Goal: Task Accomplishment & Management: Manage account settings

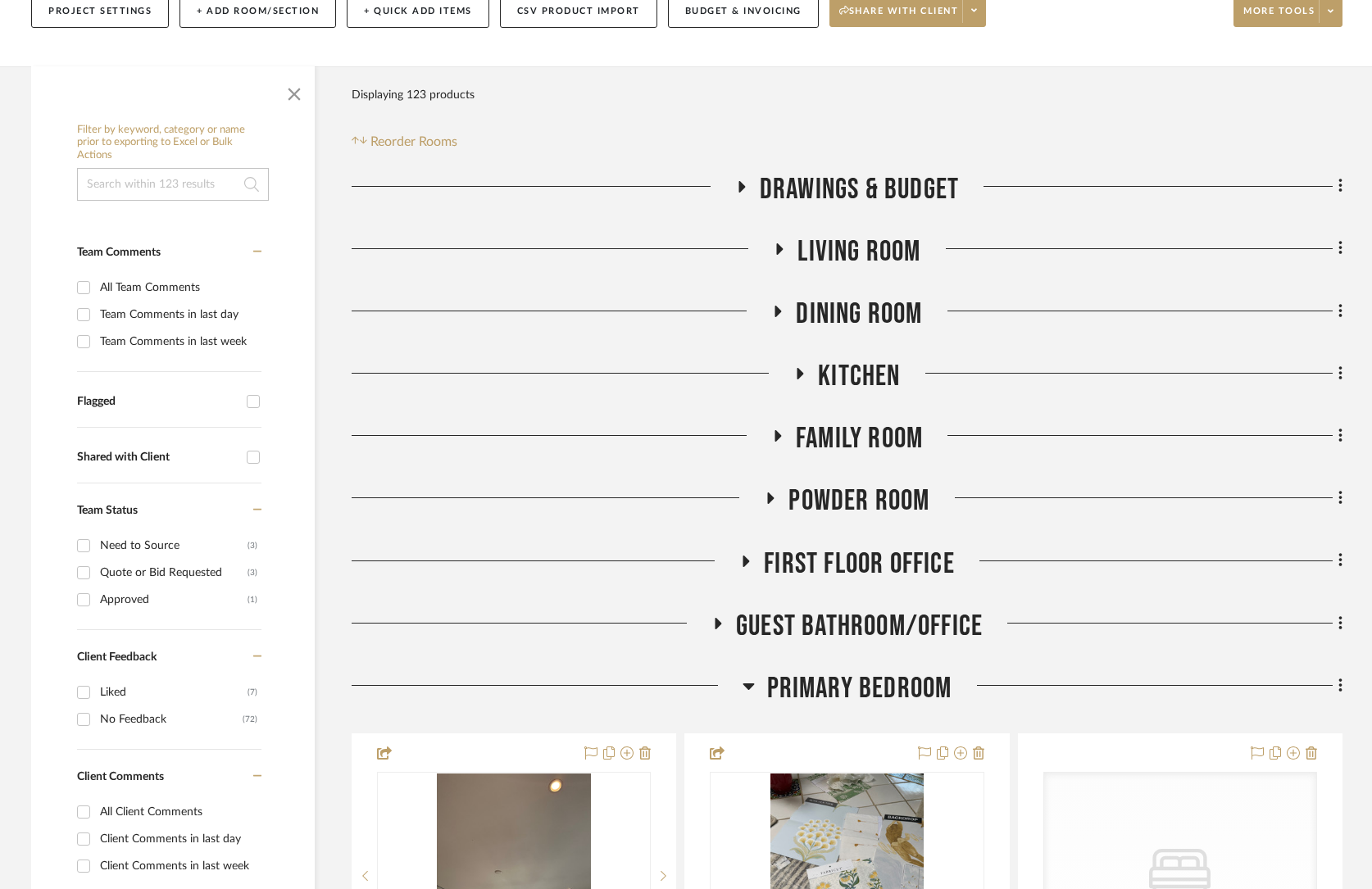
scroll to position [266, 0]
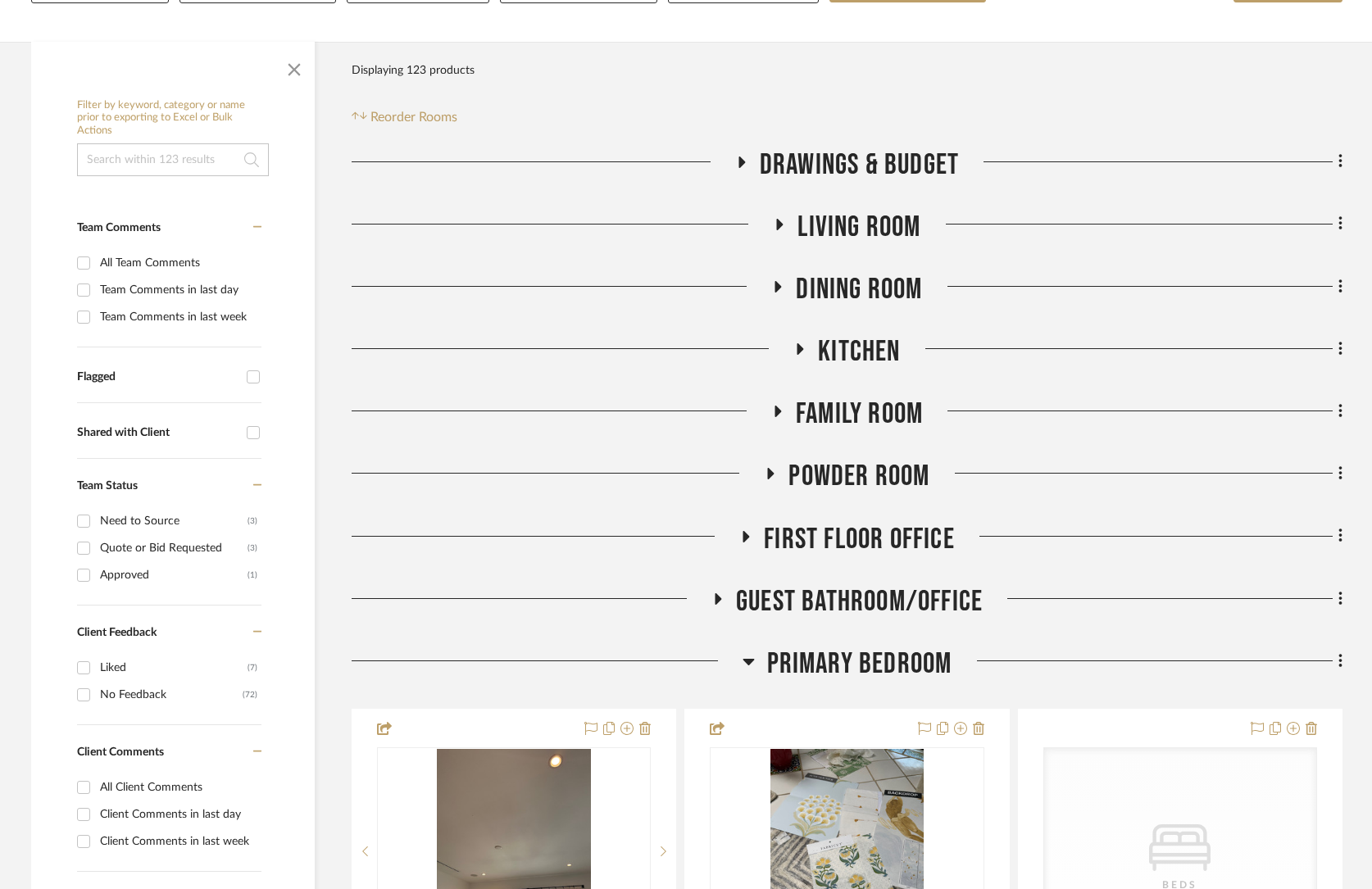
drag, startPoint x: 862, startPoint y: 376, endPoint x: 861, endPoint y: 361, distance: 15.0
click at [861, 376] on div "Kitchen" at bounding box center [847, 355] width 991 height 42
drag, startPoint x: 861, startPoint y: 360, endPoint x: 175, endPoint y: 541, distance: 709.5
click at [860, 361] on span "Kitchen" at bounding box center [859, 351] width 82 height 35
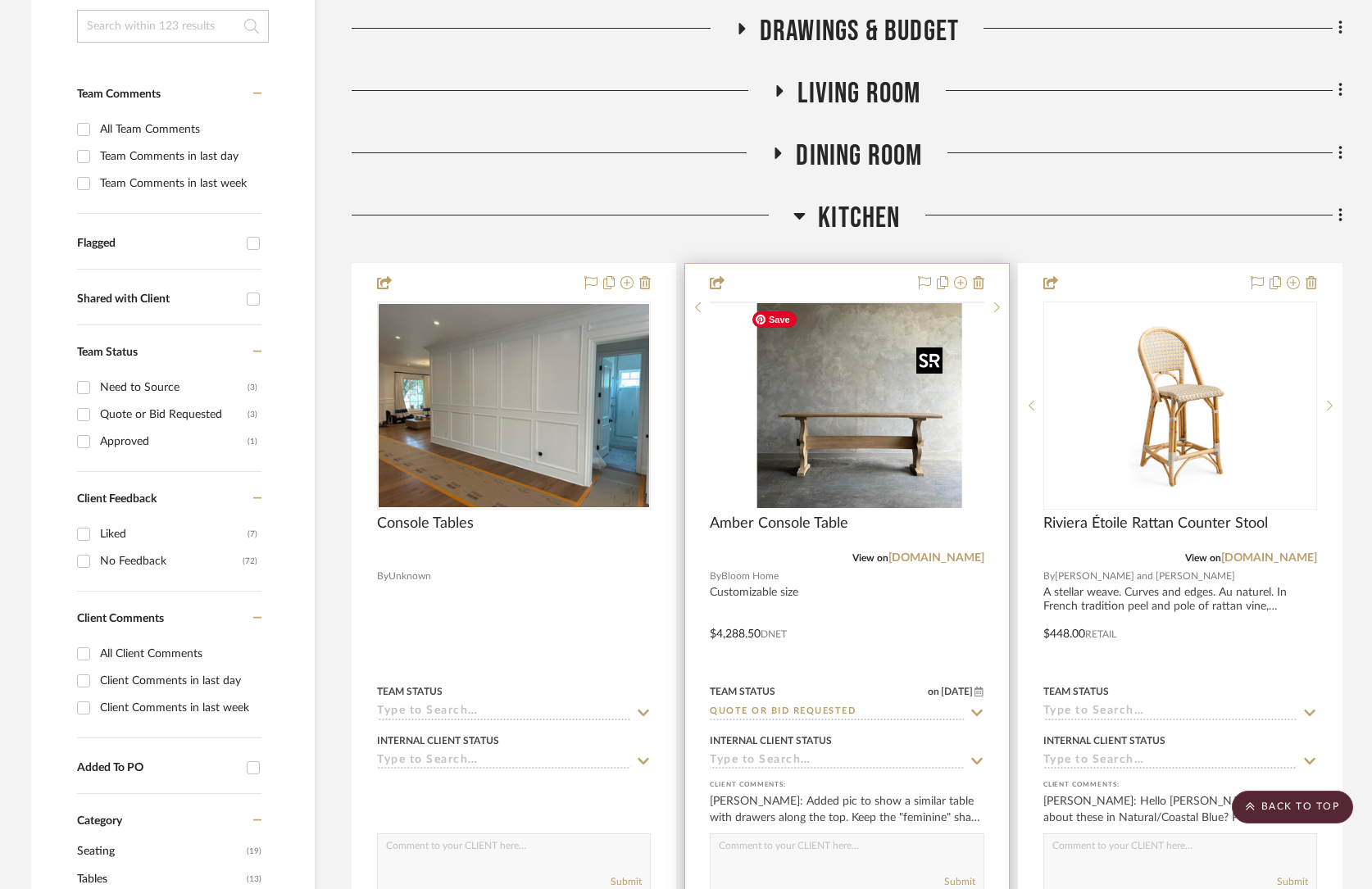
scroll to position [402, 0]
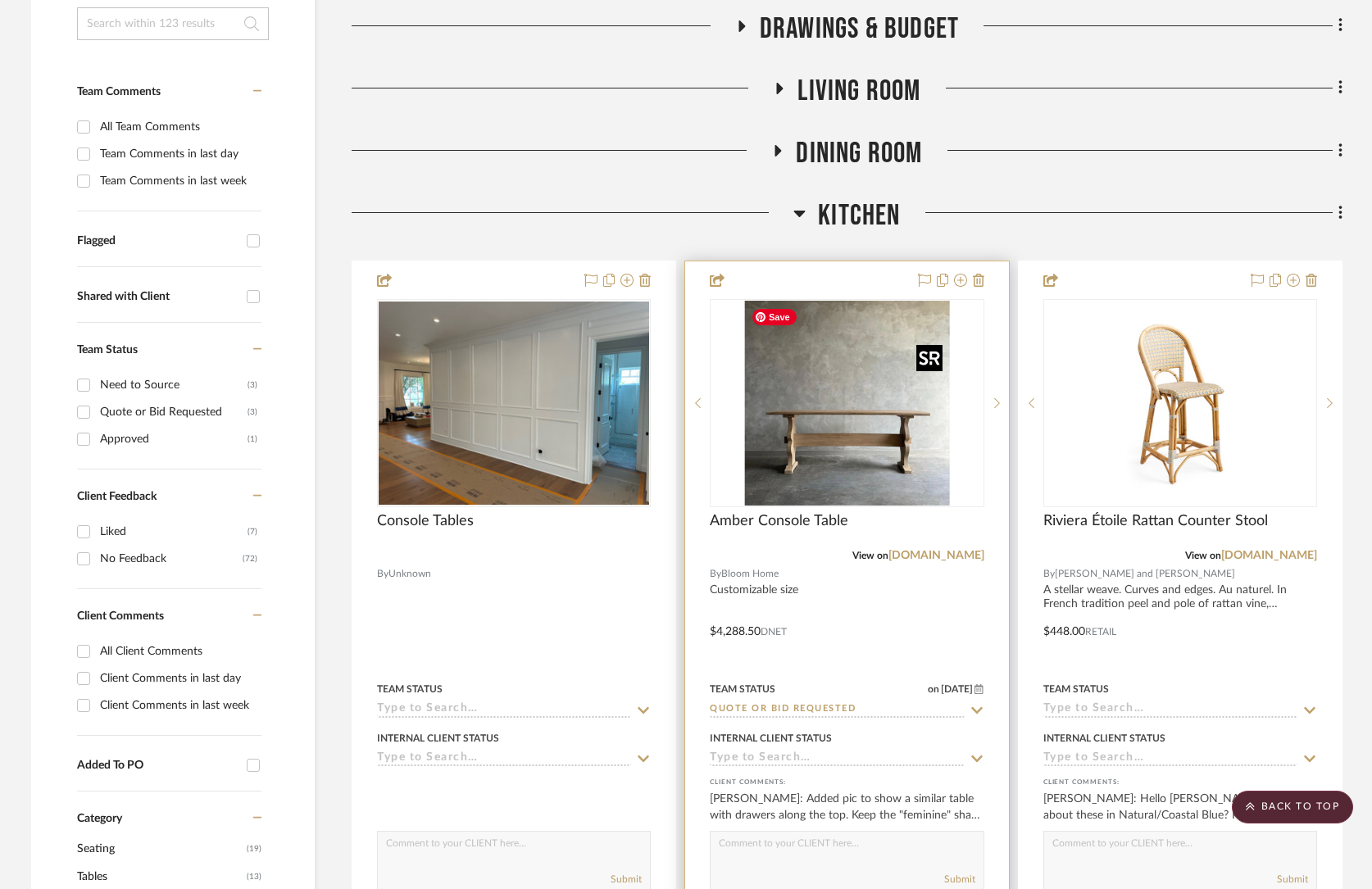
click at [0, 0] on img at bounding box center [0, 0] width 0 height 0
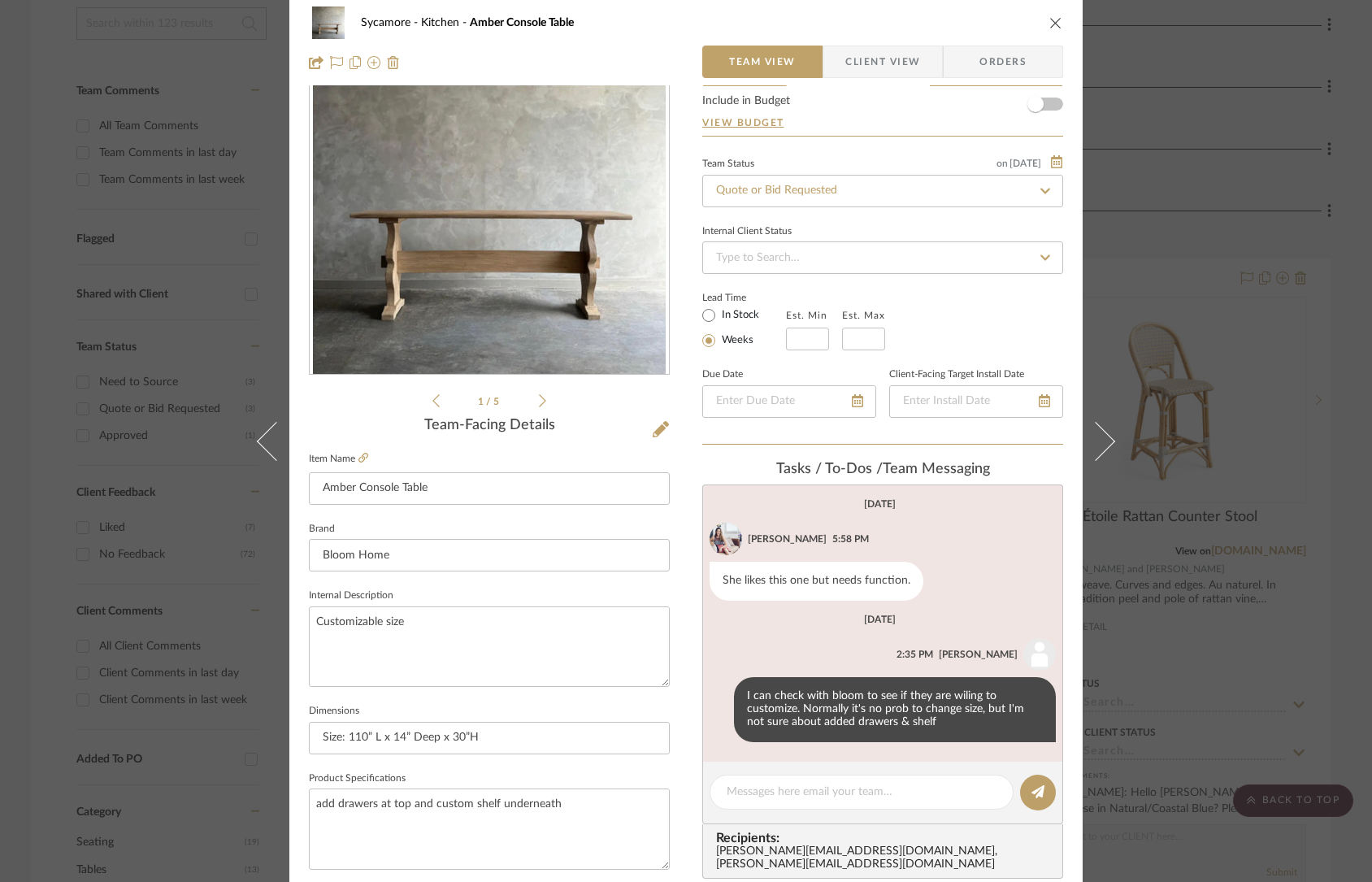
scroll to position [129, 0]
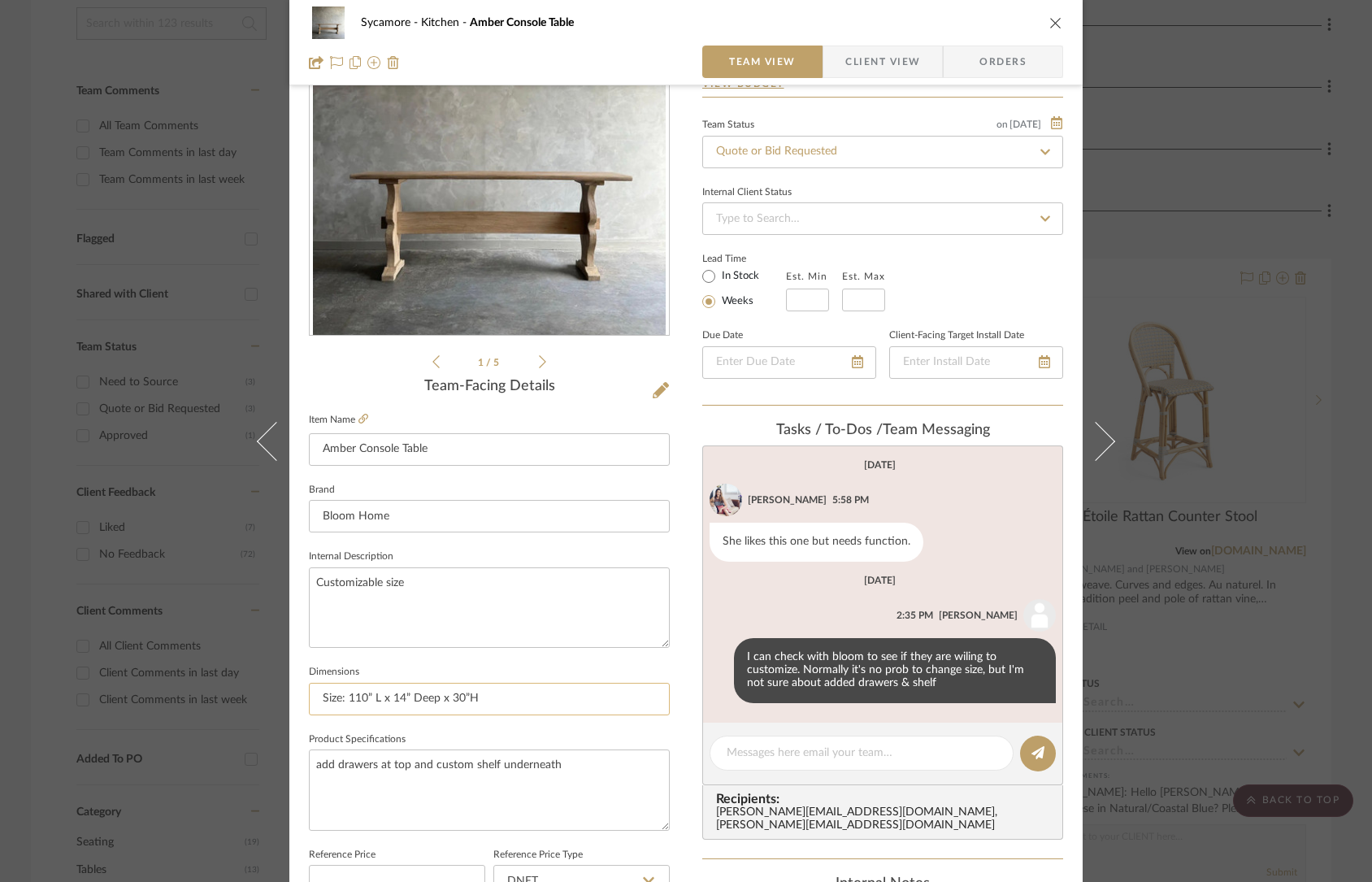
drag, startPoint x: 470, startPoint y: 687, endPoint x: 505, endPoint y: 692, distance: 35.4
click at [473, 688] on input "Size: 110” L x 14” Deep x 30”H" at bounding box center [489, 698] width 361 height 33
click at [505, 692] on input "Size: 110” L x 14” Deep x 30”H" at bounding box center [489, 698] width 361 height 33
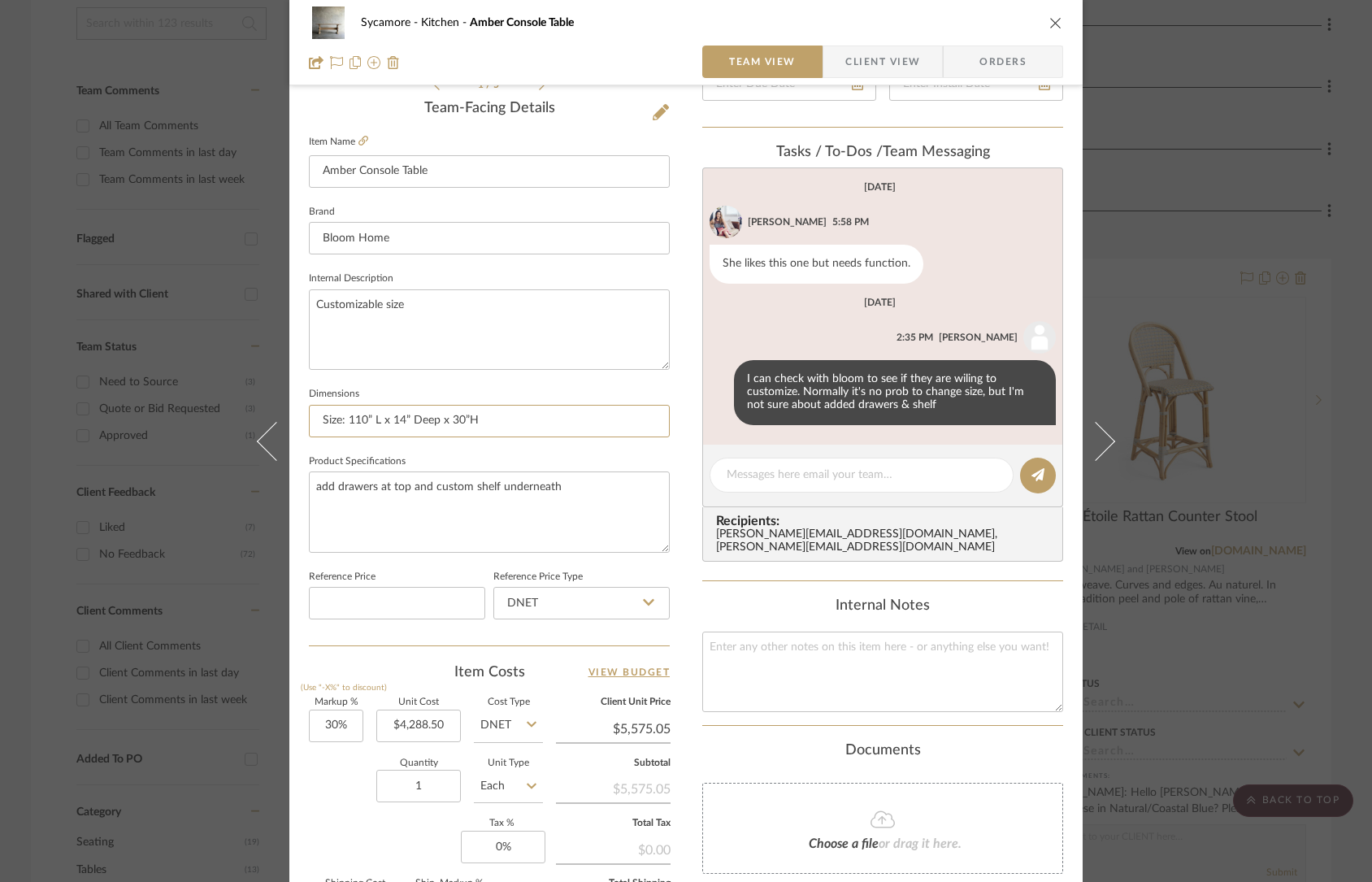
scroll to position [466, 0]
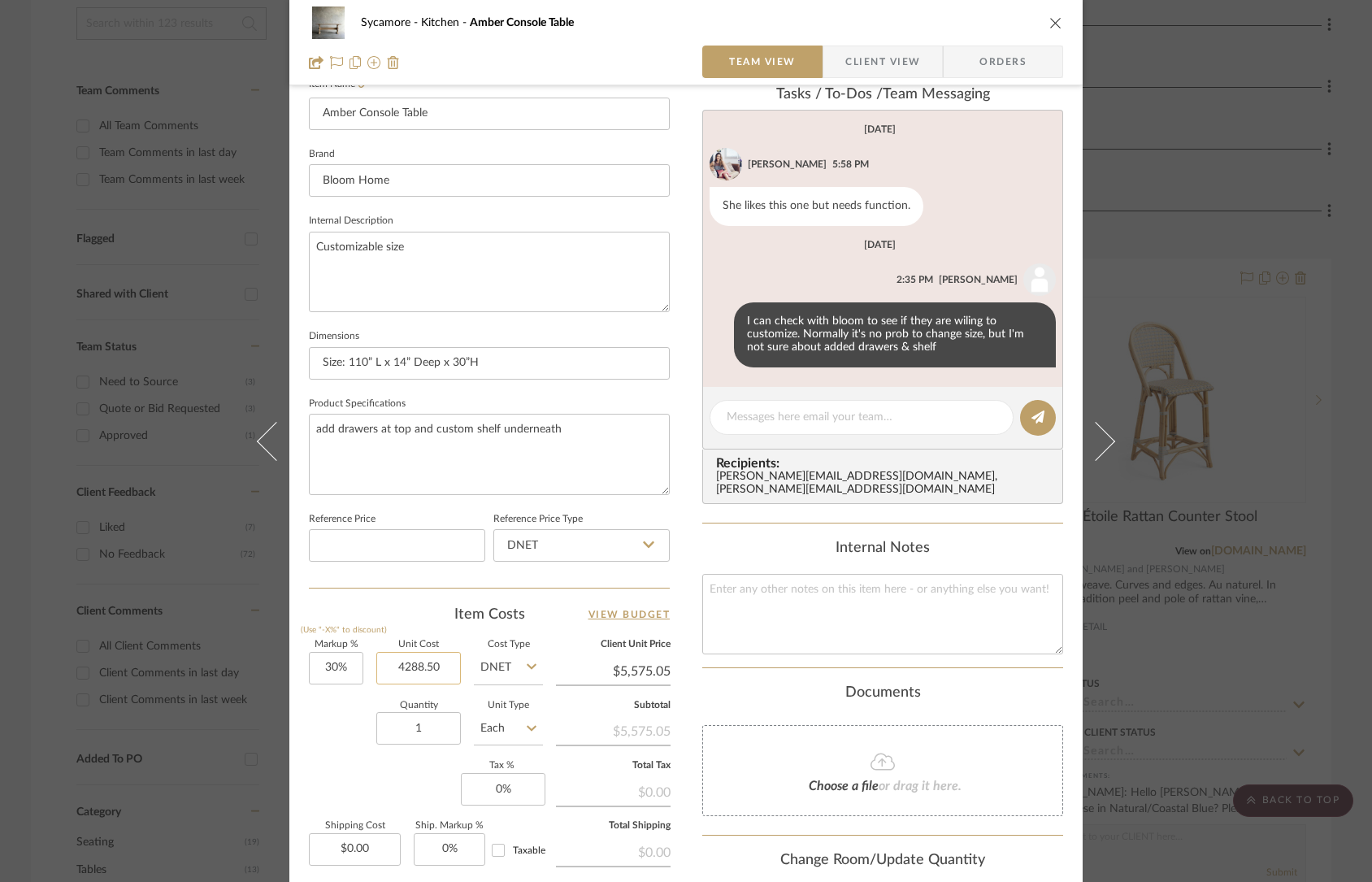
click at [423, 669] on input "4288.50" at bounding box center [419, 668] width 85 height 33
type input "$4,980.00"
type input "$6,474.00"
drag, startPoint x: 436, startPoint y: 283, endPoint x: 443, endPoint y: 257, distance: 26.9
click at [436, 283] on textarea "Customizable size" at bounding box center [489, 272] width 361 height 81
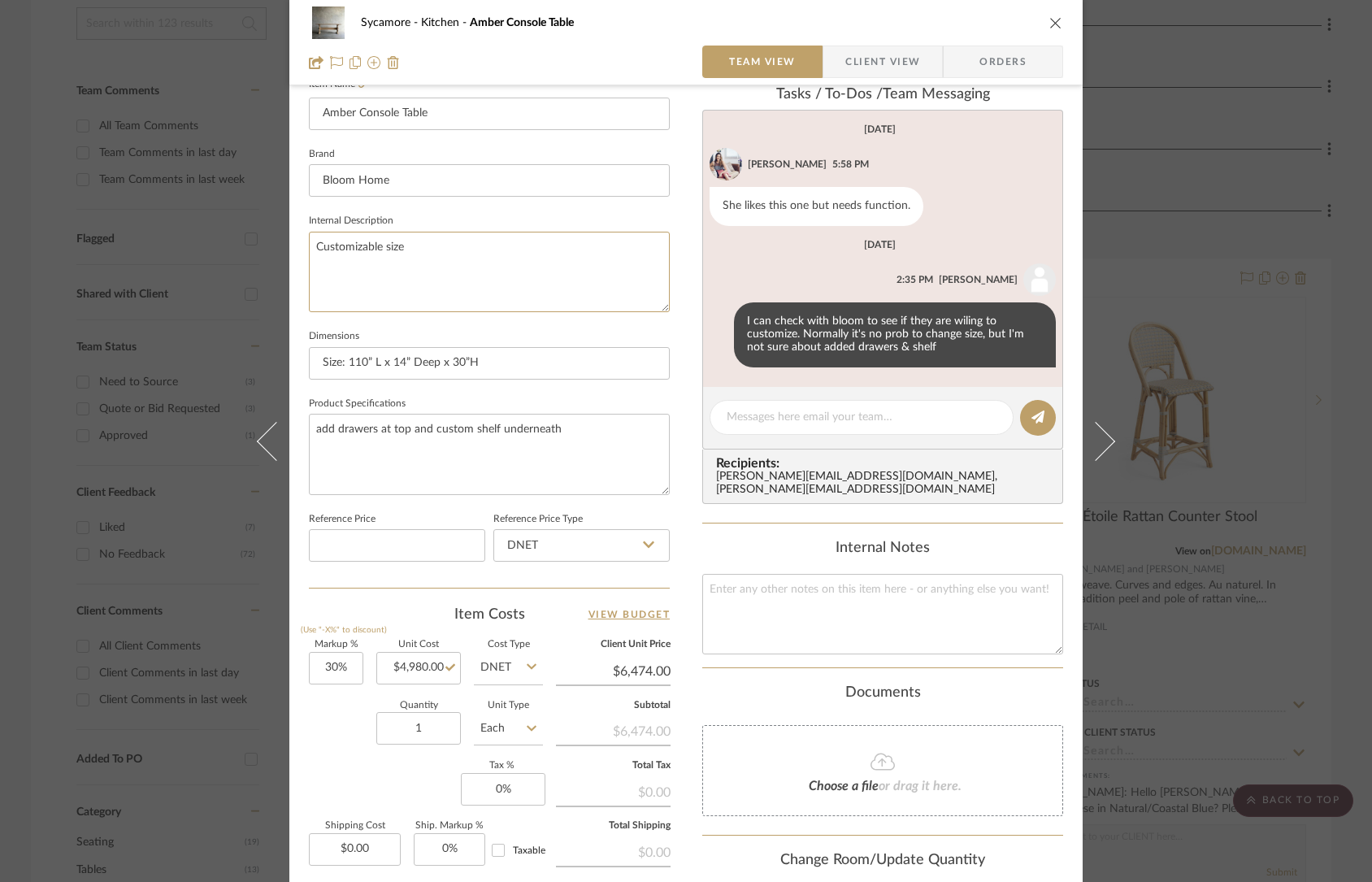
drag, startPoint x: 442, startPoint y: 255, endPoint x: 174, endPoint y: 258, distance: 268.0
click at [174, 258] on div "Sycamore Kitchen Amber Console Table Team View Client View Orders 1 / 5 Team-Fa…" at bounding box center [686, 441] width 1372 height 882
click at [398, 256] on textarea "Customizable size" at bounding box center [489, 272] width 361 height 81
click at [398, 255] on textarea "Customizable size" at bounding box center [489, 272] width 361 height 81
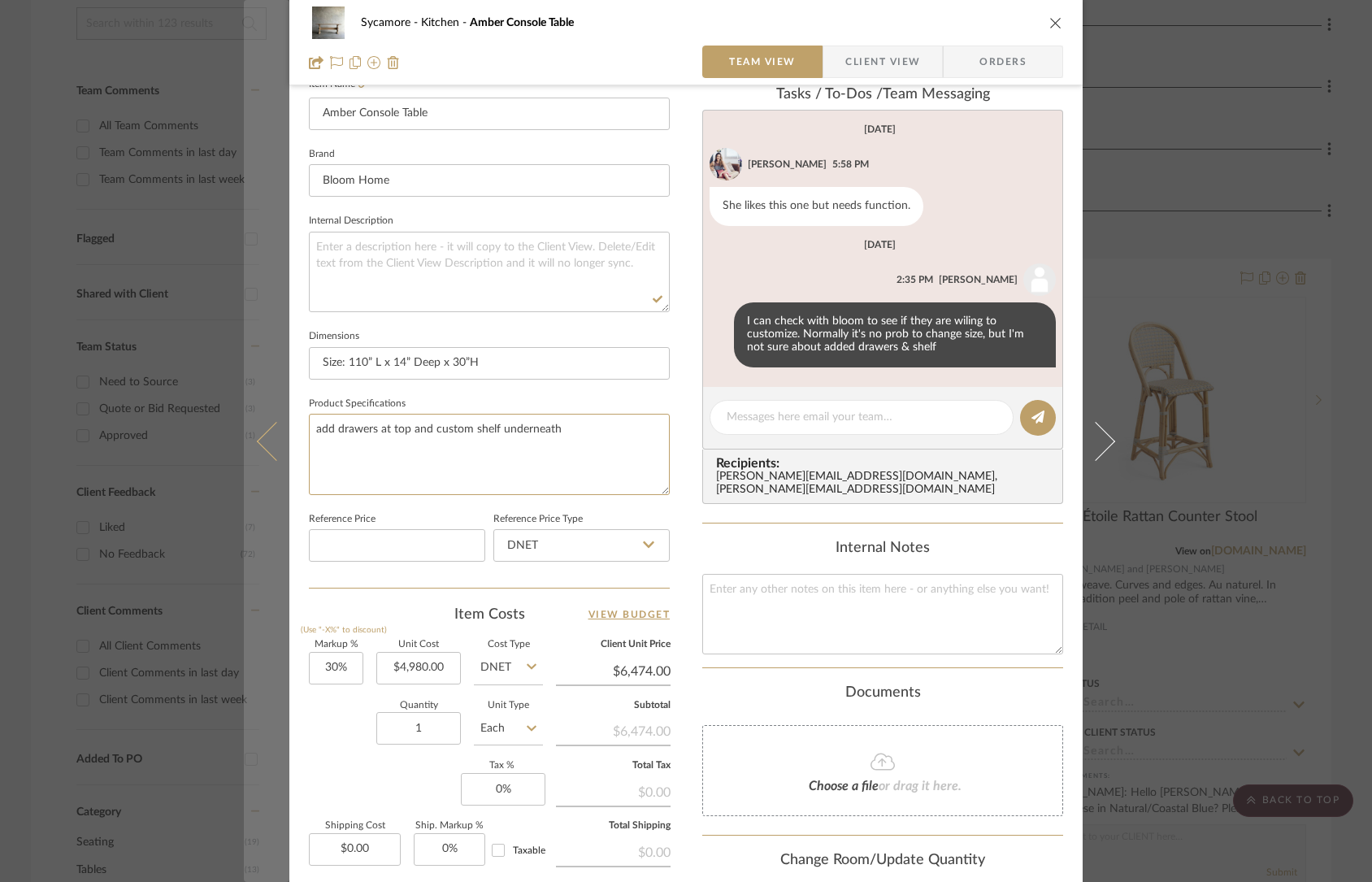
drag, startPoint x: 619, startPoint y: 430, endPoint x: 273, endPoint y: 407, distance: 346.8
click at [271, 409] on mat-dialog-content "Sycamore Kitchen Amber Console Table Team View Client View Orders 1 / 5 Team-Fa…" at bounding box center [686, 298] width 885 height 1503
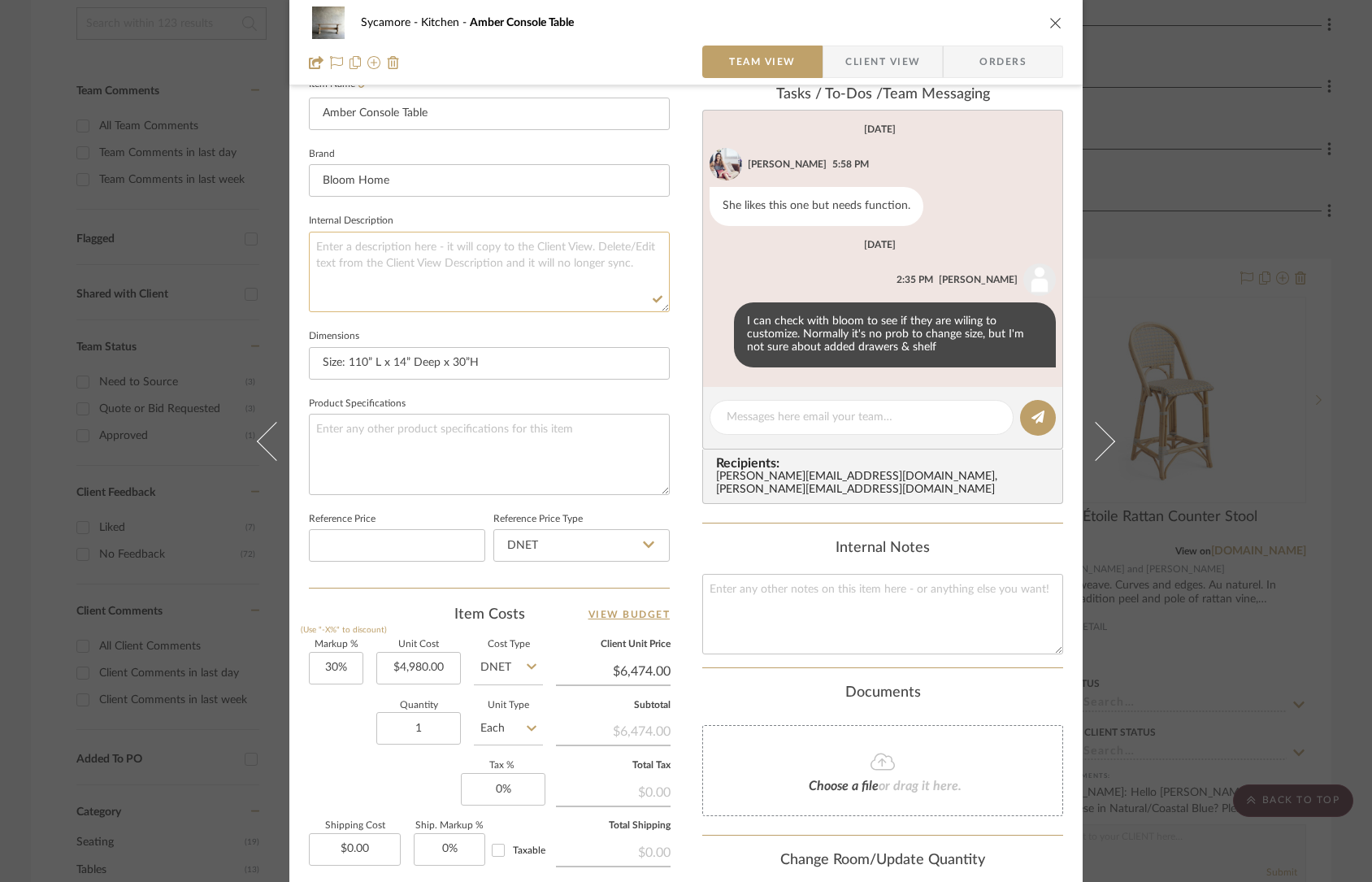
click at [377, 262] on textarea at bounding box center [489, 272] width 361 height 81
paste textarea "add drawers at top and custom shelf underneath"
type textarea "add drawers at top and custom shelf underneath"
drag, startPoint x: 431, startPoint y: 362, endPoint x: 344, endPoint y: 361, distance: 87.0
click at [344, 361] on input "Size: 110” L x 14” Deep x 30”H" at bounding box center [489, 363] width 361 height 33
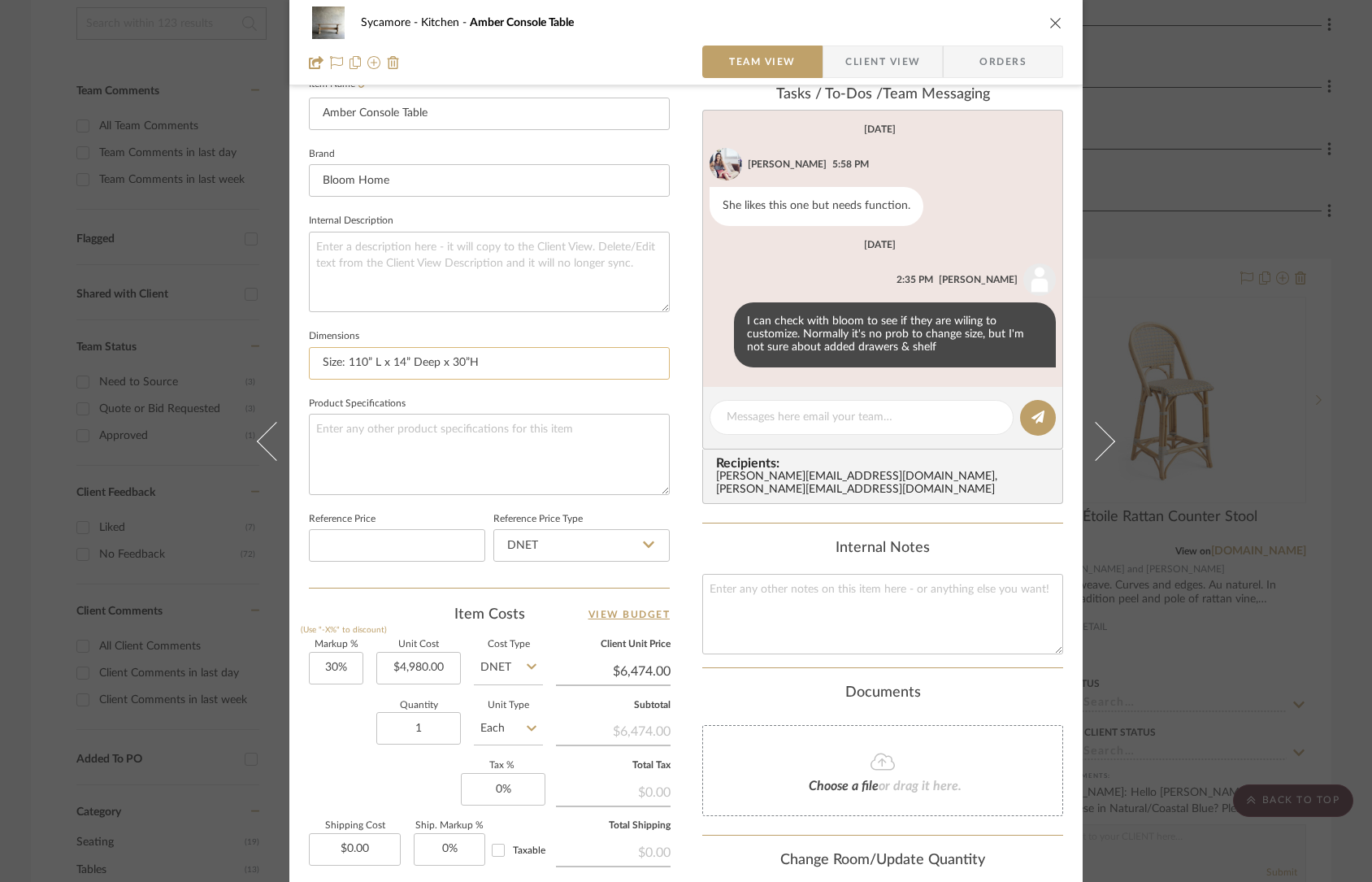
click at [348, 363] on input "Size: 110” L x 14” Deep x 30”H" at bounding box center [489, 363] width 361 height 33
click at [351, 363] on input "Size: 110” L x 14” Deep x 30”H" at bounding box center [489, 363] width 361 height 33
drag, startPoint x: 399, startPoint y: 363, endPoint x: 390, endPoint y: 365, distance: 9.2
click at [390, 365] on input "Size: 132” L x 14” Deep x 30”H" at bounding box center [489, 363] width 361 height 33
type input "Size: 132” L x 24” Deep x 30”H"
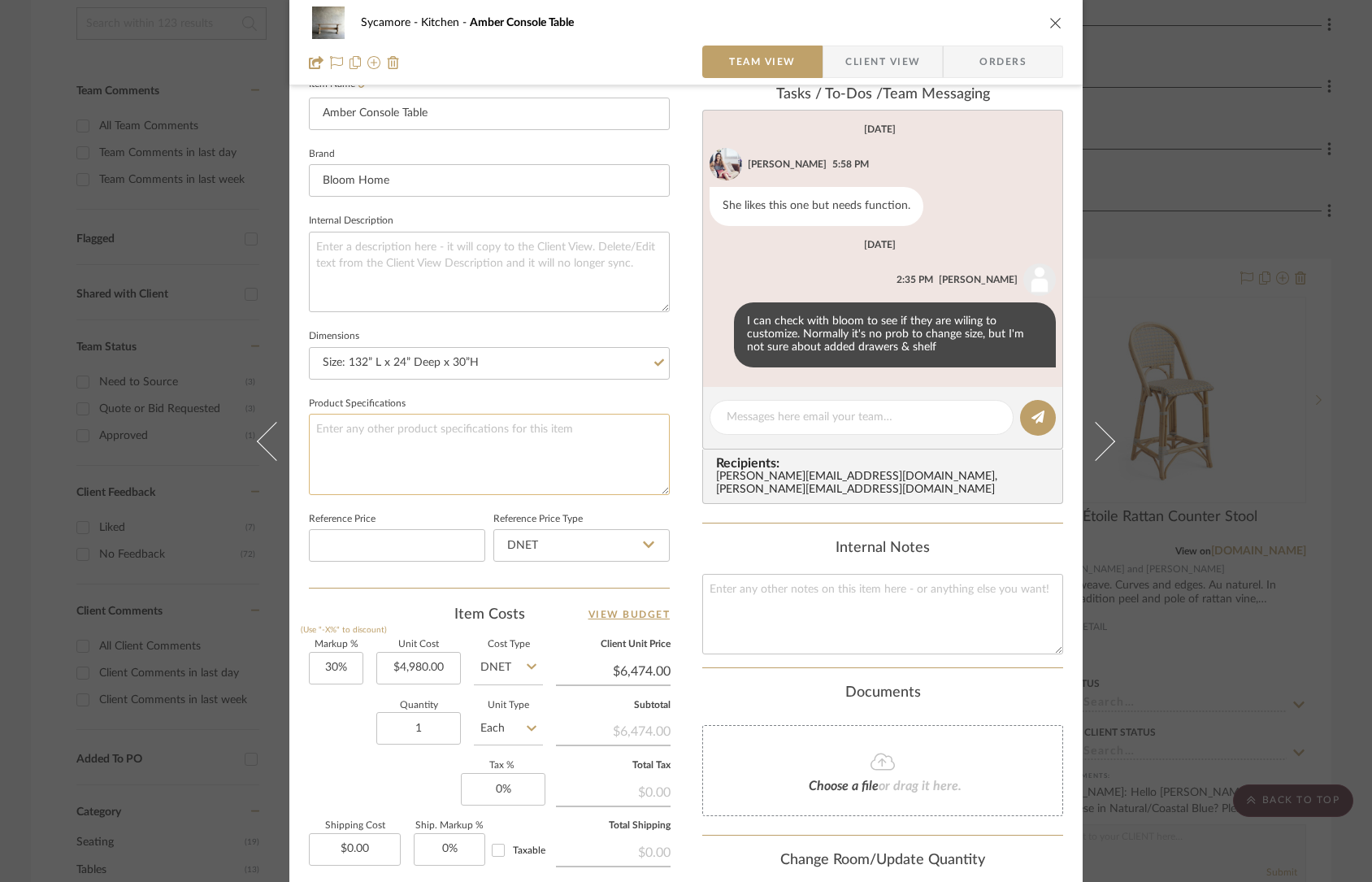
click at [450, 452] on textarea at bounding box center [489, 455] width 361 height 81
click at [775, 429] on div at bounding box center [862, 417] width 304 height 35
click at [778, 423] on textarea at bounding box center [862, 417] width 270 height 17
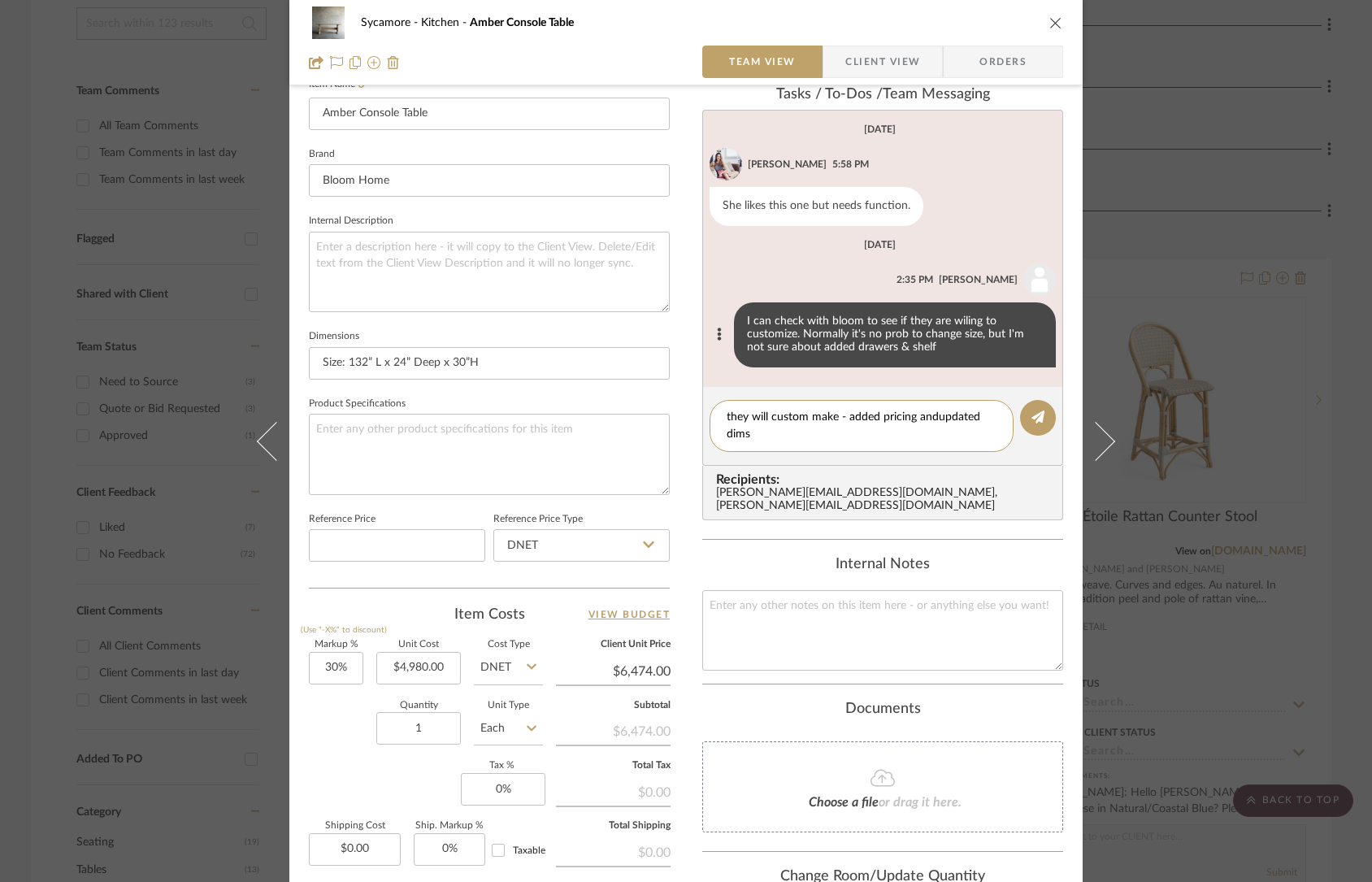
scroll to position [0, 0]
drag, startPoint x: 946, startPoint y: 423, endPoint x: 995, endPoint y: 422, distance: 49.0
click at [946, 423] on textarea "they will custom make - added pricing andupdated dims based on floorplan" at bounding box center [862, 426] width 270 height 35
drag, startPoint x: 930, startPoint y: 422, endPoint x: 942, endPoint y: 424, distance: 12.2
click at [931, 422] on textarea "they will custom make - added pricing andupdated dims based on floorplan" at bounding box center [862, 426] width 270 height 35
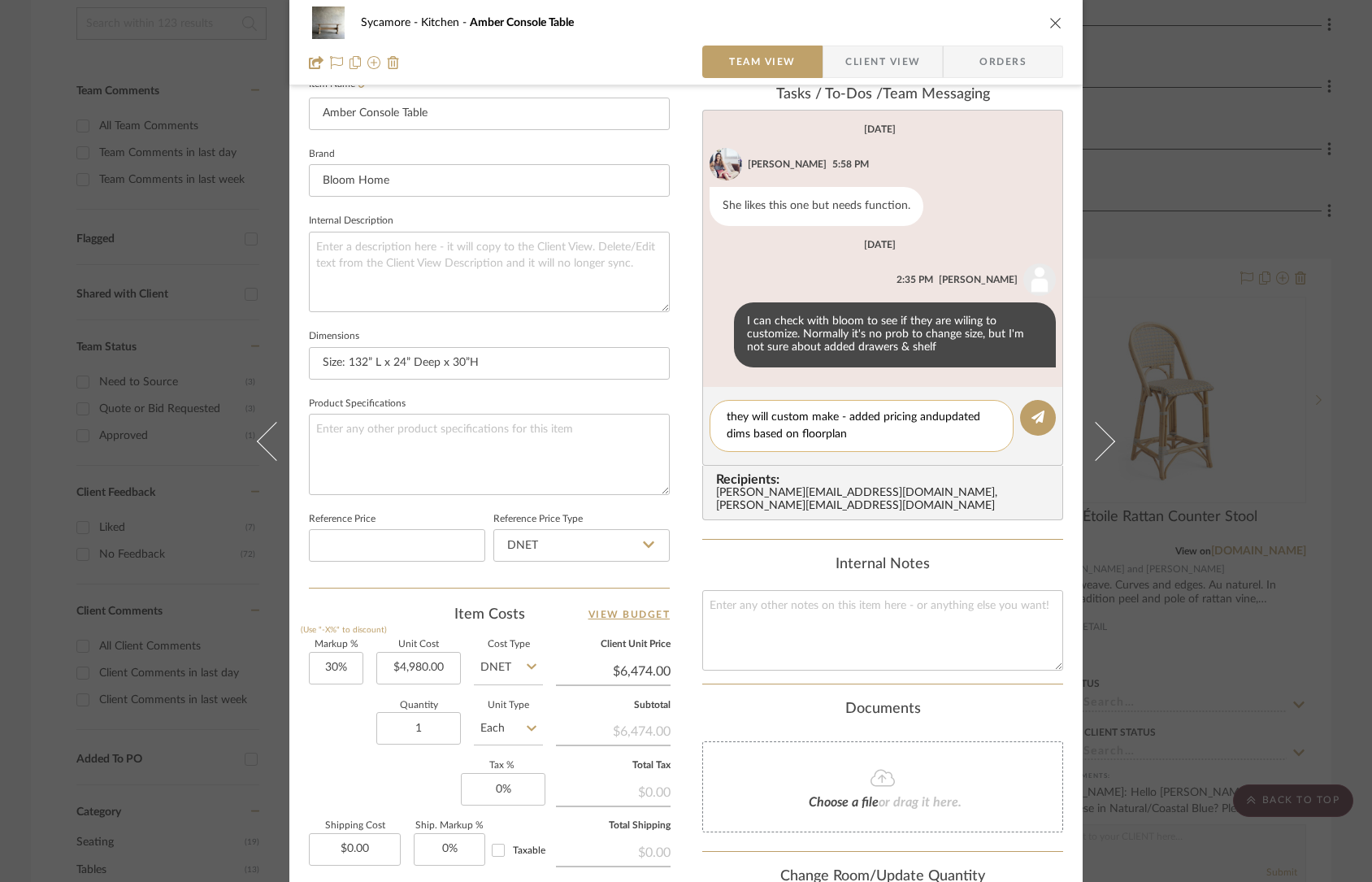
drag, startPoint x: 932, startPoint y: 420, endPoint x: 944, endPoint y: 423, distance: 12.4
click at [932, 420] on textarea "they will custom make - added pricing andupdated dims based on floorplan" at bounding box center [862, 426] width 270 height 35
drag, startPoint x: 837, startPoint y: 416, endPoint x: 895, endPoint y: 424, distance: 58.5
click at [837, 416] on textarea "they will custom make - added pricing and updated dims based on floorplan" at bounding box center [862, 426] width 270 height 35
type textarea "they will custom make with drawers and bottom shelf. added pricing and updated …"
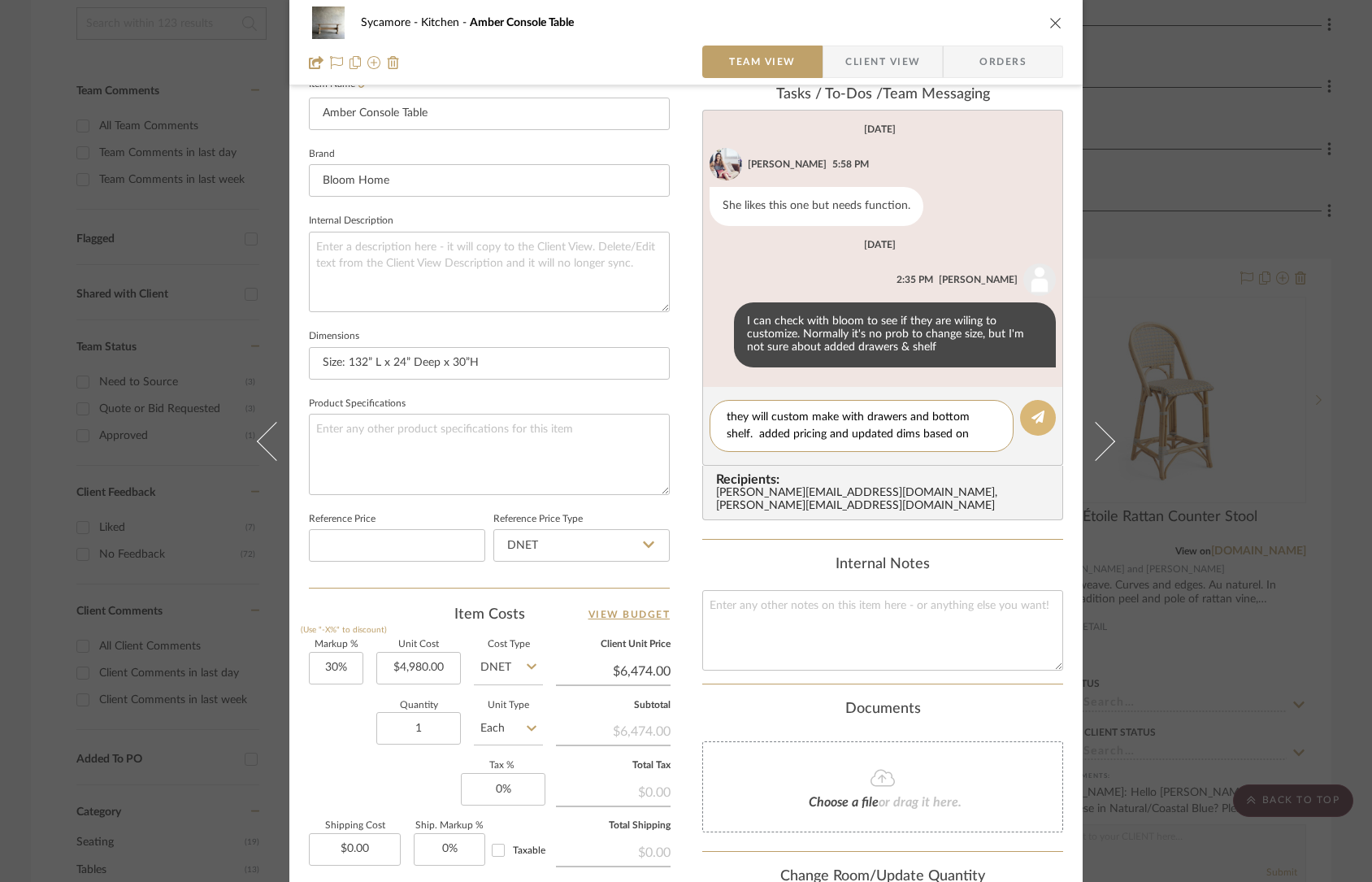
click at [1023, 429] on button at bounding box center [1039, 418] width 36 height 36
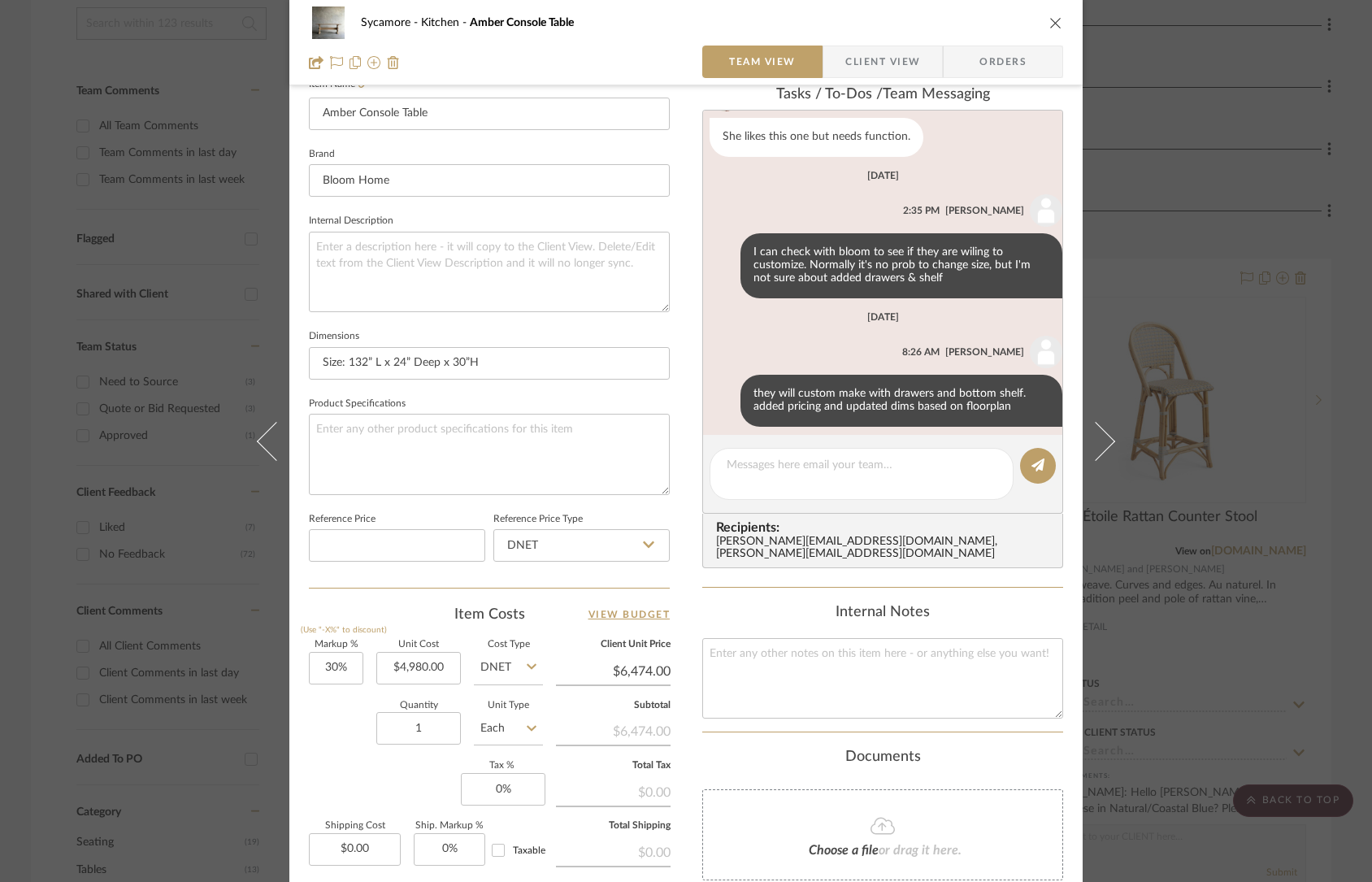
scroll to position [81, 0]
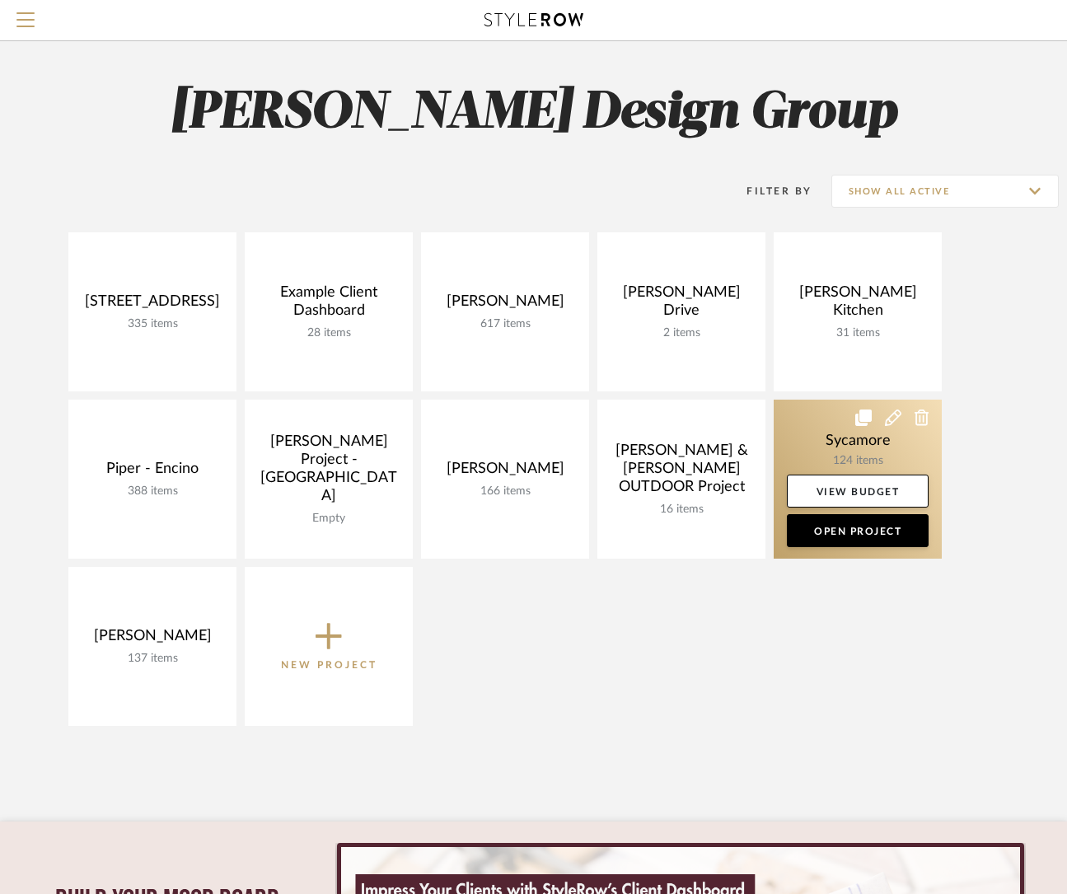
click at [812, 467] on link at bounding box center [858, 479] width 168 height 159
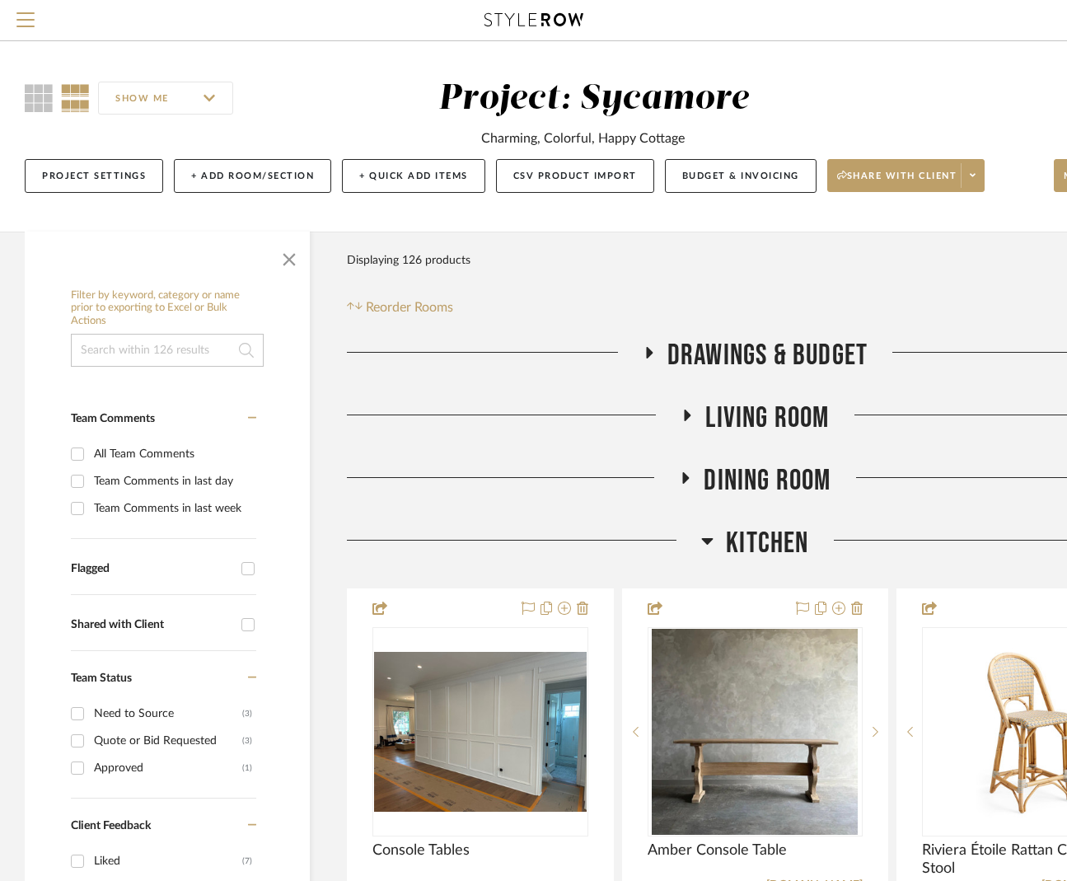
click at [776, 537] on span "Kitchen" at bounding box center [767, 543] width 82 height 35
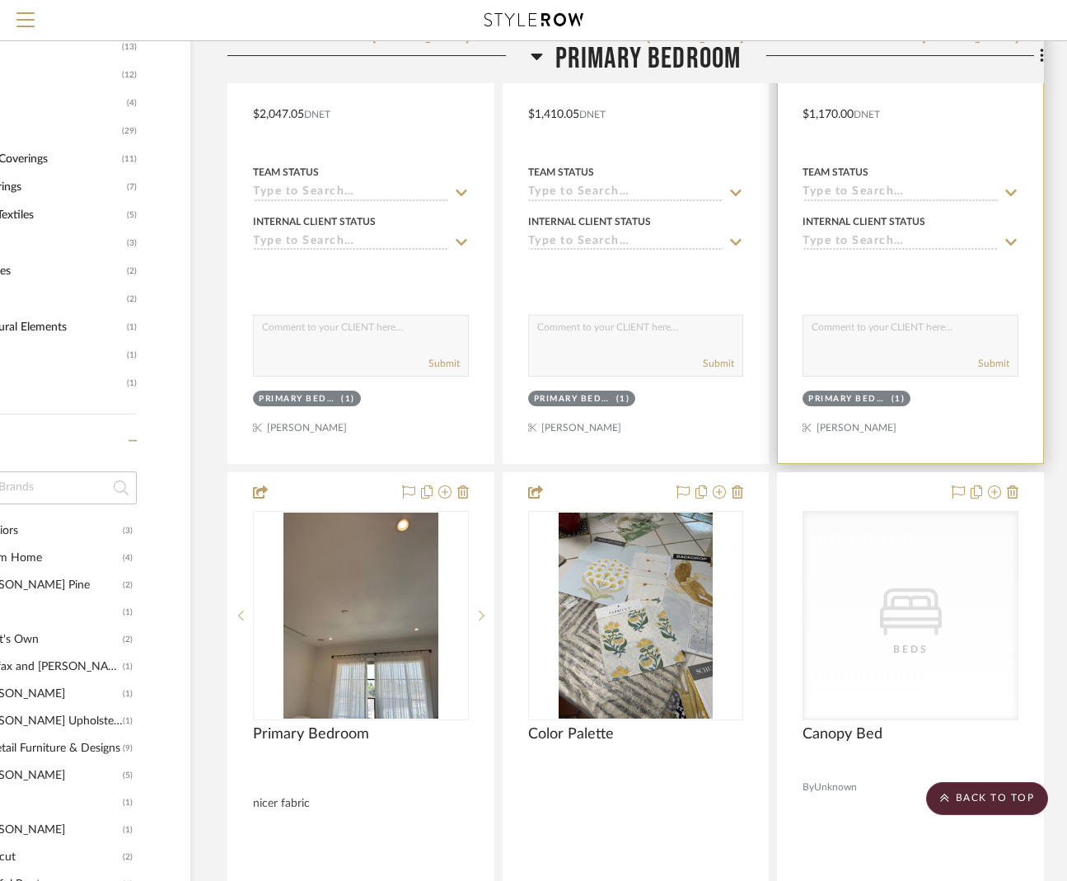
scroll to position [868, 120]
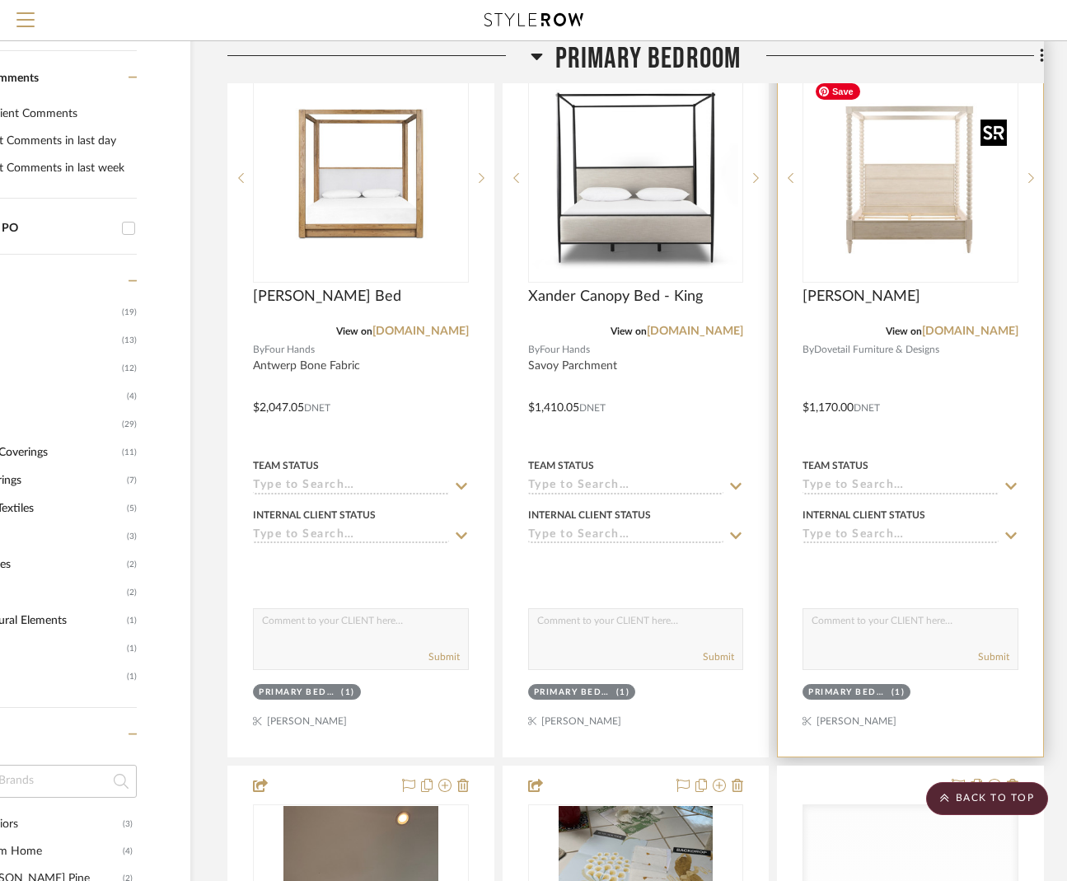
click at [0, 0] on img at bounding box center [0, 0] width 0 height 0
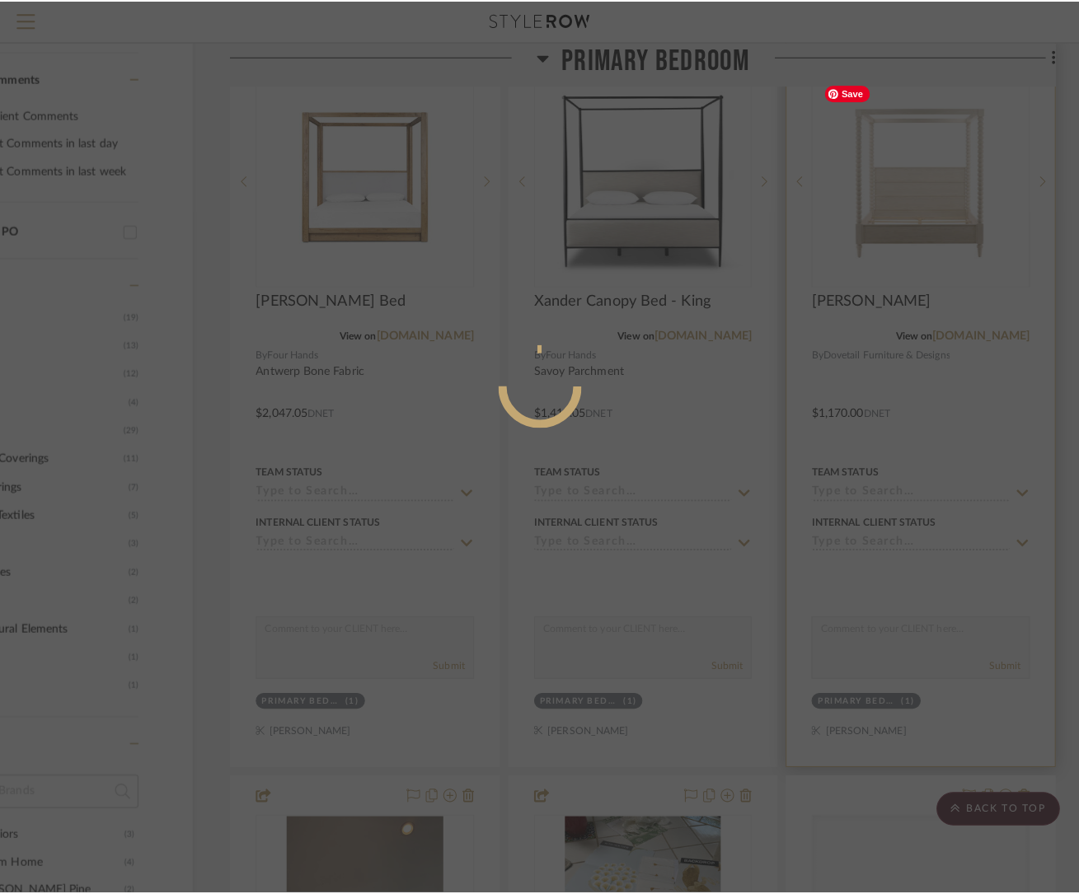
scroll to position [0, 0]
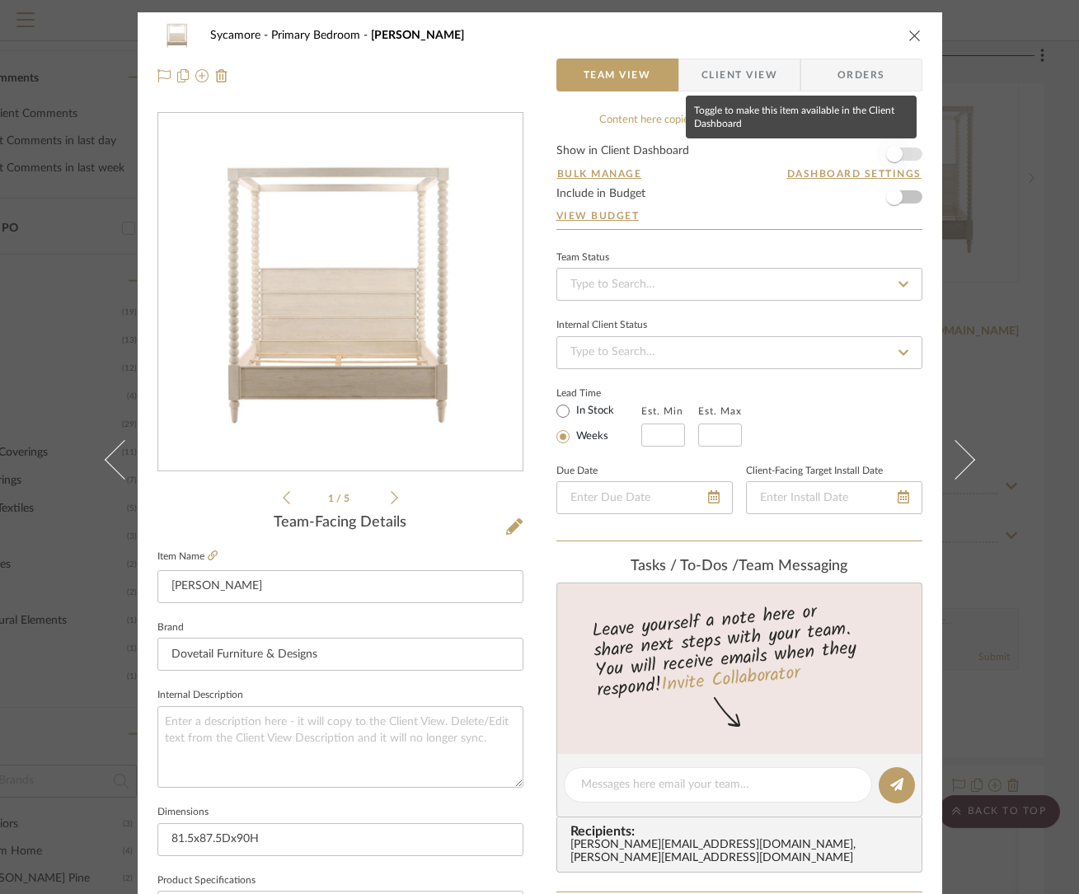
drag, startPoint x: 889, startPoint y: 149, endPoint x: 889, endPoint y: 74, distance: 75.0
click at [889, 149] on span "button" at bounding box center [894, 154] width 16 height 16
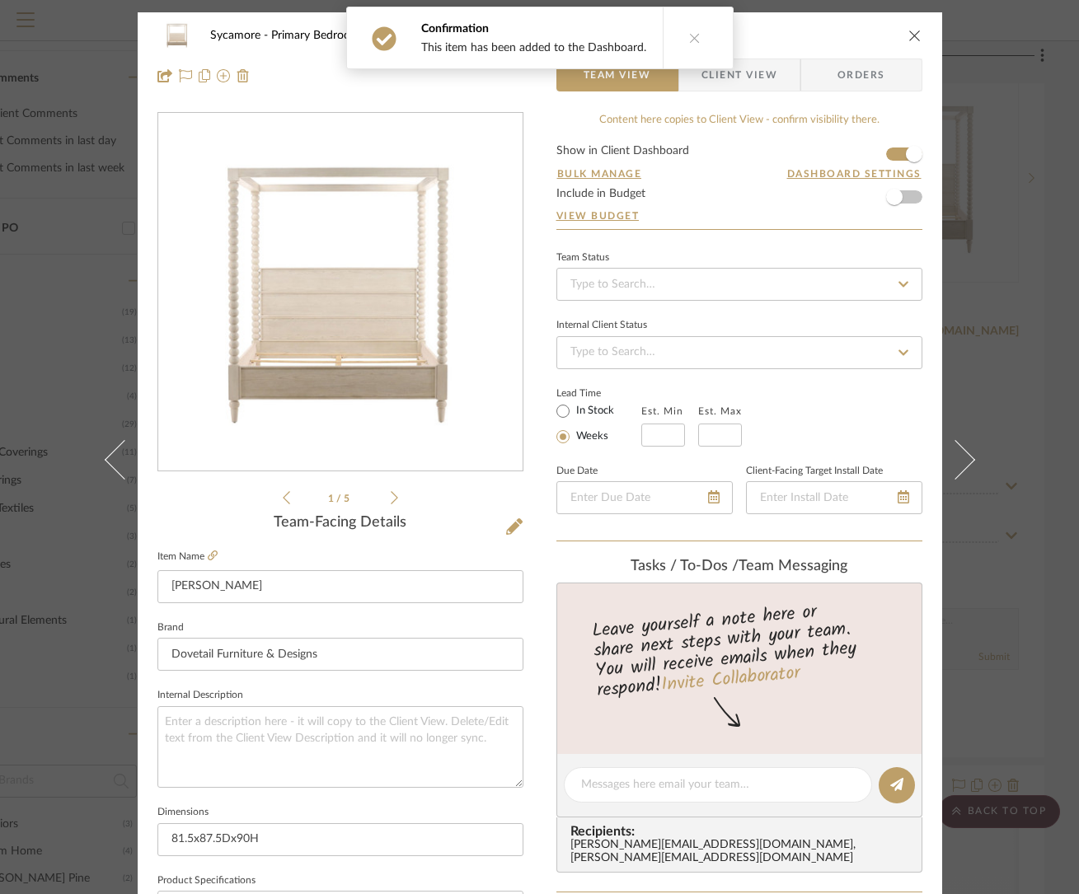
drag, startPoint x: 762, startPoint y: 77, endPoint x: 734, endPoint y: 127, distance: 57.6
click at [762, 77] on span "Client View" at bounding box center [739, 75] width 76 height 33
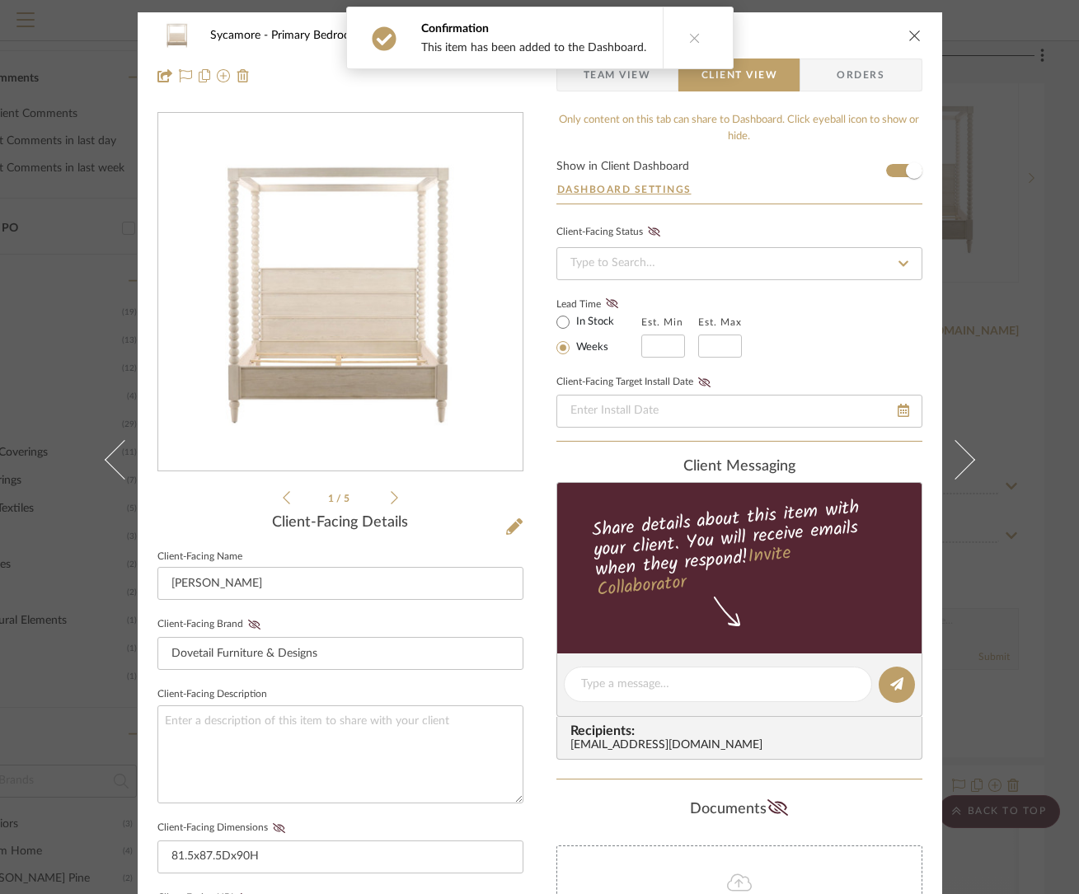
scroll to position [490, 0]
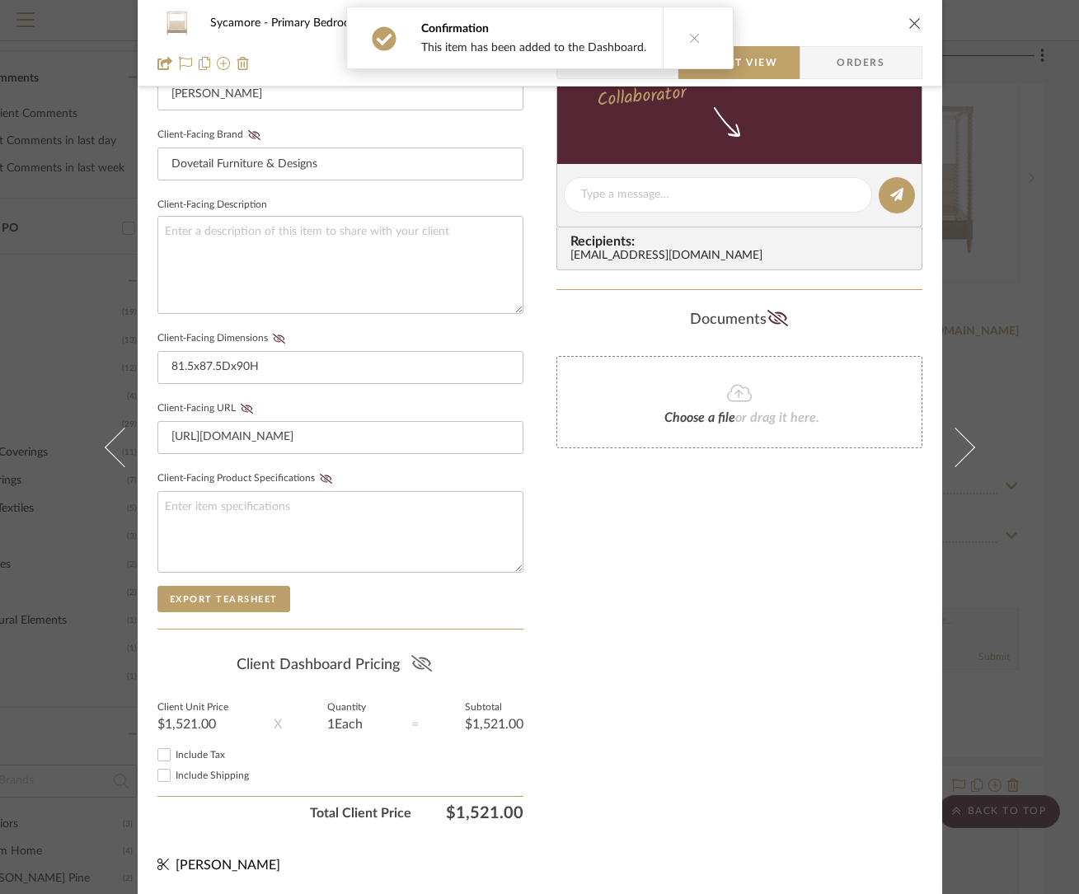
click at [421, 656] on icon at bounding box center [421, 663] width 21 height 16
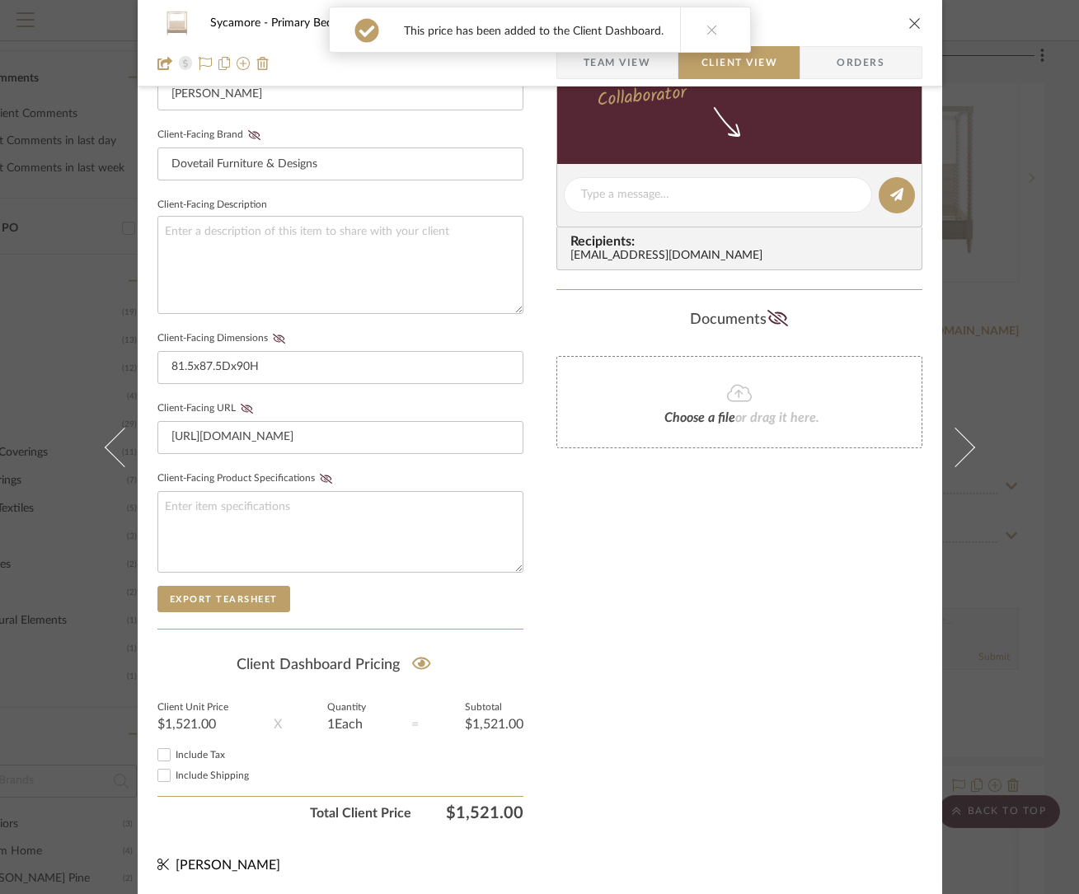
click at [102, 432] on button at bounding box center [114, 447] width 46 height 894
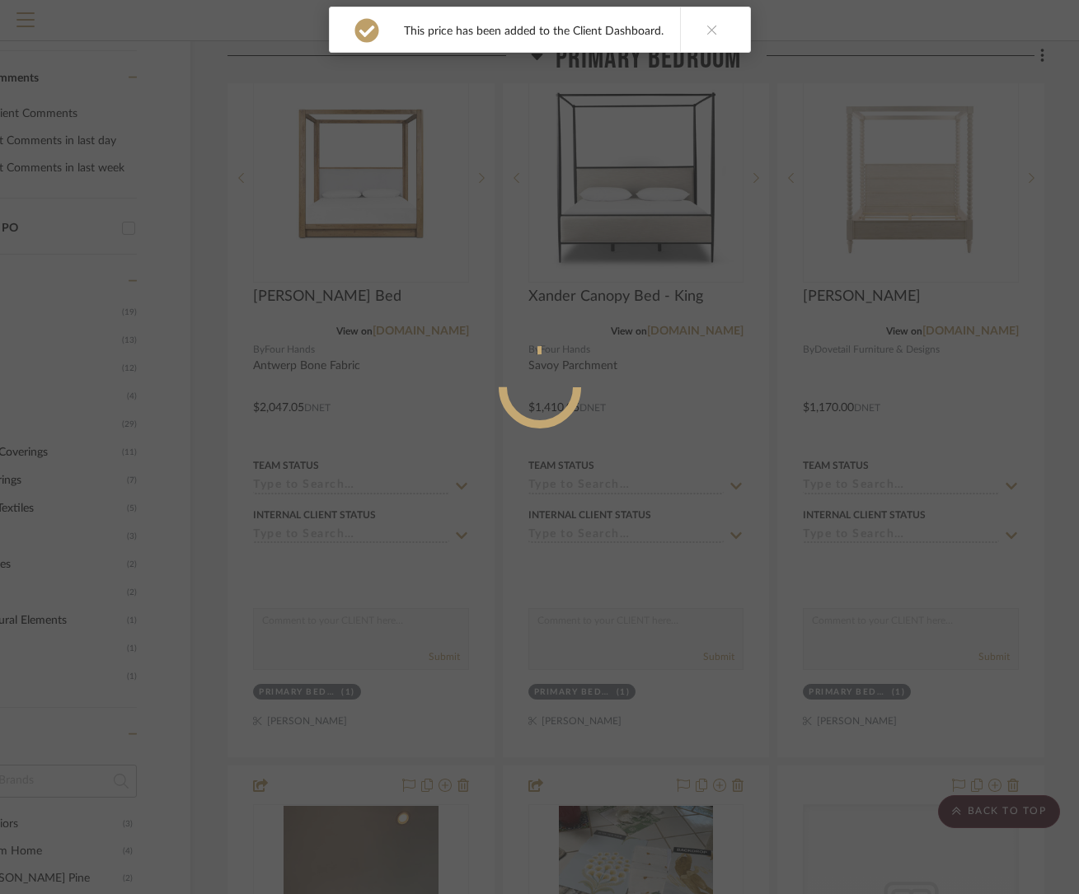
scroll to position [0, 0]
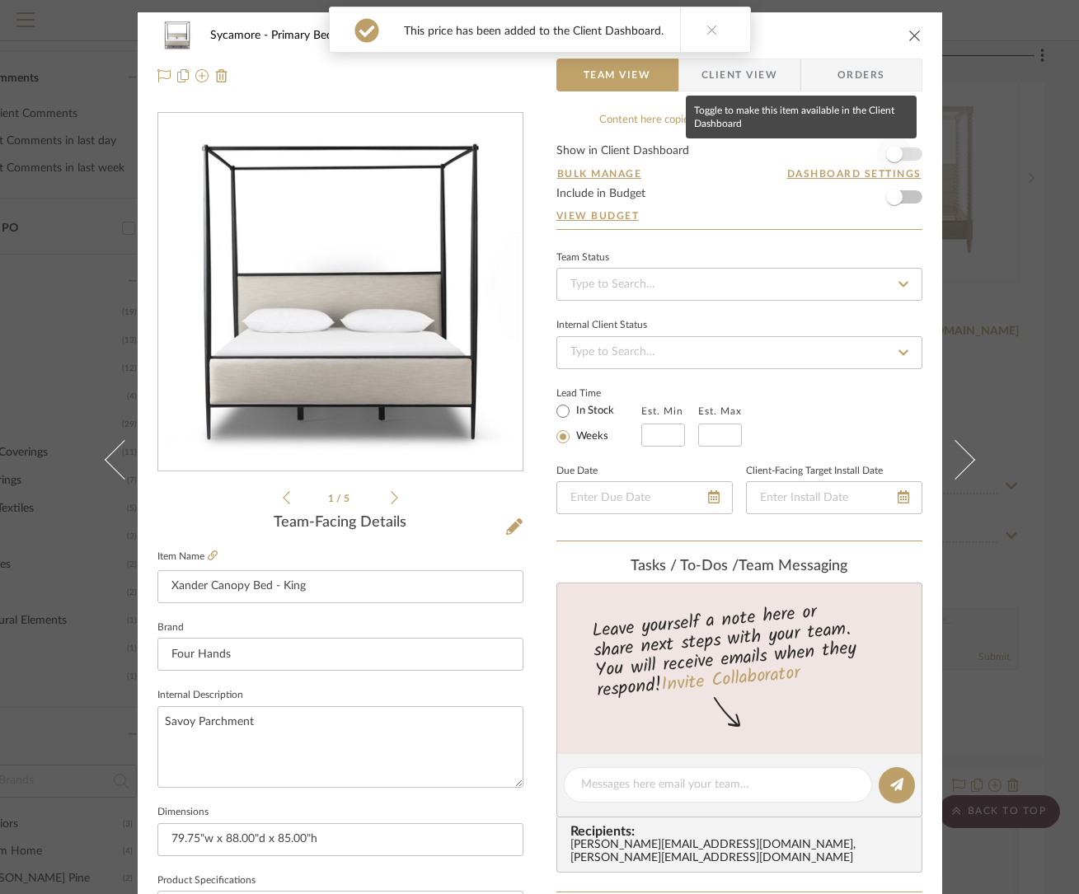
click at [893, 152] on span "button" at bounding box center [894, 154] width 16 height 16
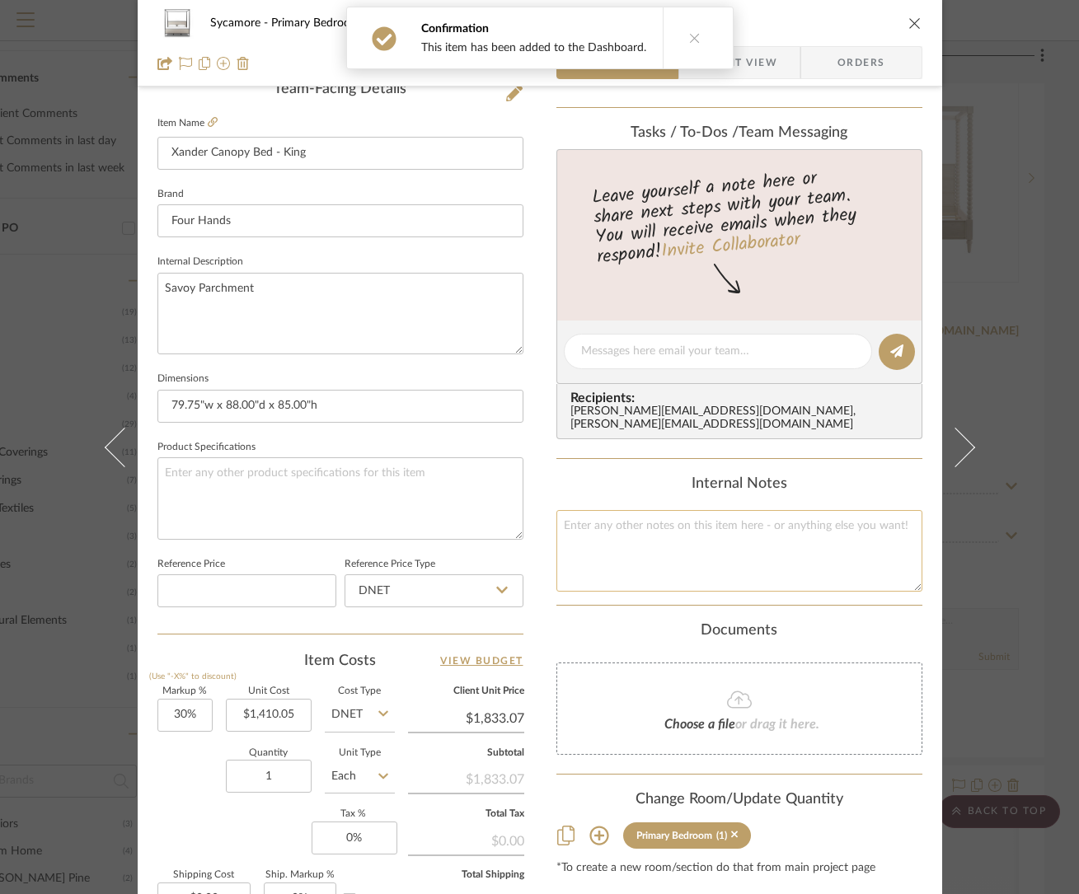
scroll to position [637, 0]
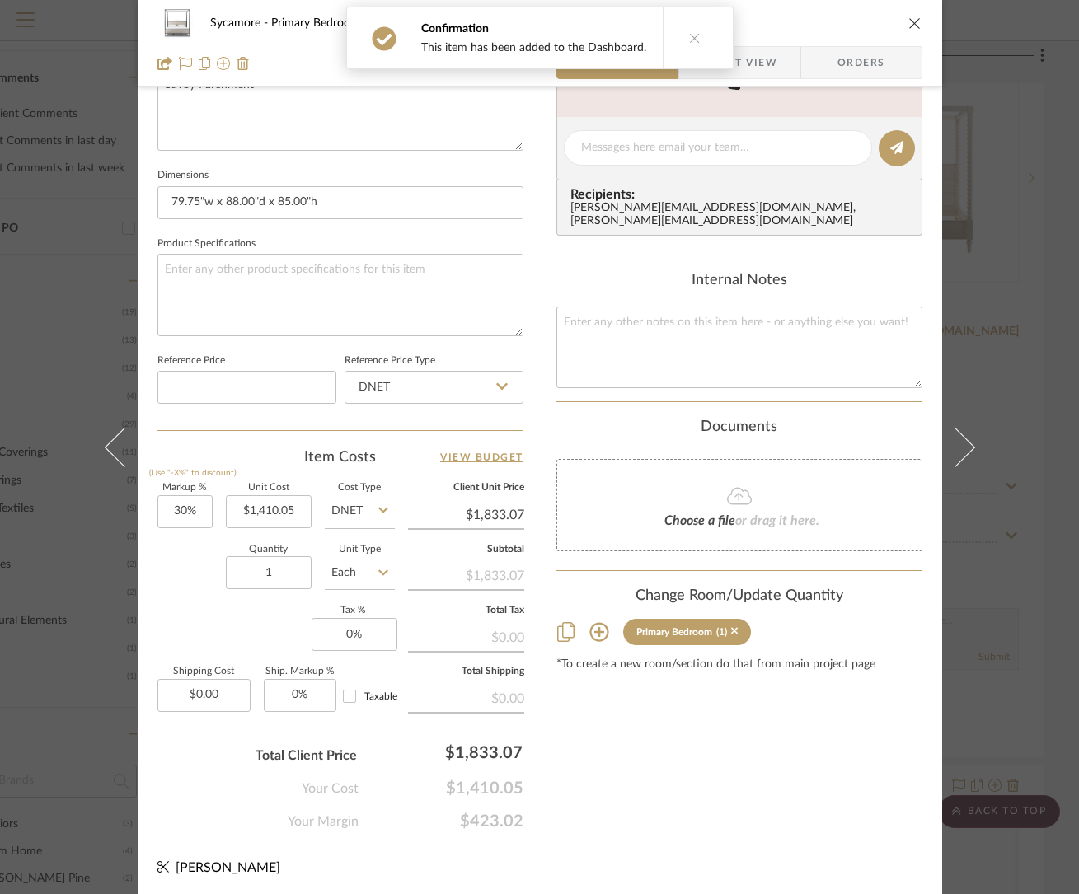
click at [731, 62] on div "Confirmation This item has been added to the Dashboard." at bounding box center [540, 38] width 401 height 76
click at [689, 30] on button at bounding box center [694, 37] width 63 height 61
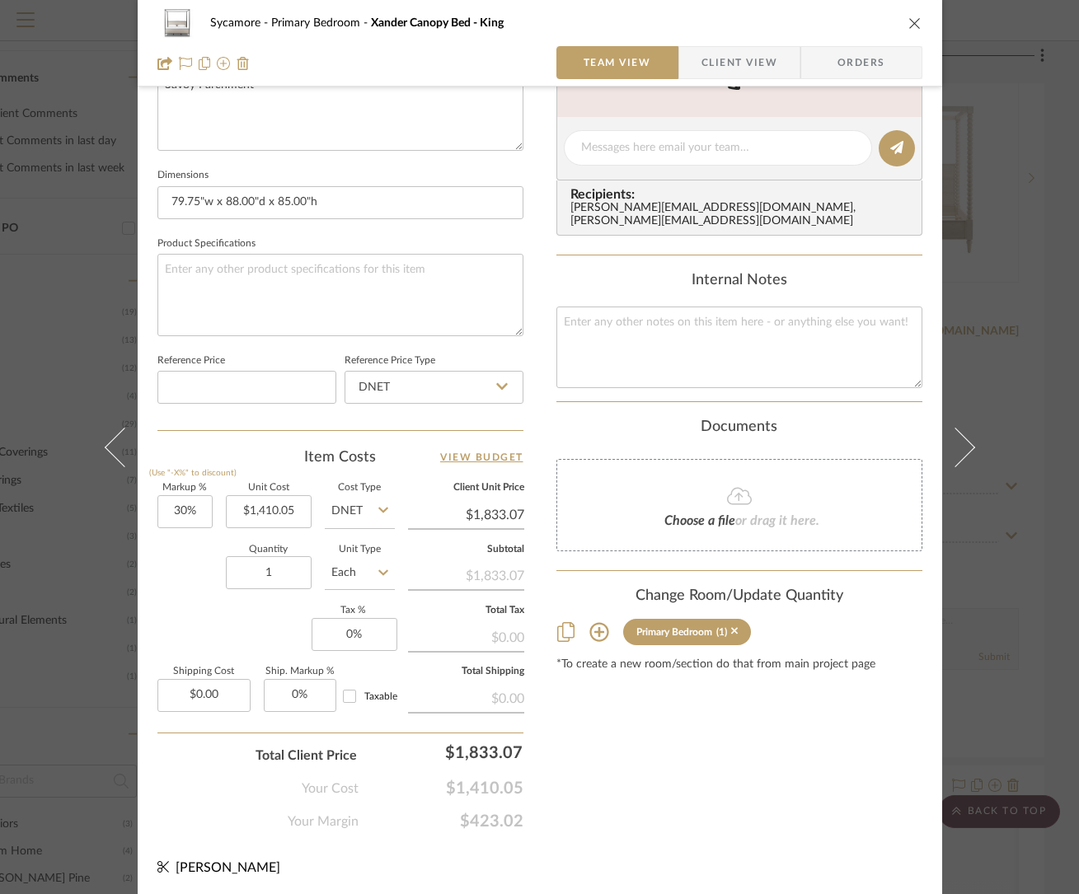
click at [744, 66] on span "Client View" at bounding box center [739, 62] width 76 height 33
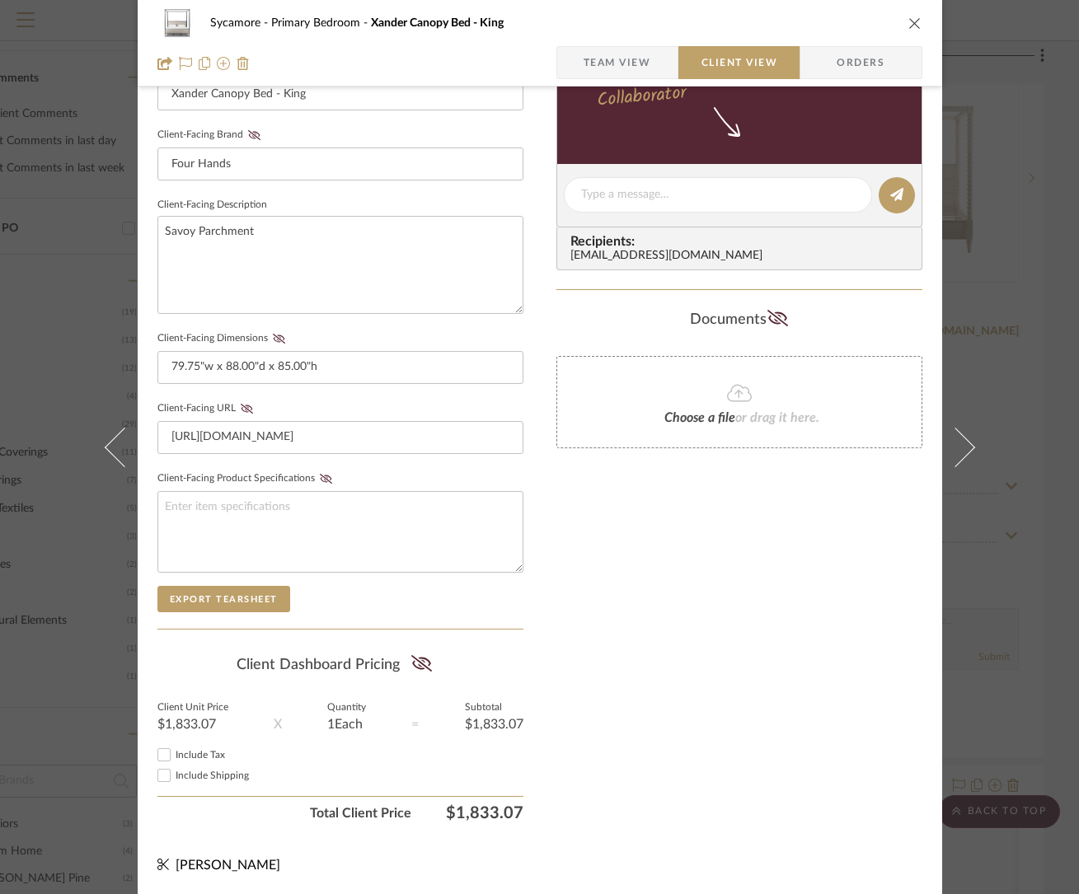
drag, startPoint x: 421, startPoint y: 673, endPoint x: 383, endPoint y: 649, distance: 45.3
click at [421, 673] on fa-icon at bounding box center [421, 665] width 21 height 25
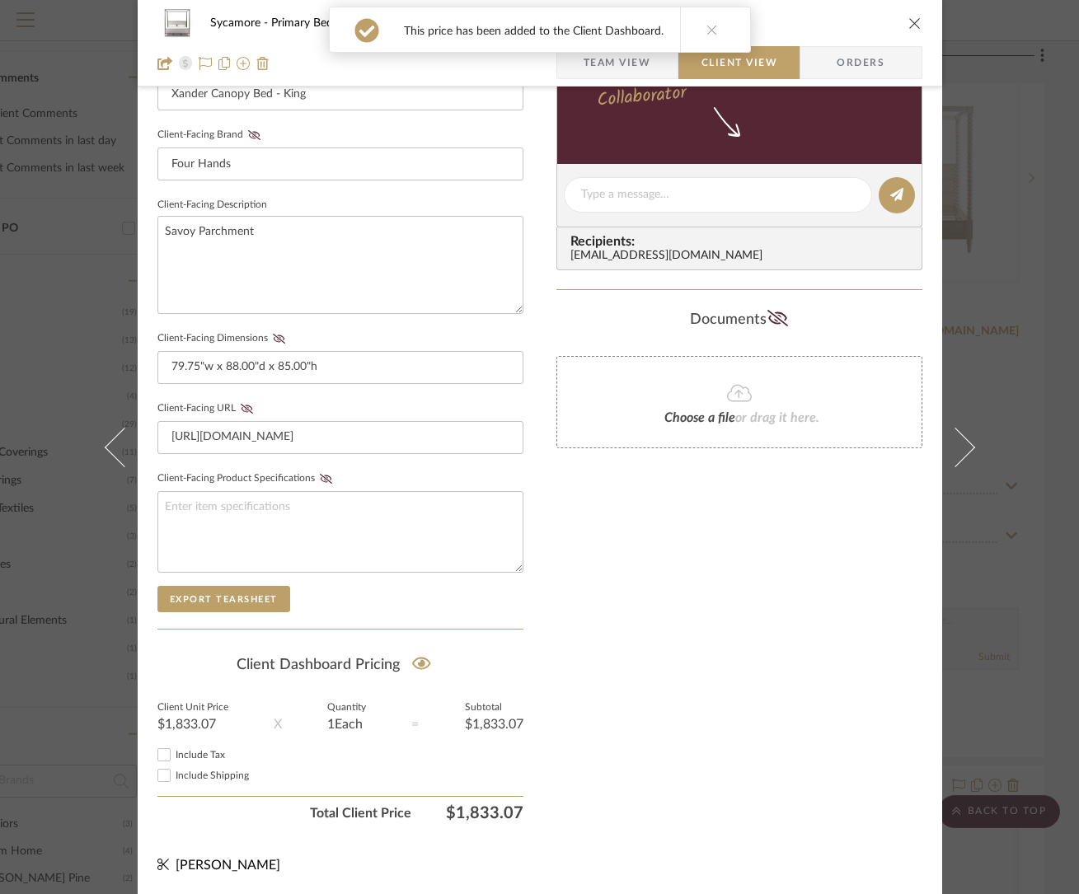
drag, startPoint x: 108, startPoint y: 458, endPoint x: 124, endPoint y: 455, distance: 16.0
click at [108, 458] on button at bounding box center [114, 447] width 46 height 894
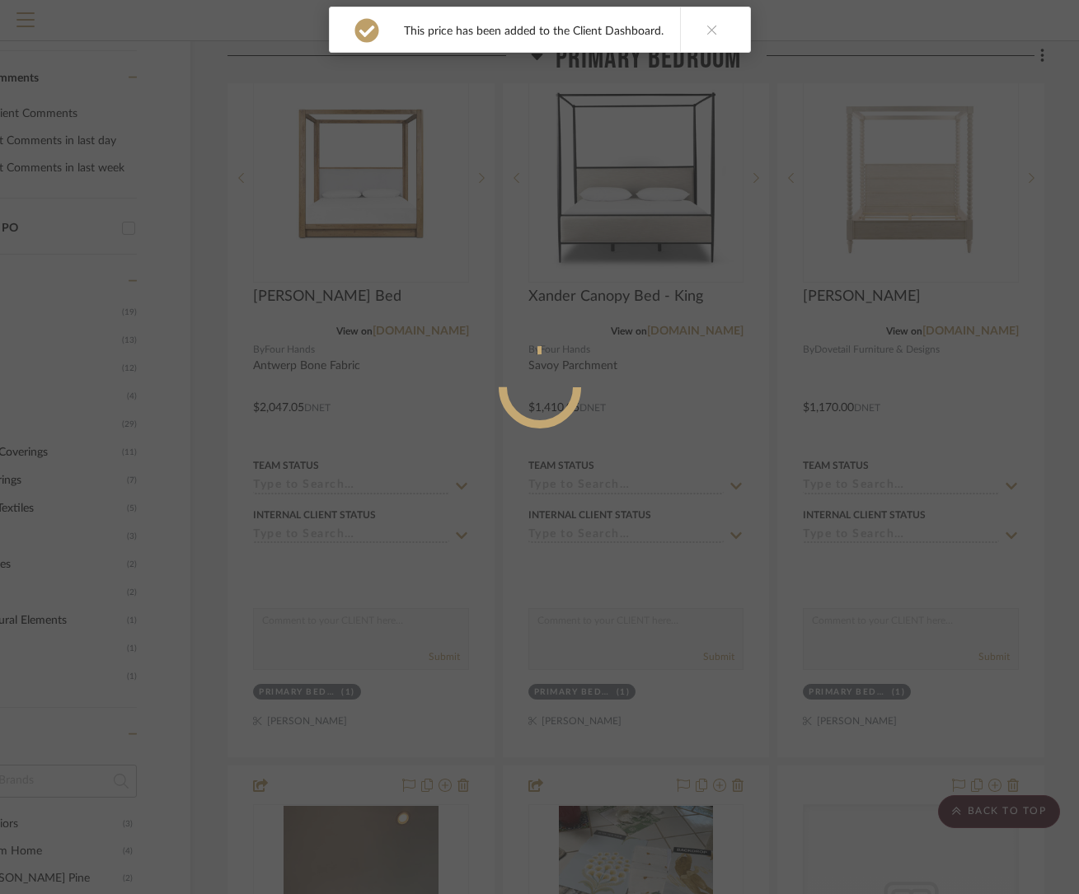
scroll to position [0, 0]
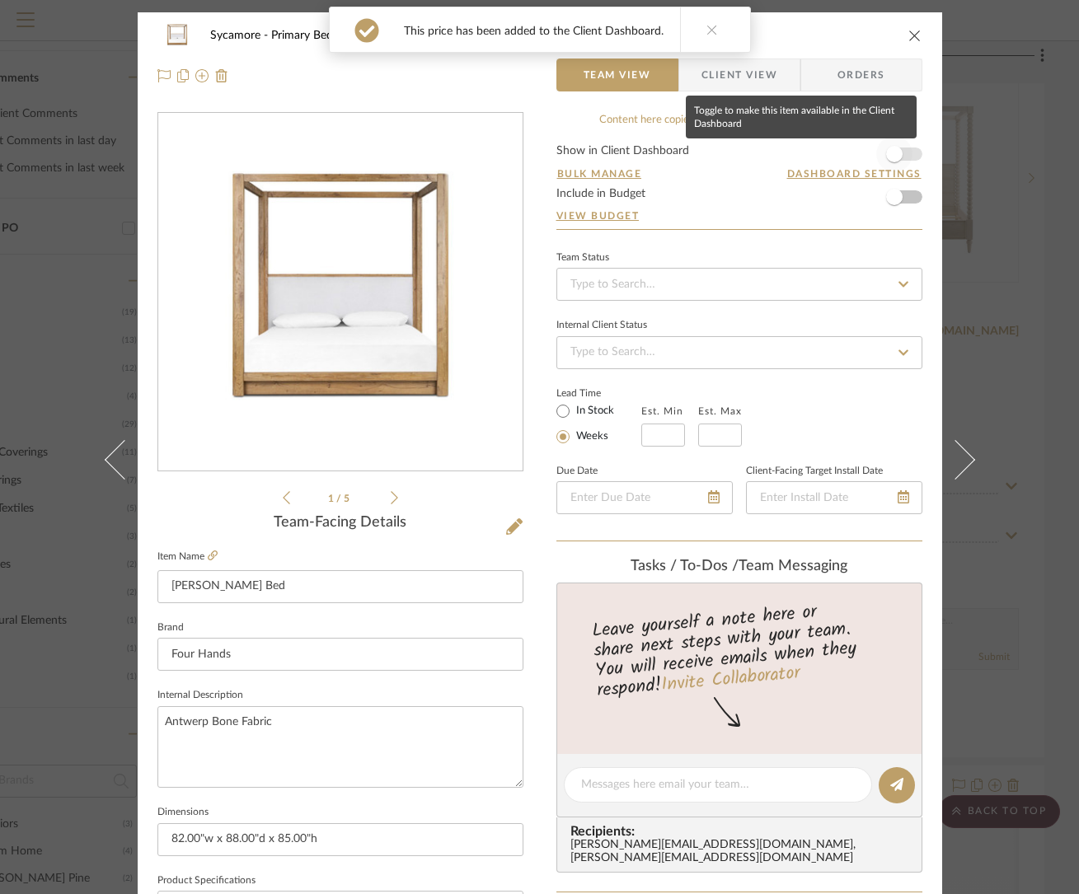
click at [905, 152] on span "button" at bounding box center [894, 154] width 36 height 36
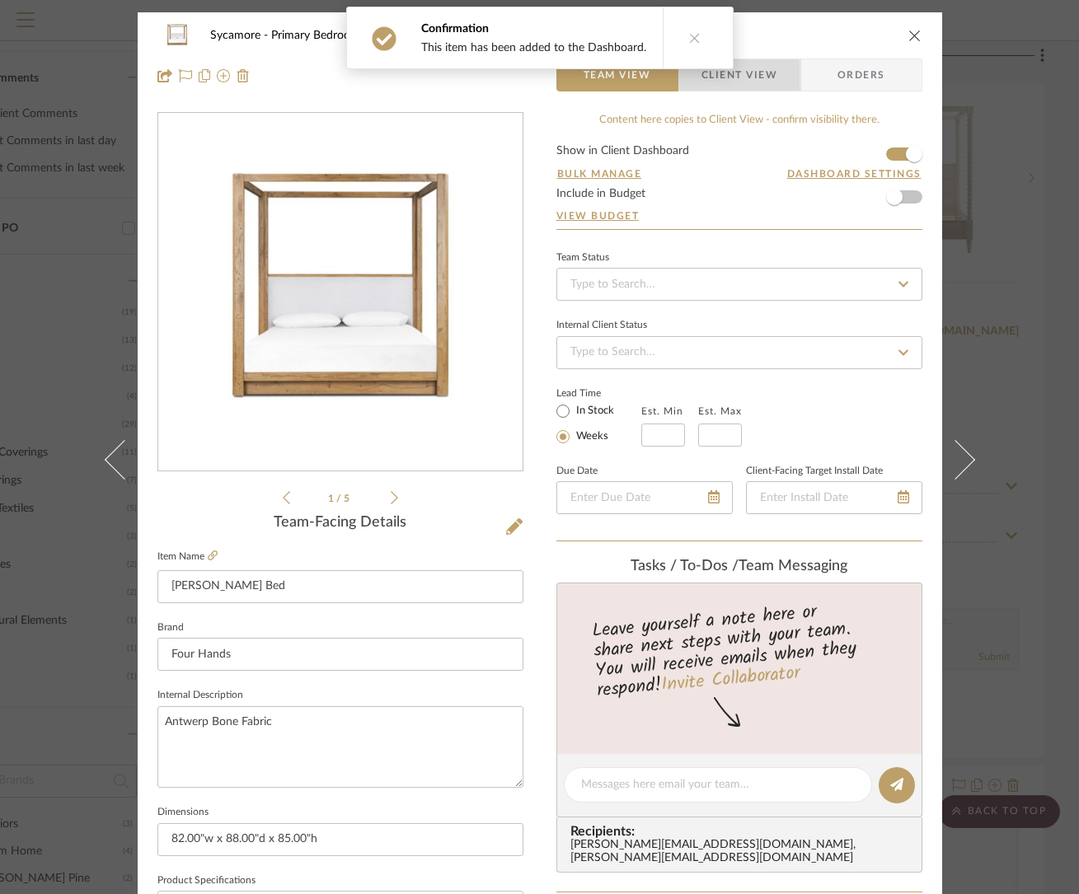
click at [728, 79] on span "Client View" at bounding box center [739, 75] width 76 height 33
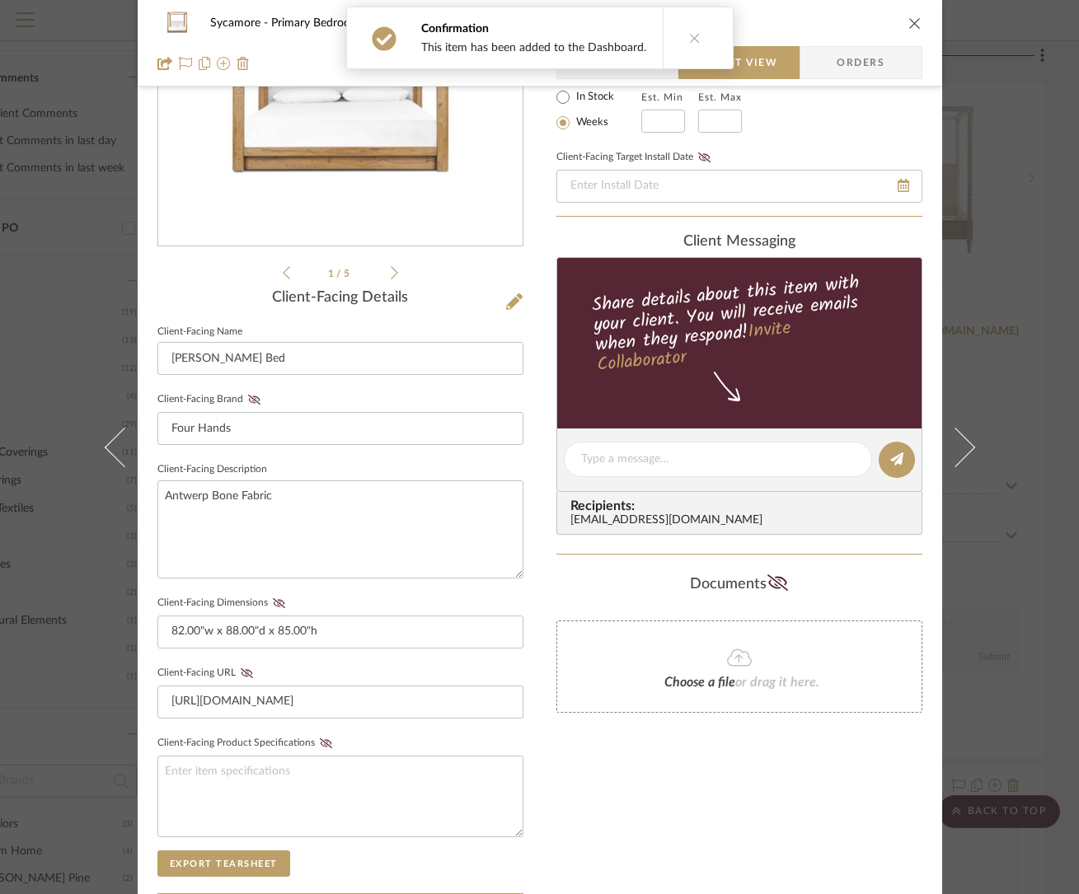
scroll to position [490, 0]
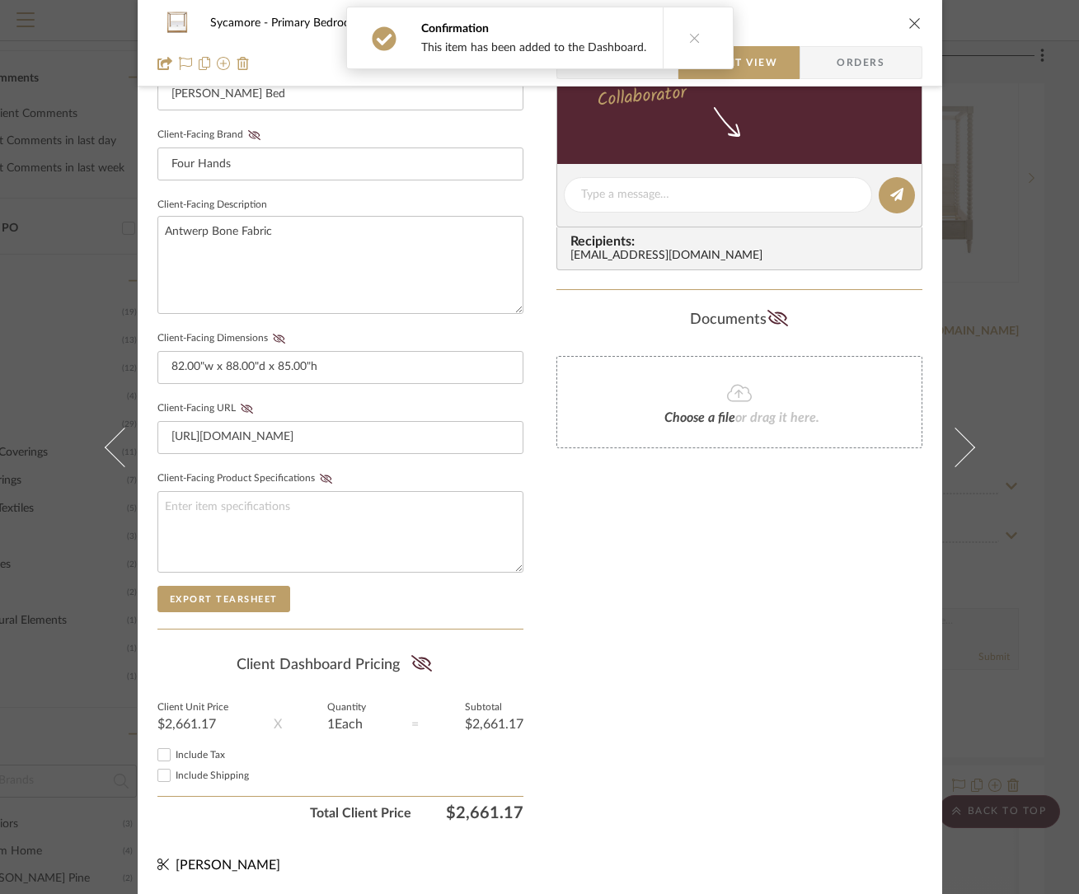
drag, startPoint x: 415, startPoint y: 663, endPoint x: 429, endPoint y: 655, distance: 15.6
click at [415, 663] on icon at bounding box center [421, 663] width 21 height 16
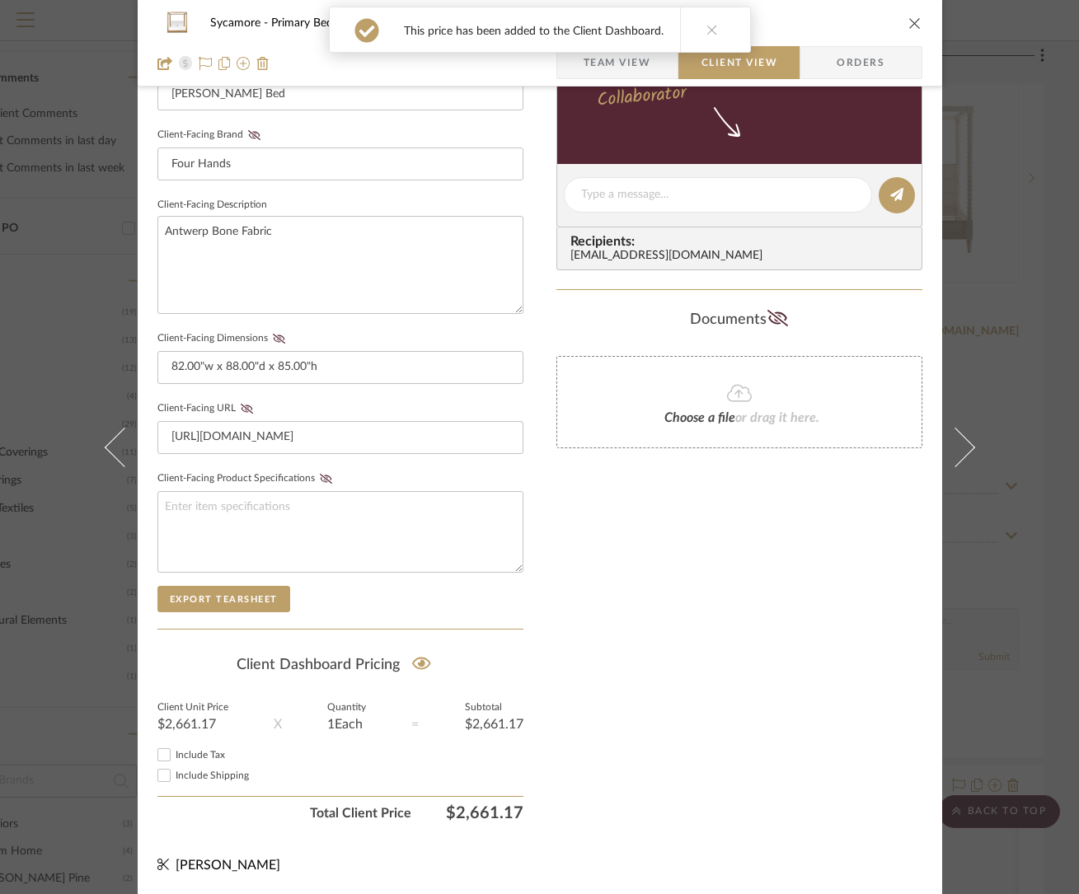
drag, startPoint x: 702, startPoint y: 7, endPoint x: 713, endPoint y: 13, distance: 12.2
click at [702, 7] on button at bounding box center [711, 29] width 63 height 45
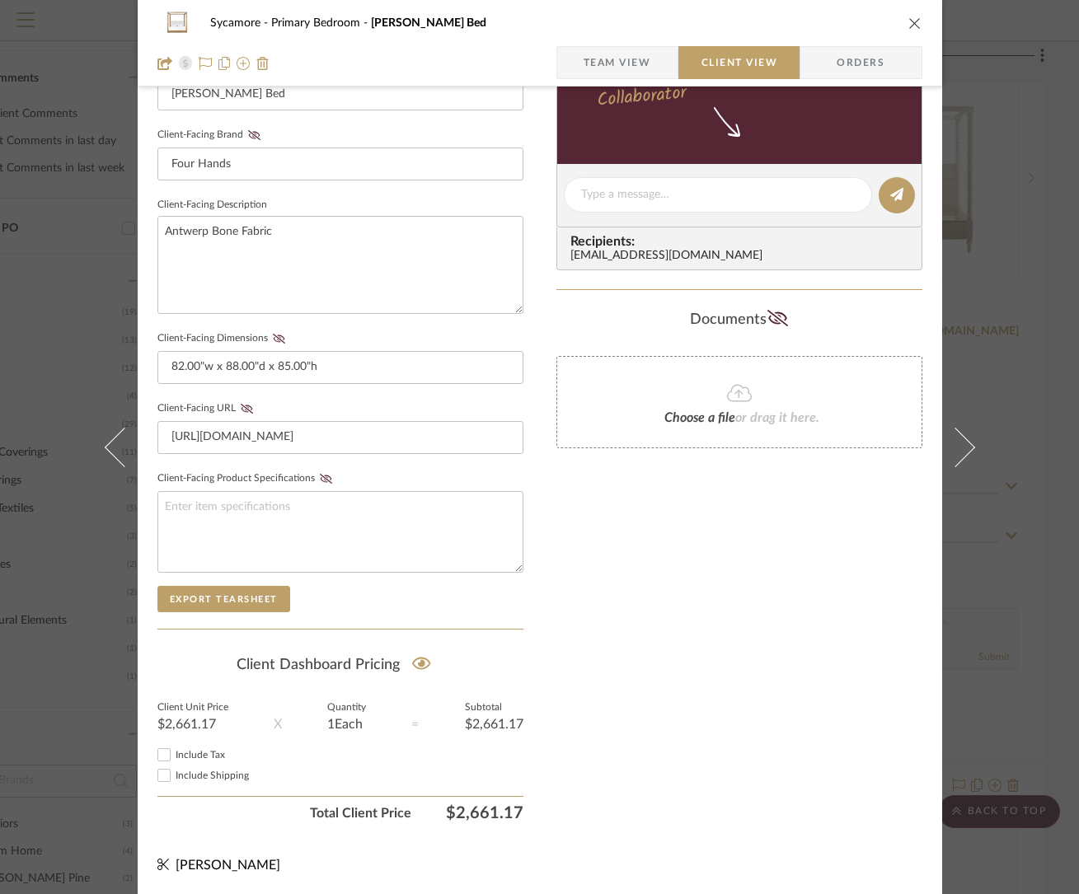
click at [909, 22] on icon "close" at bounding box center [914, 22] width 13 height 13
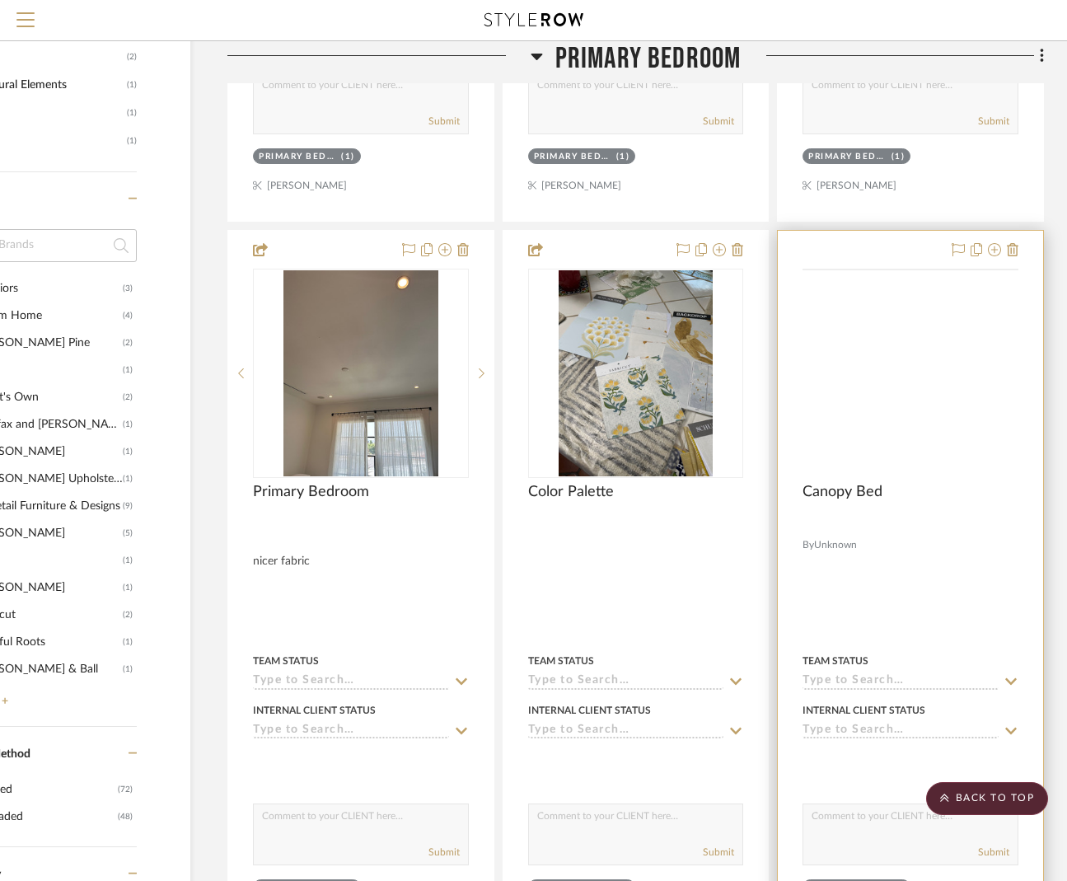
scroll to position [1362, 120]
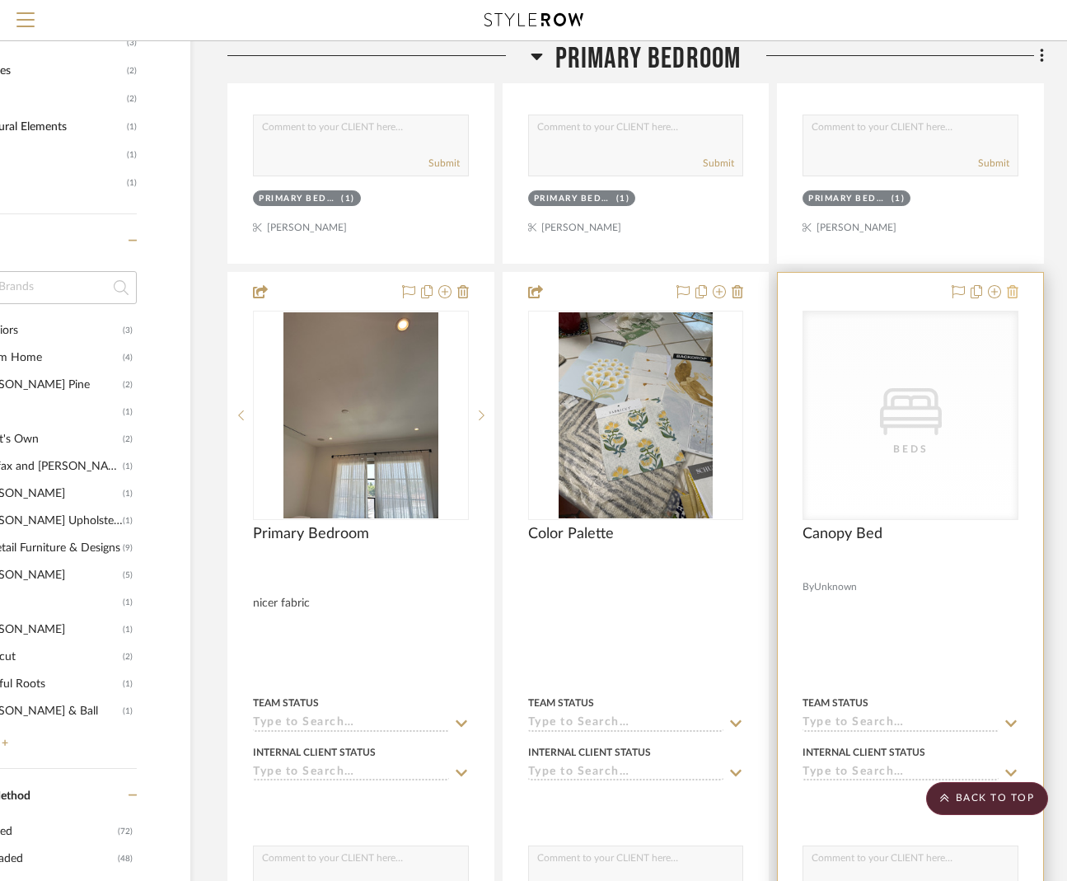
click at [1017, 291] on icon at bounding box center [1013, 291] width 12 height 13
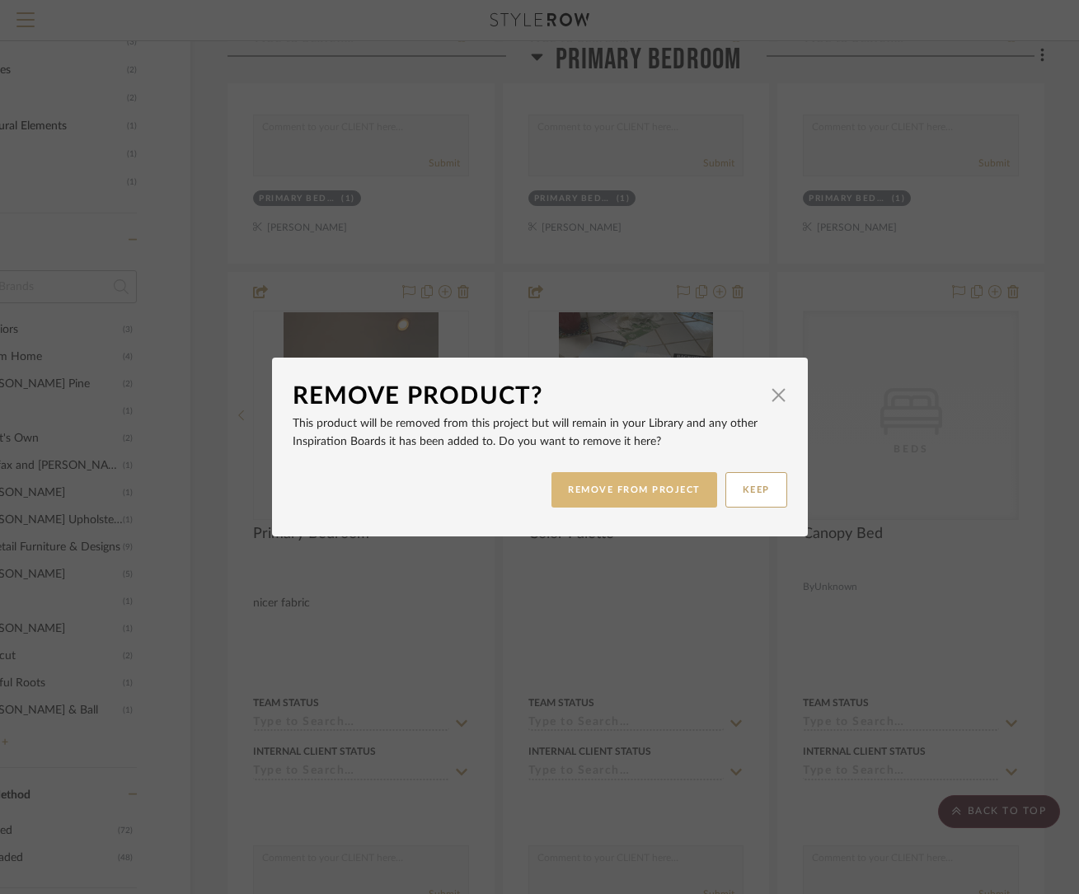
click at [636, 497] on button "REMOVE FROM PROJECT" at bounding box center [634, 489] width 166 height 35
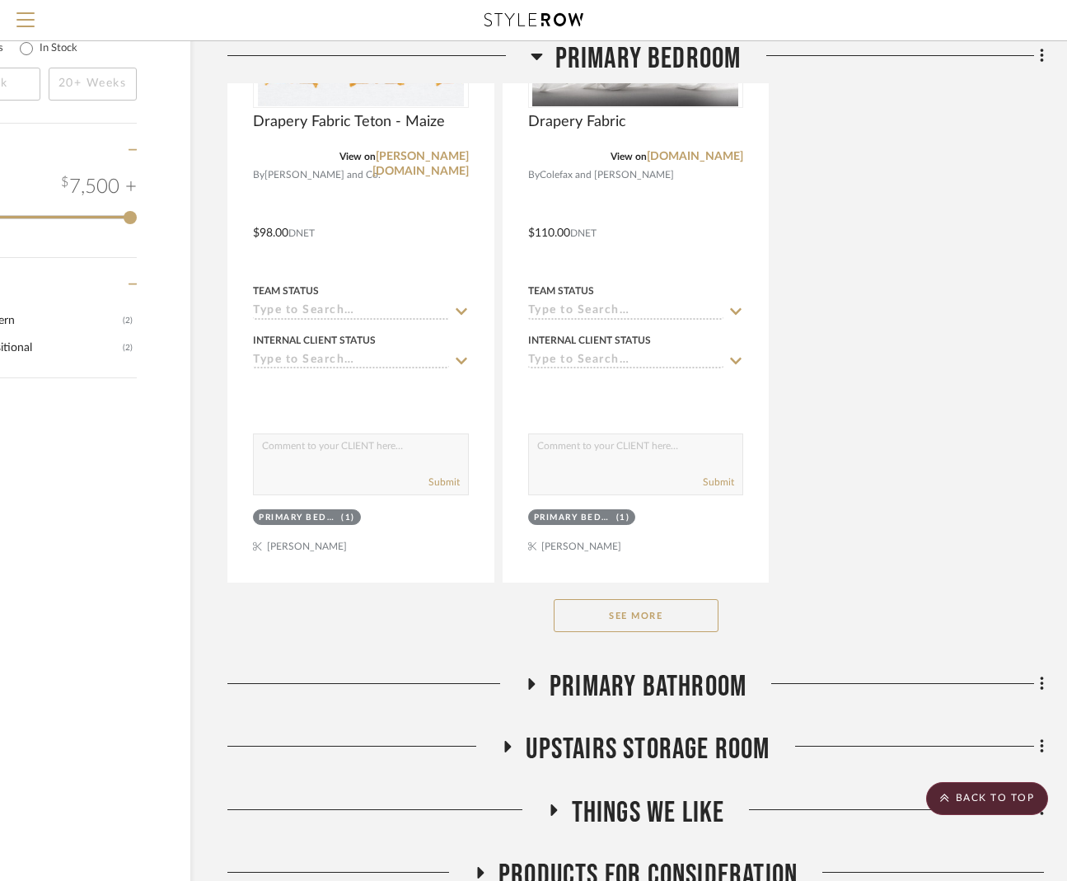
scroll to position [2506, 120]
click at [648, 607] on button "See More" at bounding box center [636, 614] width 165 height 33
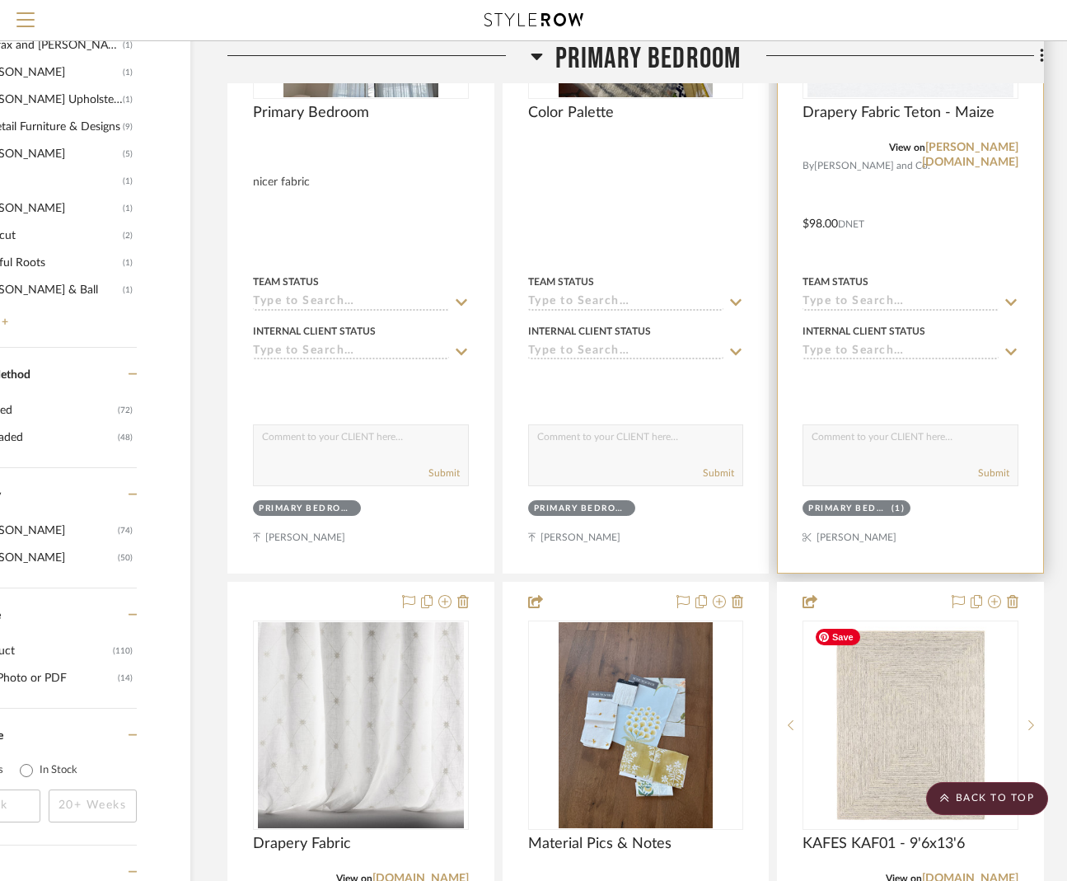
scroll to position [1629, 120]
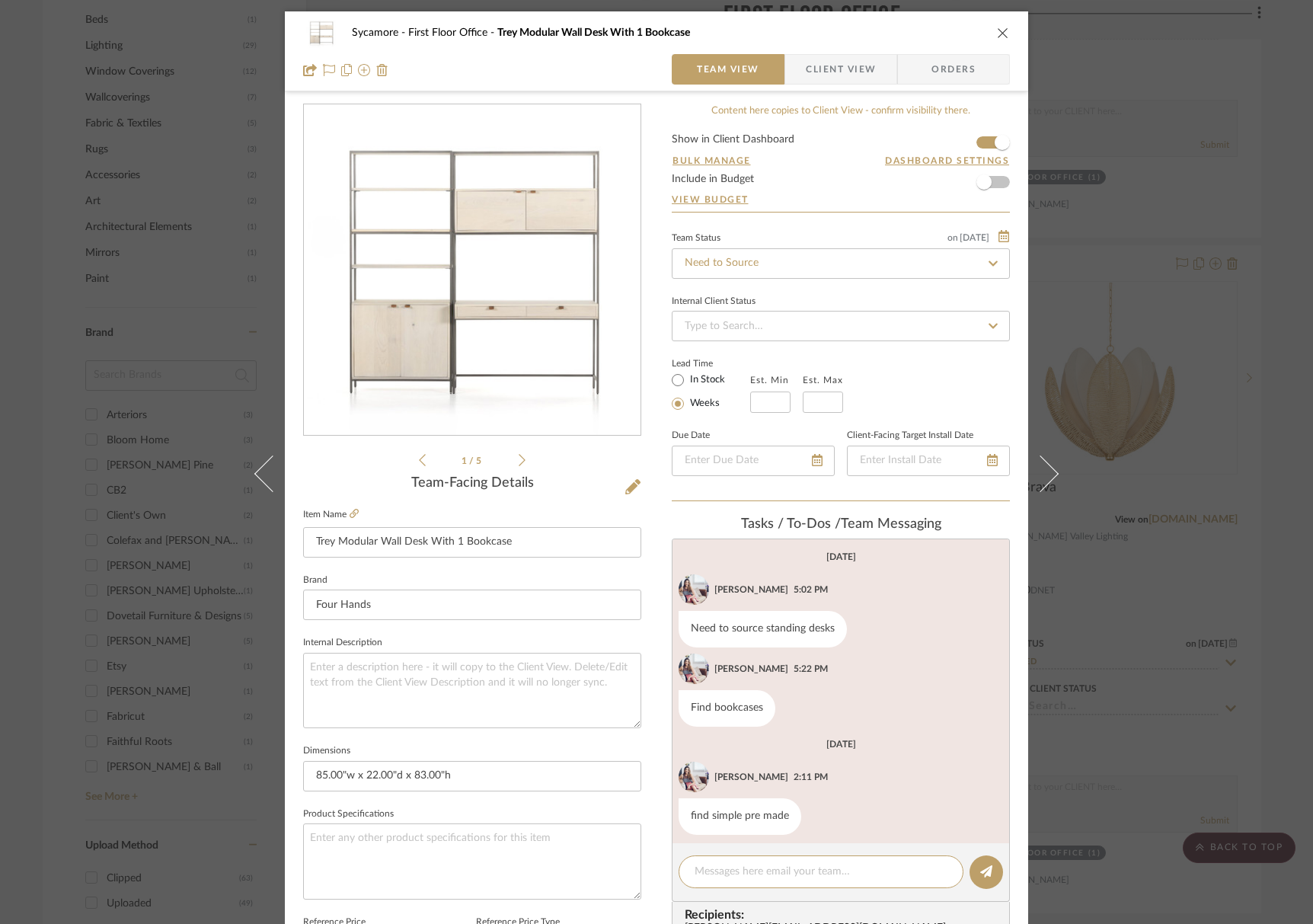
scroll to position [225, 0]
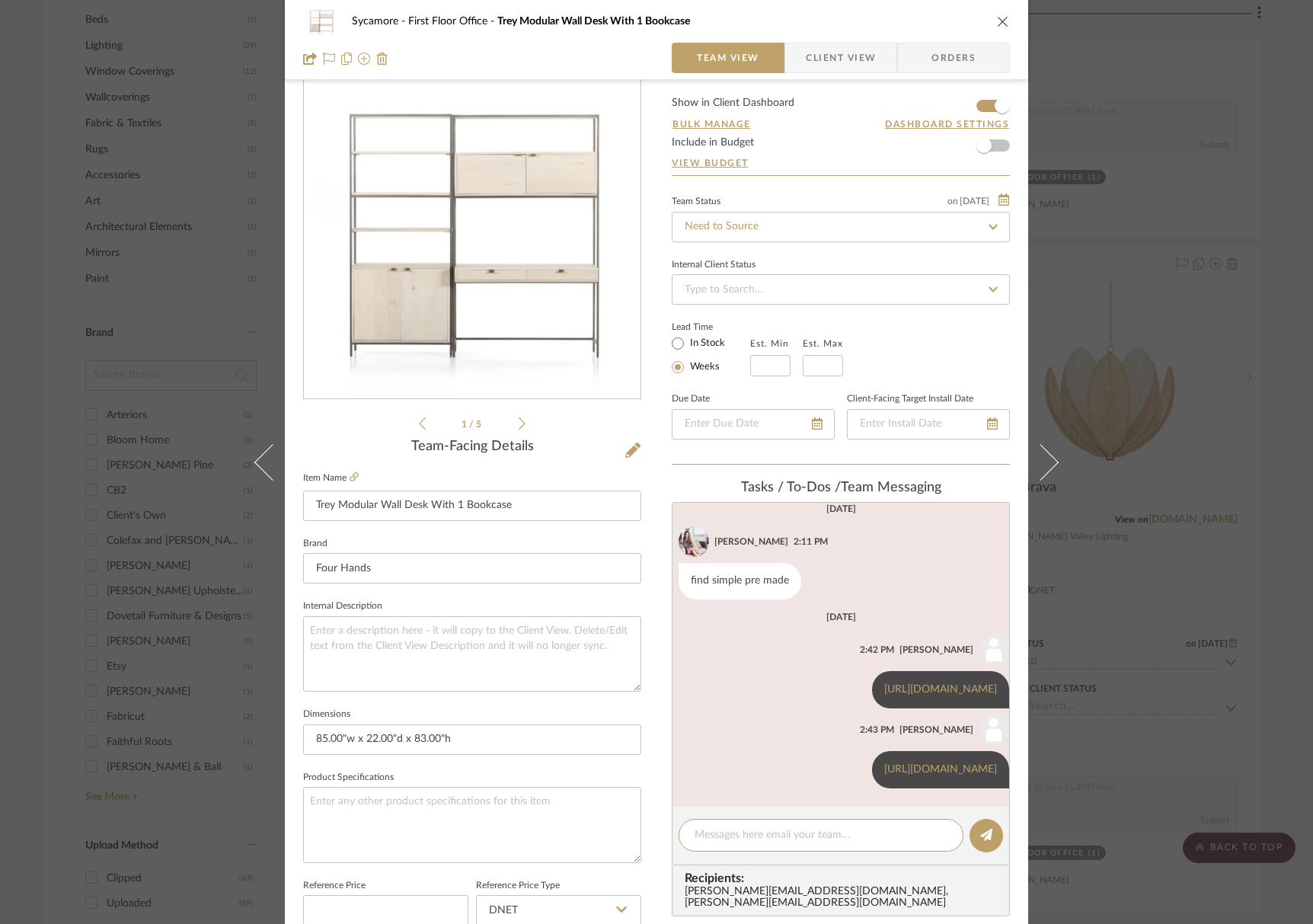
click at [999, 19] on icon "close" at bounding box center [1003, 20] width 12 height 12
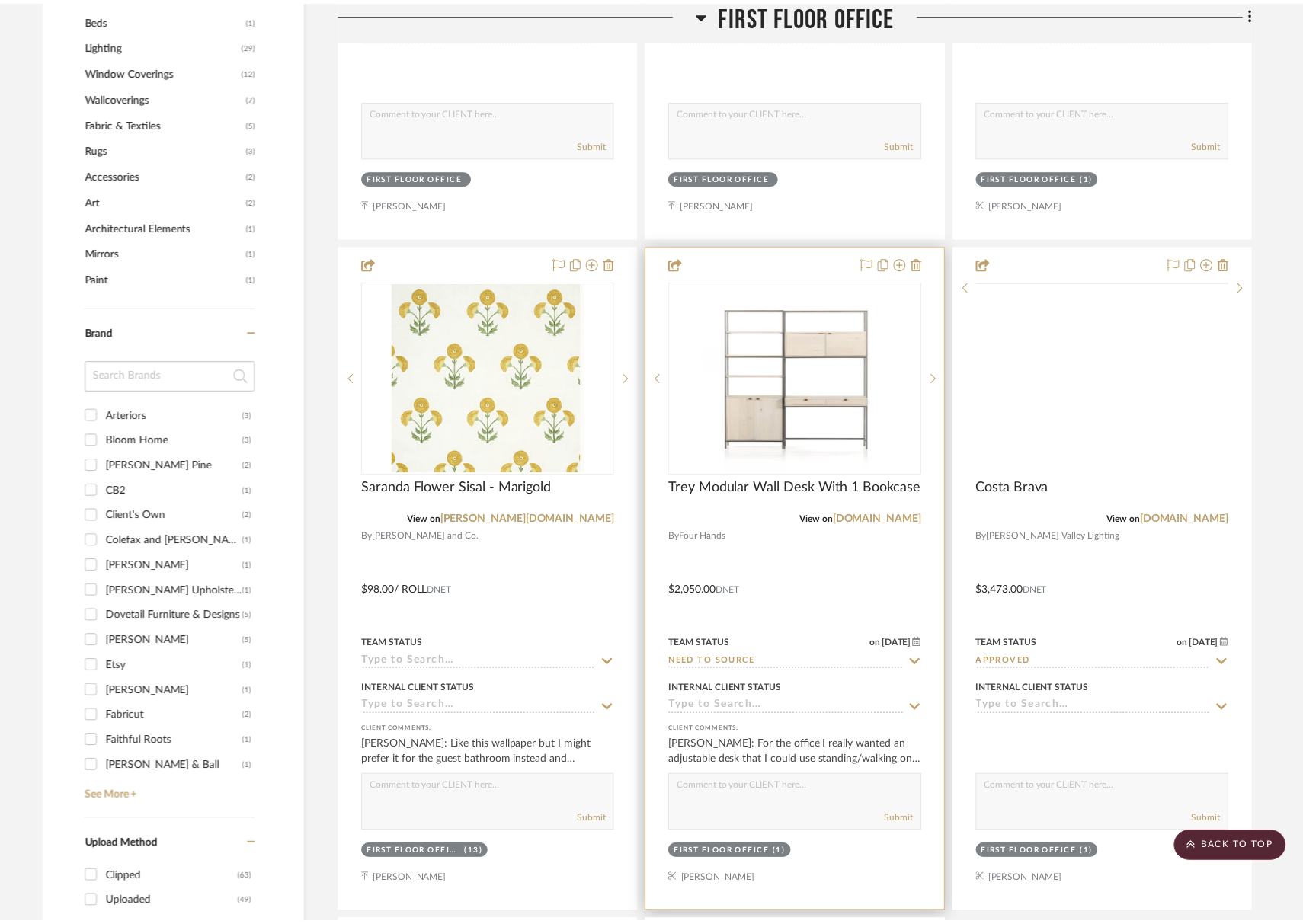
scroll to position [1221, 0]
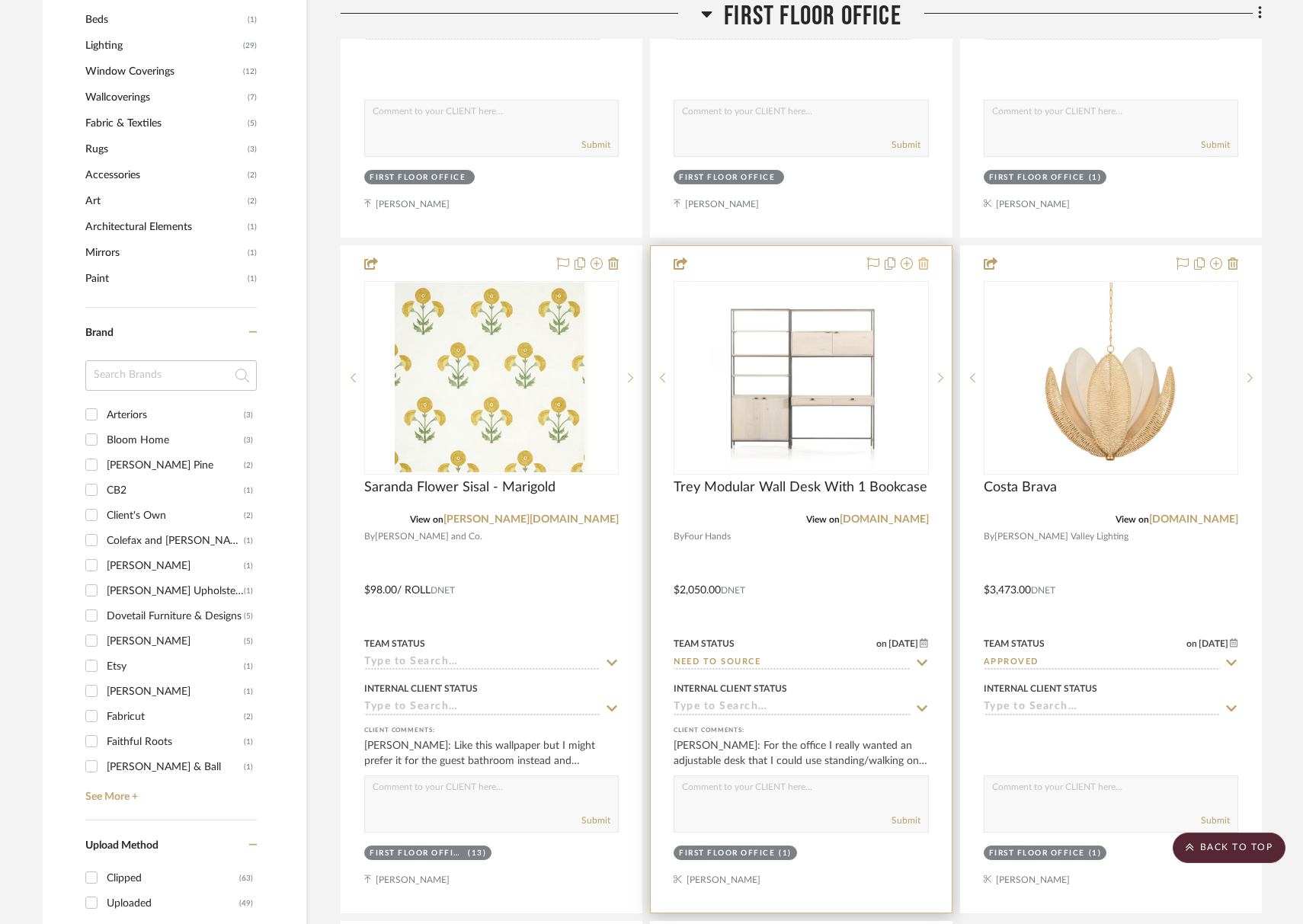
click at [928, 262] on icon at bounding box center [923, 263] width 11 height 12
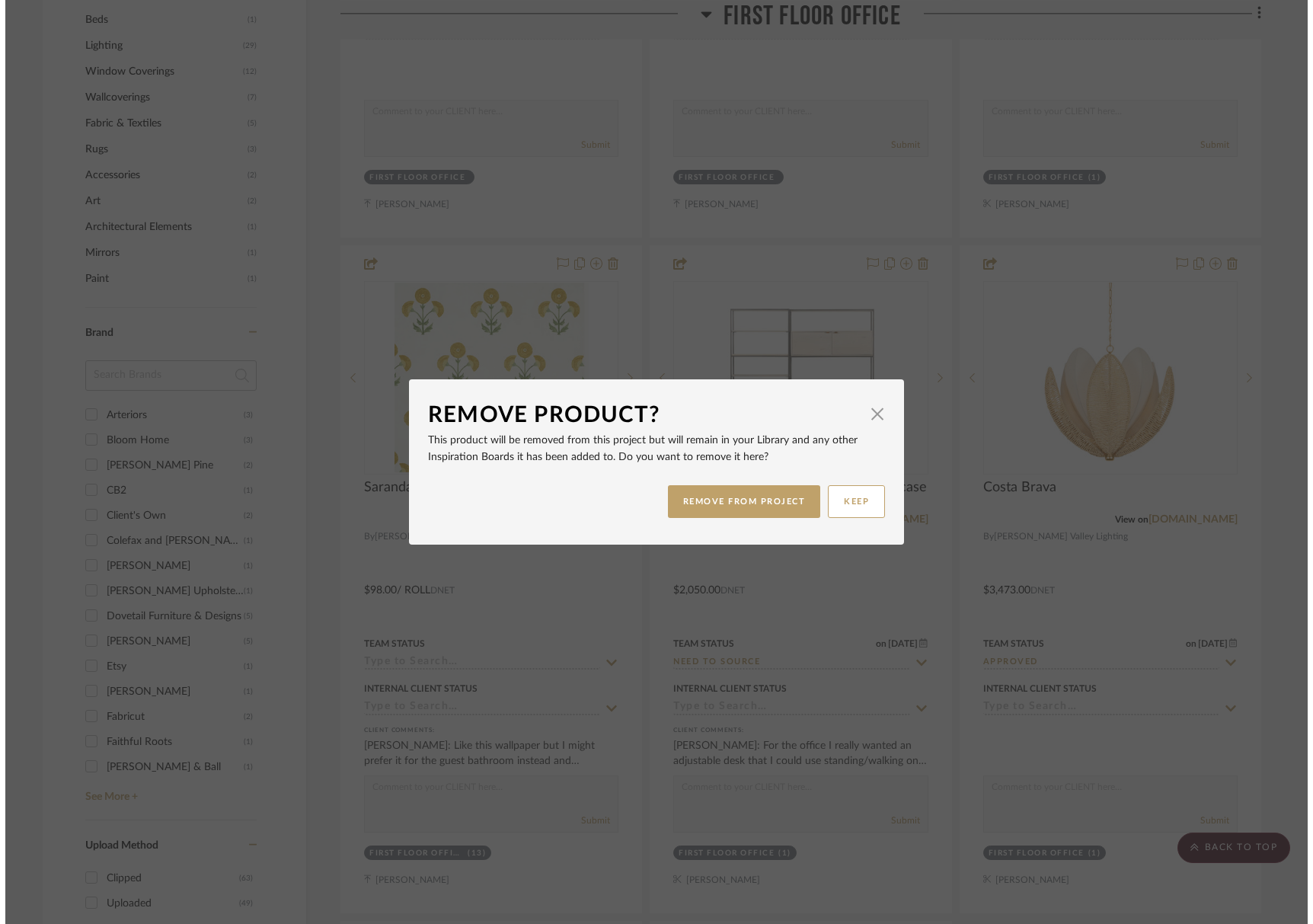
scroll to position [0, 0]
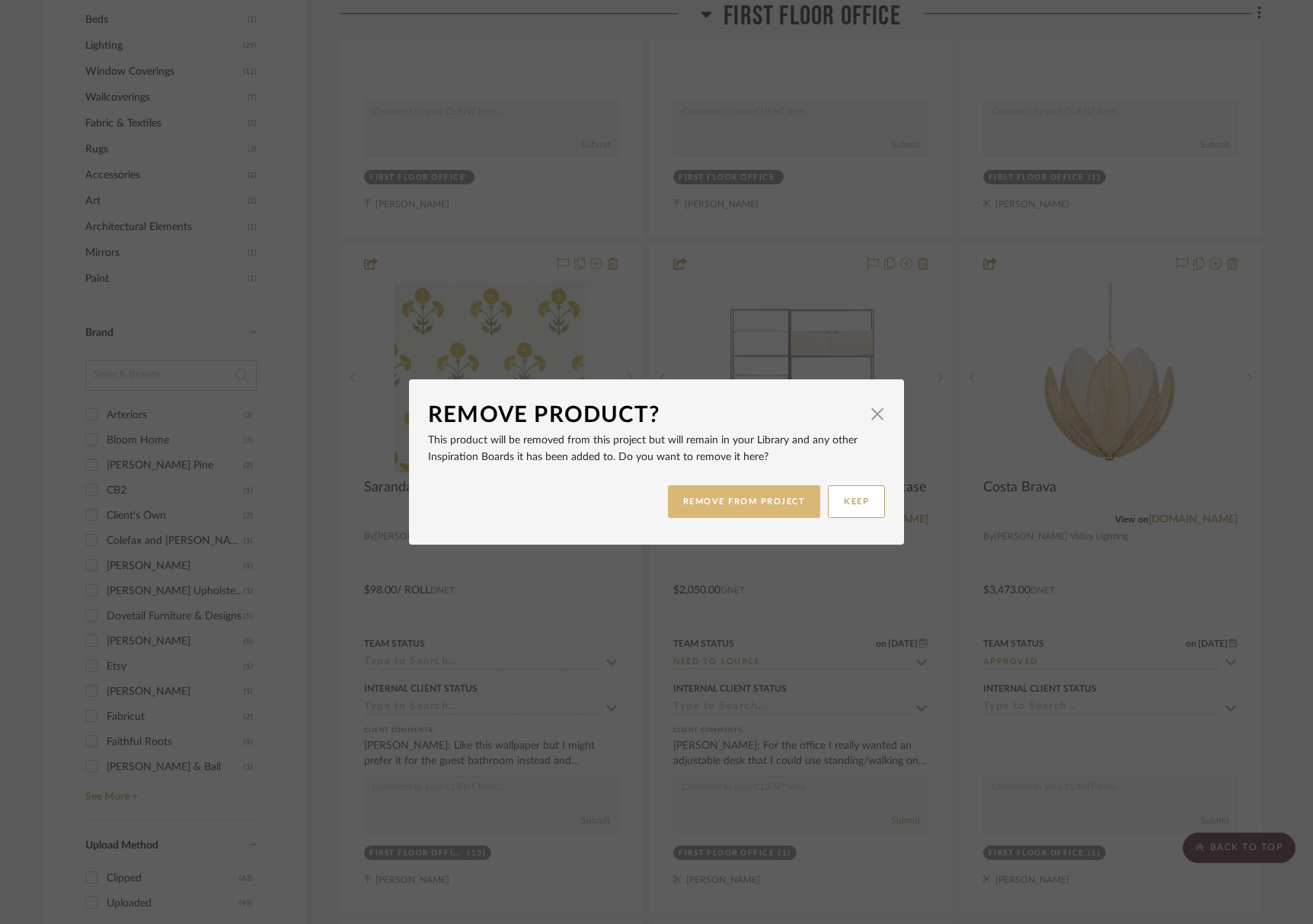
click at [758, 493] on button "REMOVE FROM PROJECT" at bounding box center [745, 501] width 153 height 32
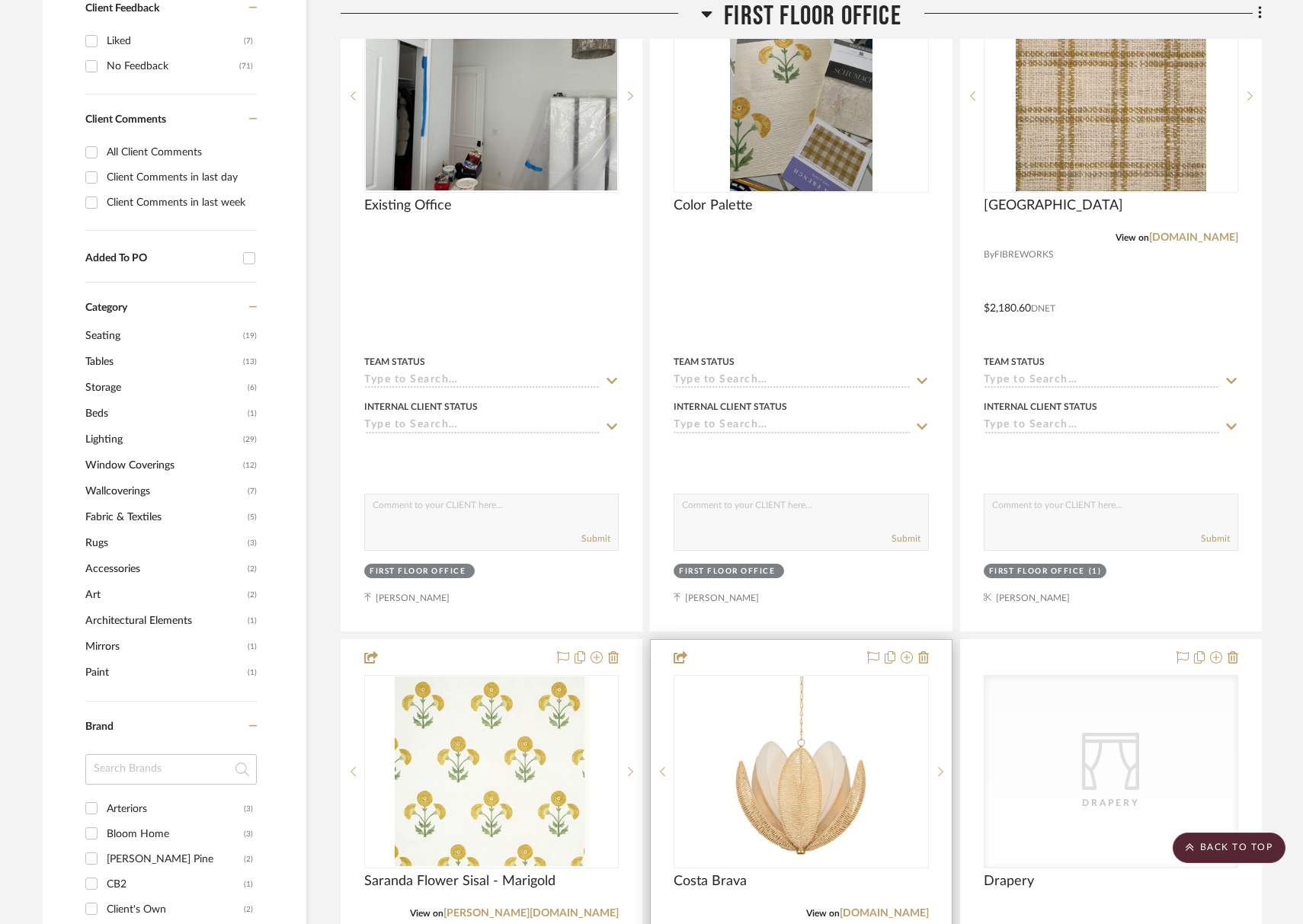
scroll to position [1204, 0]
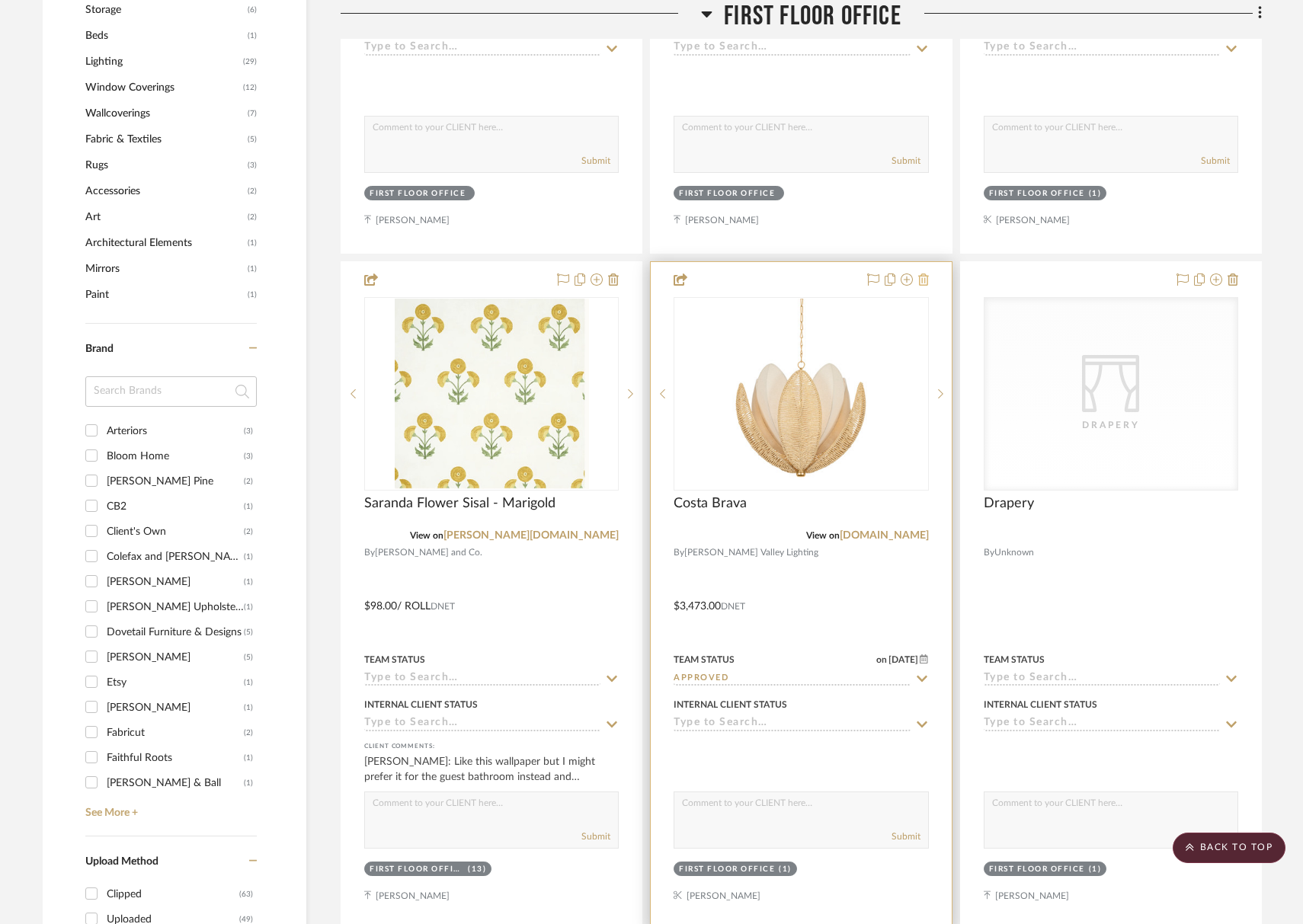
click at [922, 284] on icon at bounding box center [923, 279] width 11 height 12
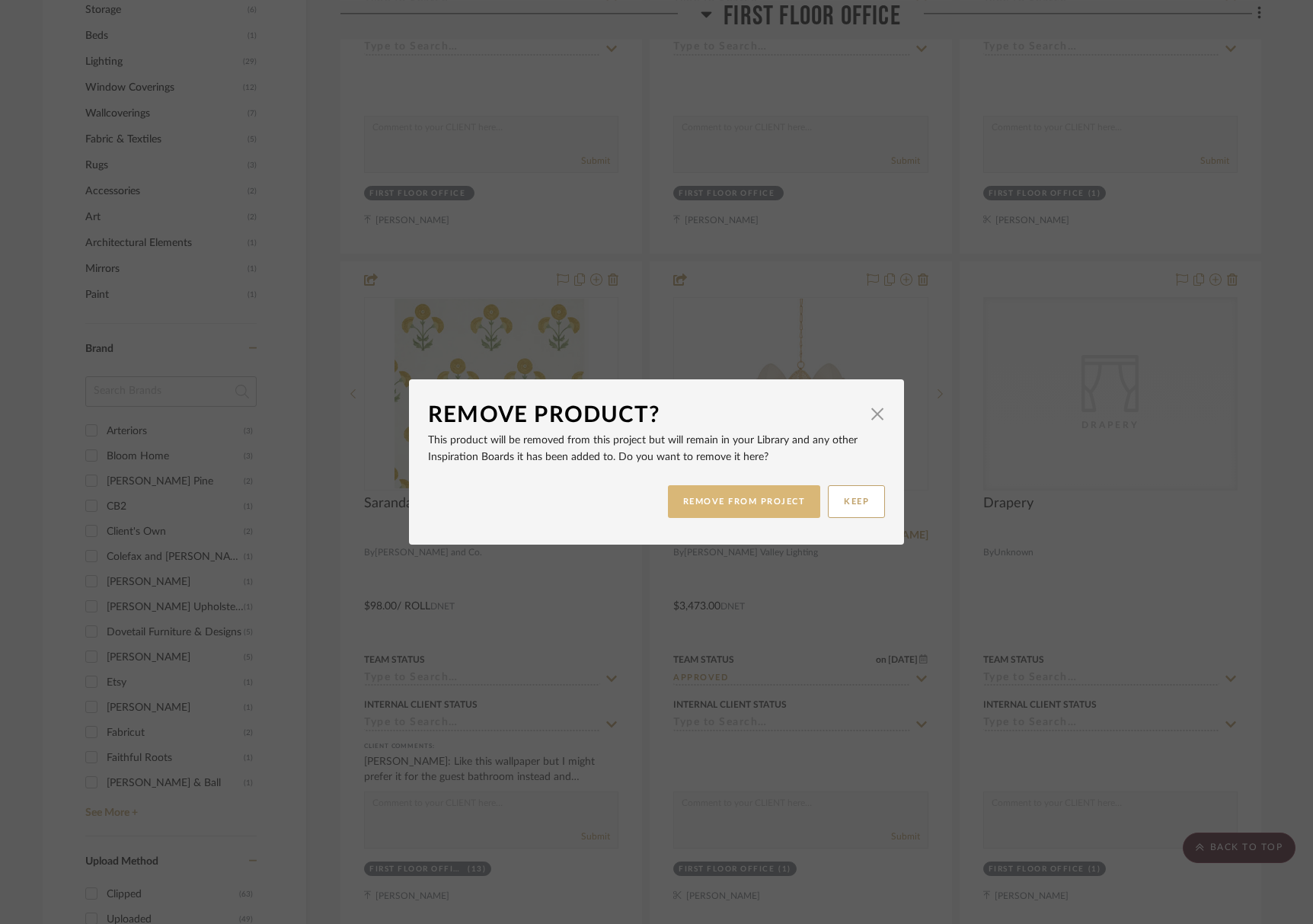
click at [750, 515] on button "REMOVE FROM PROJECT" at bounding box center [745, 501] width 153 height 32
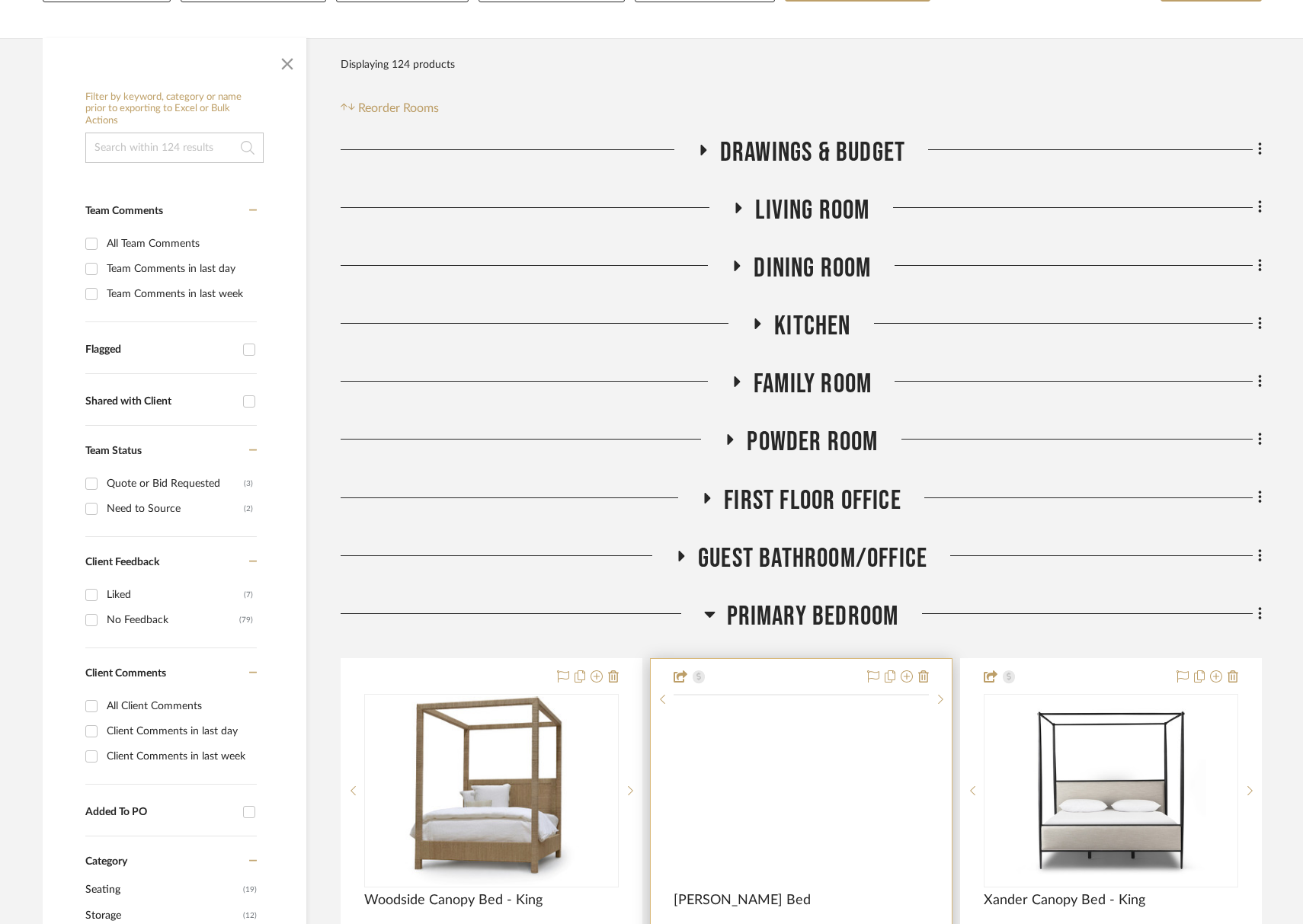
scroll to position [310, 0]
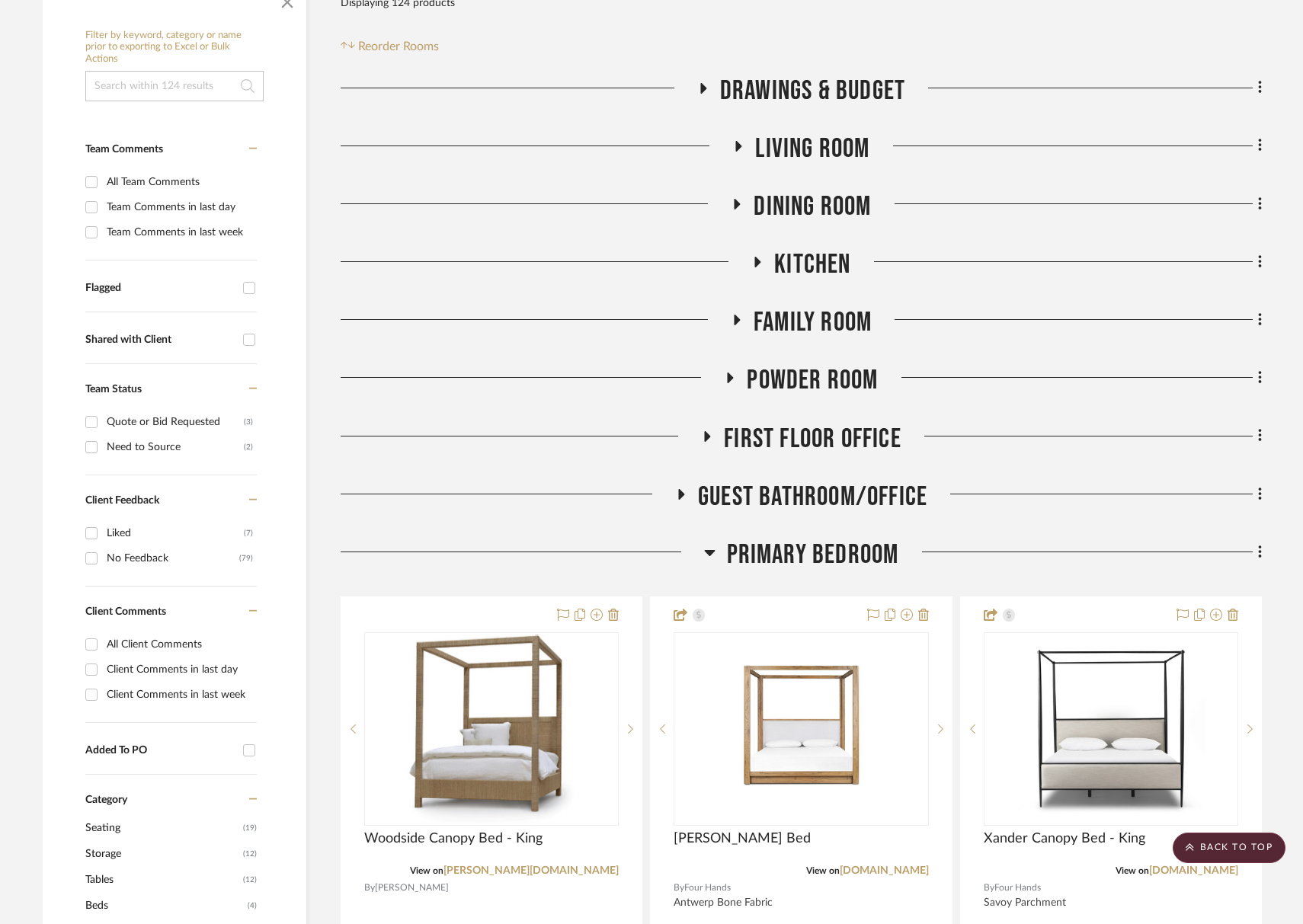
click at [756, 493] on span "Guest Bathroom/Office" at bounding box center [812, 496] width 229 height 32
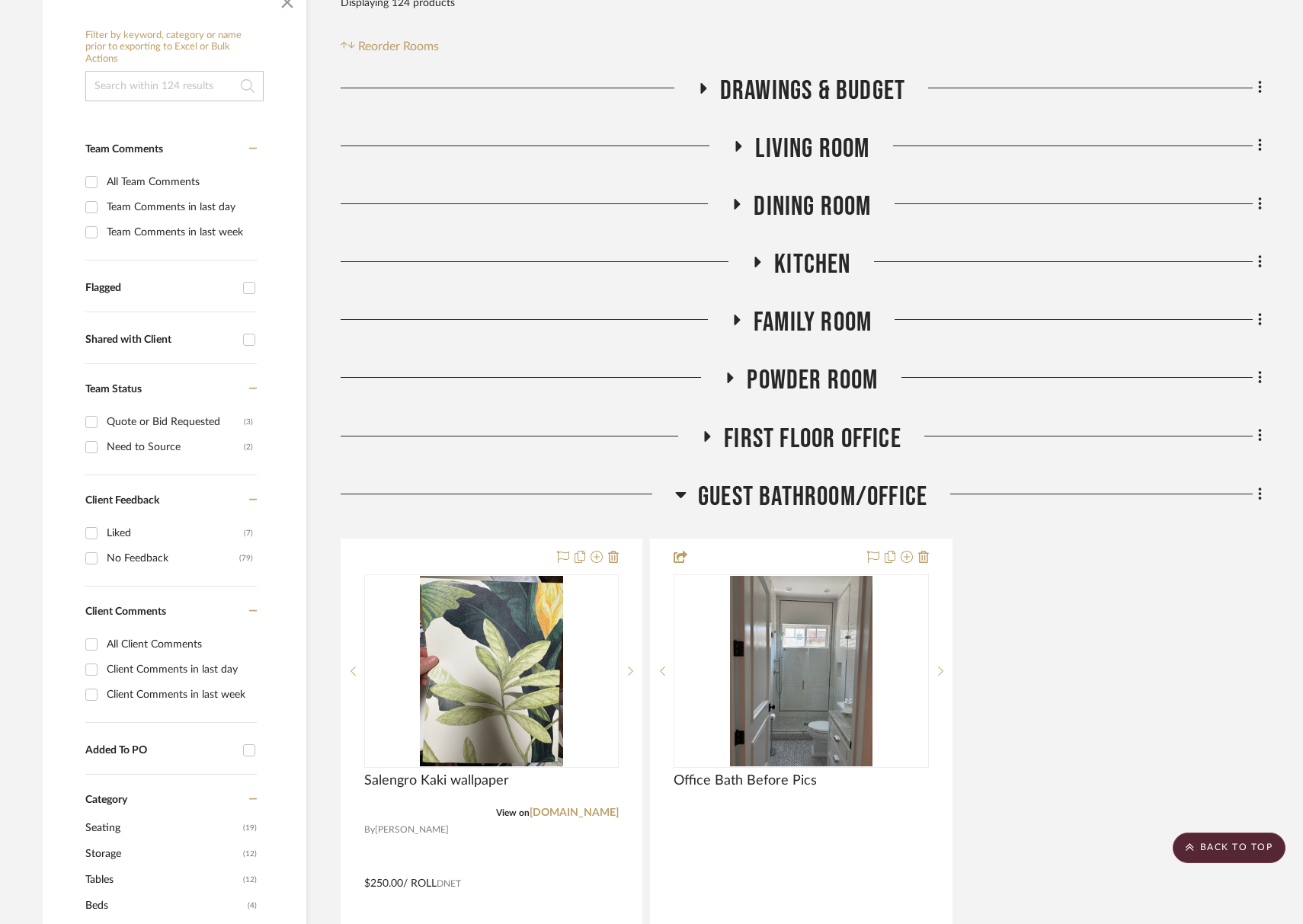
click at [753, 495] on span "Guest Bathroom/Office" at bounding box center [812, 496] width 229 height 32
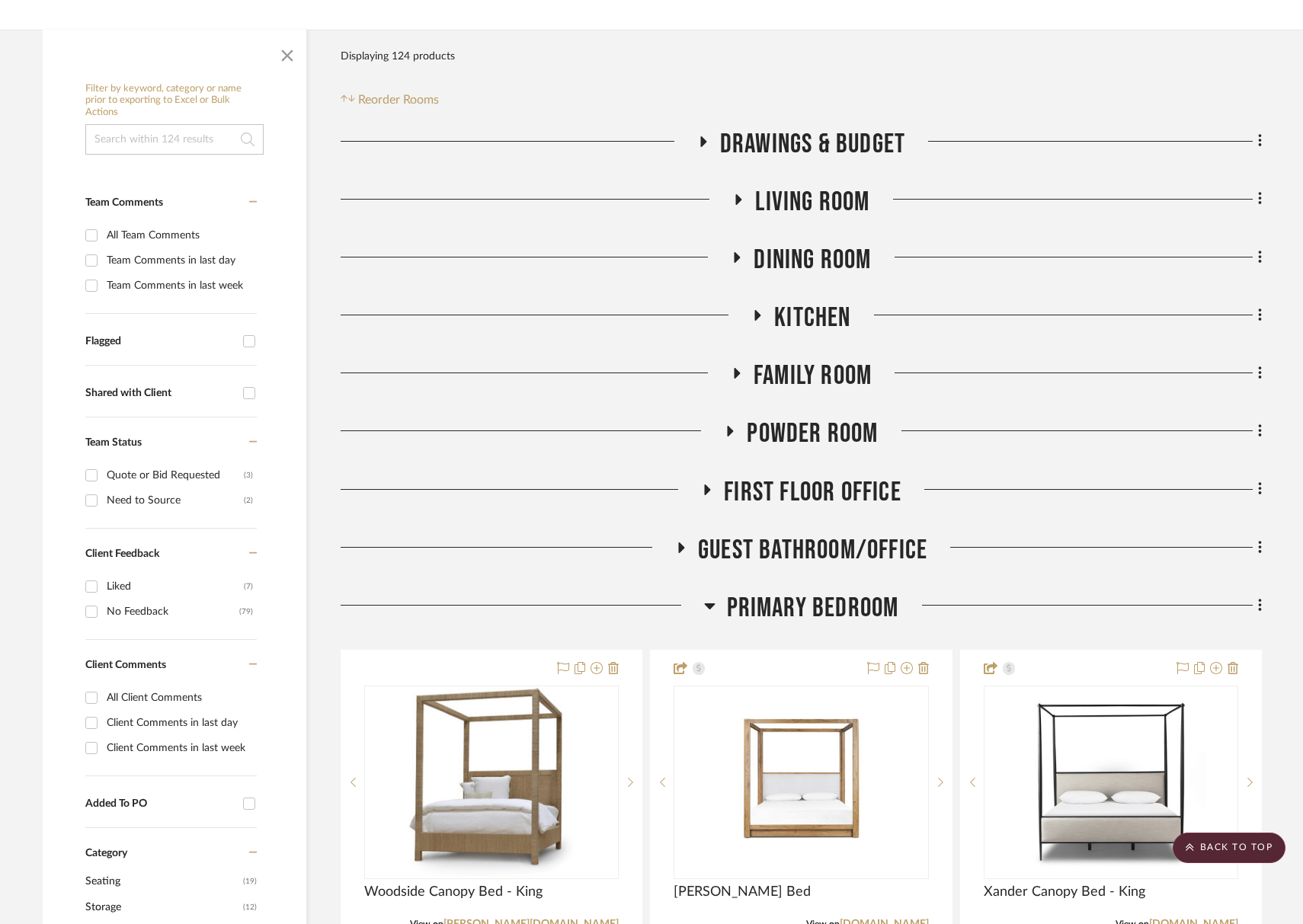
scroll to position [232, 0]
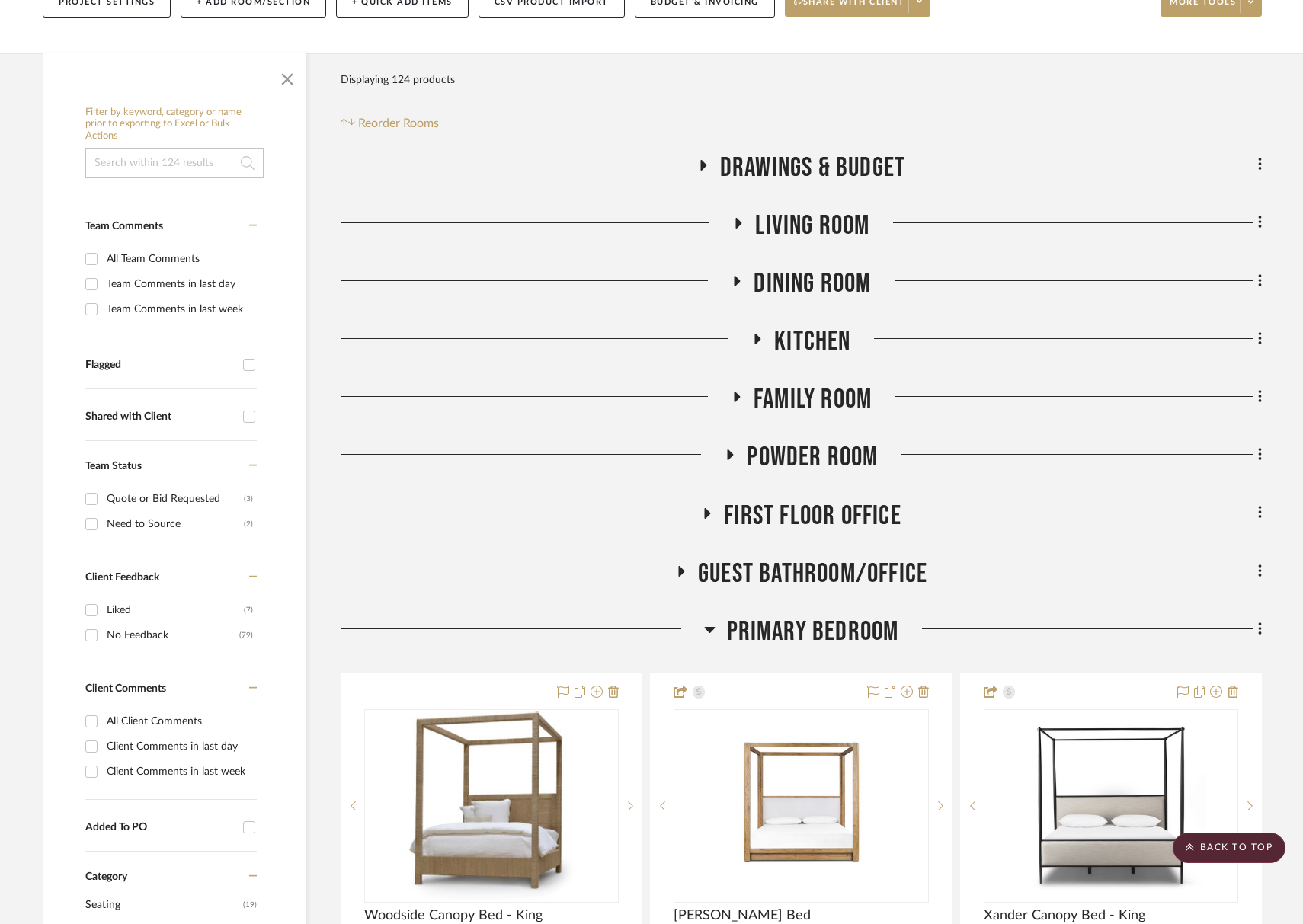
drag, startPoint x: 816, startPoint y: 165, endPoint x: 778, endPoint y: 174, distance: 39.1
click at [816, 165] on span "Drawings & Budget" at bounding box center [812, 167] width 185 height 32
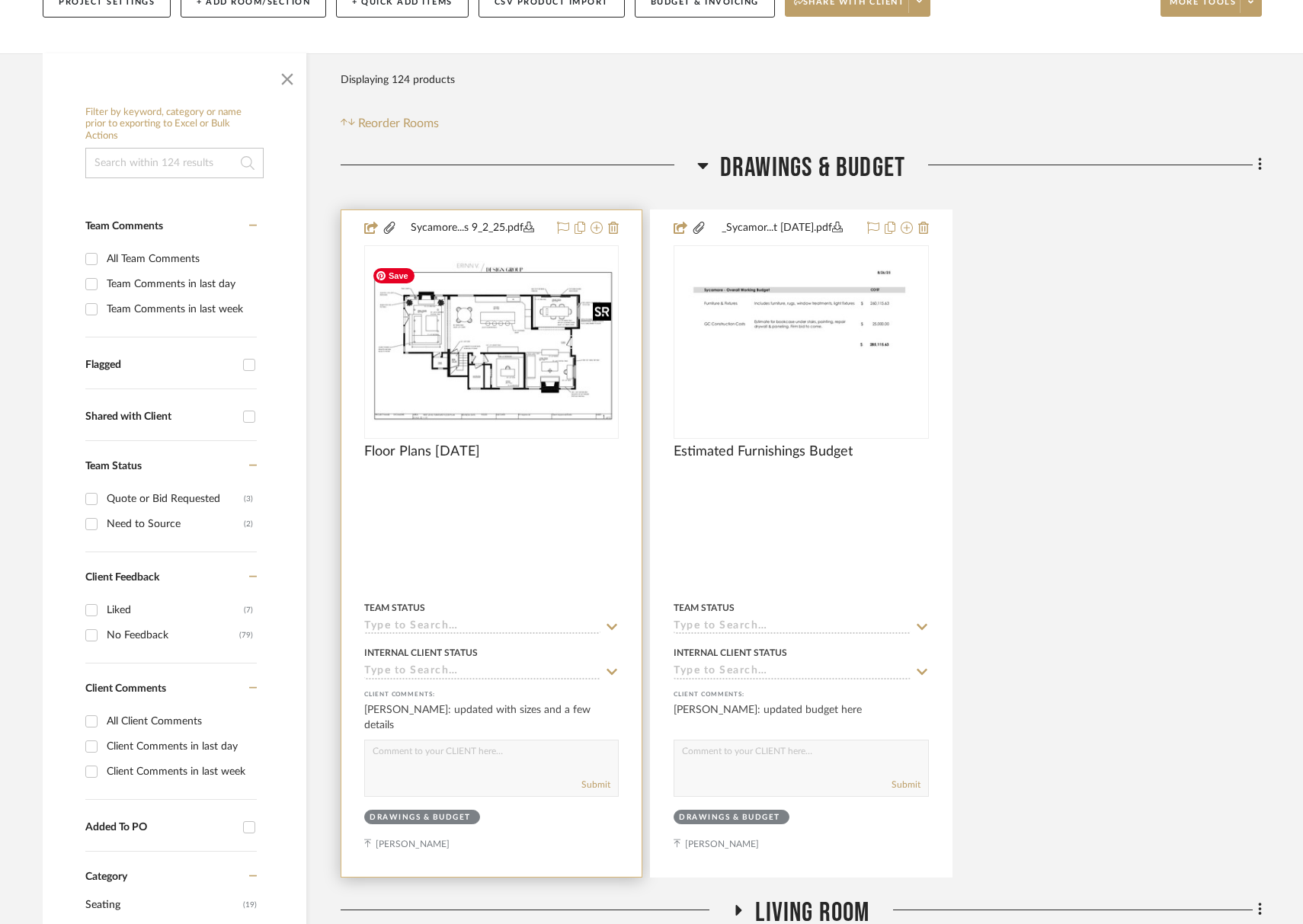
click at [0, 0] on img at bounding box center [0, 0] width 0 height 0
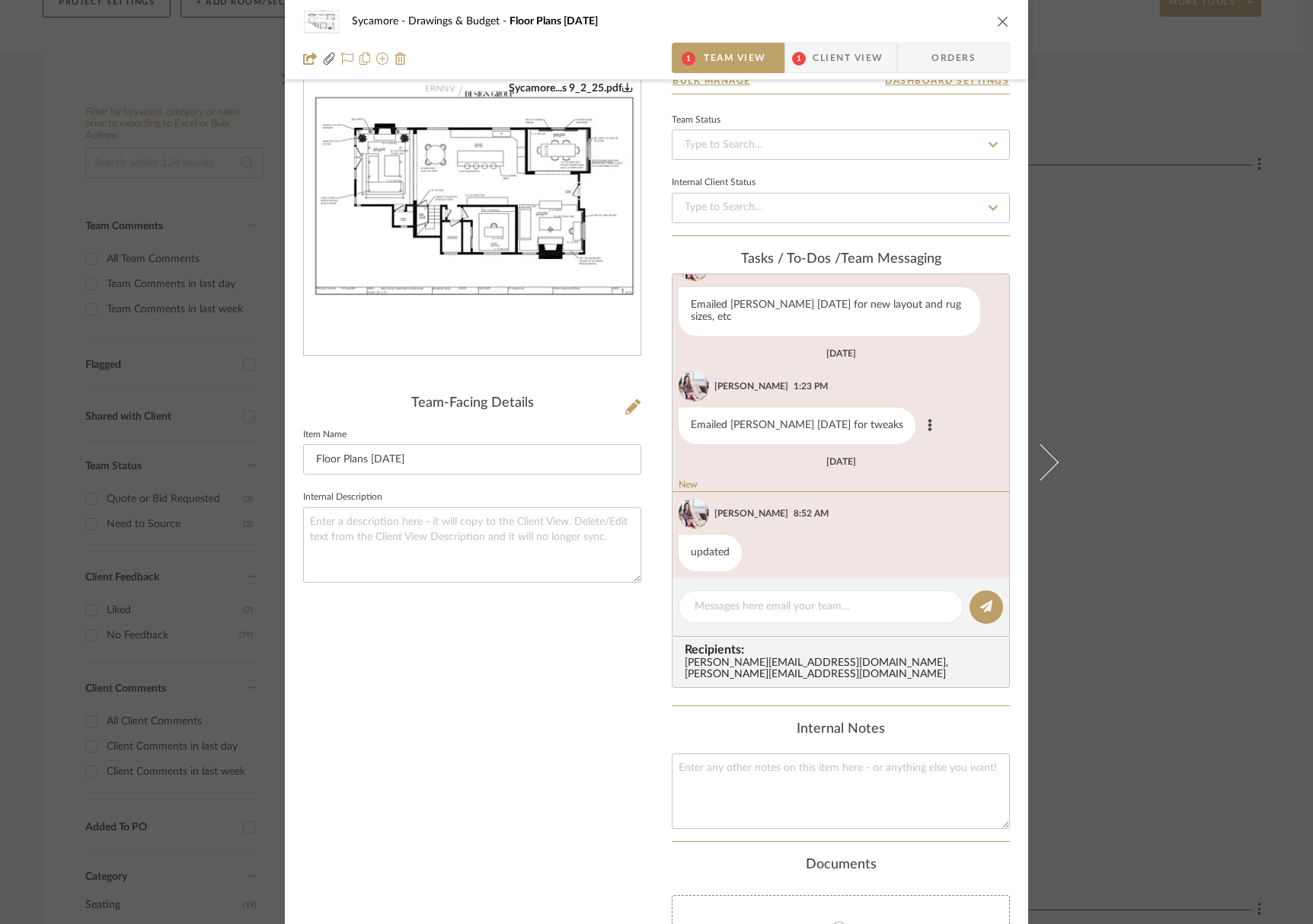
scroll to position [102, 0]
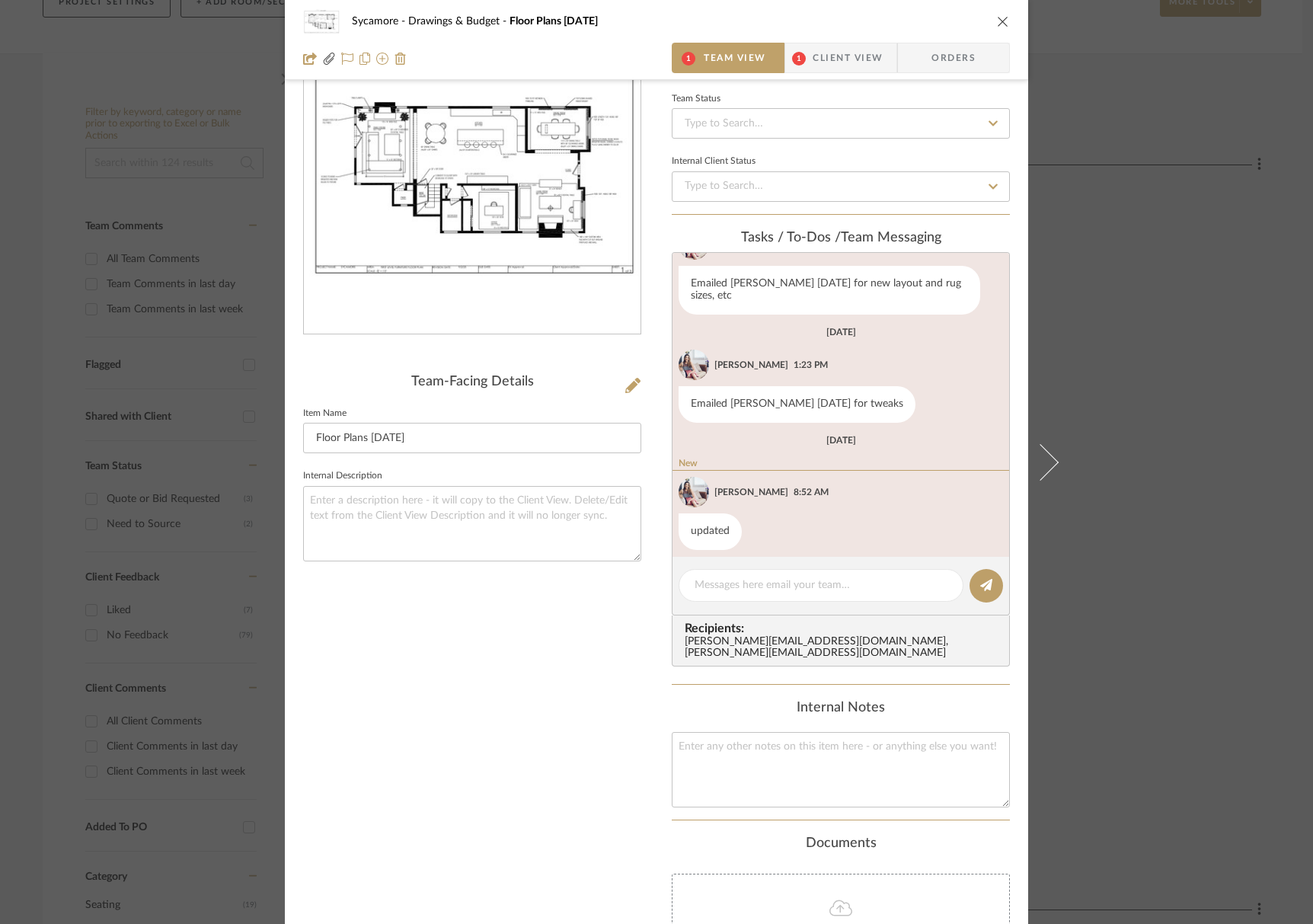
click at [844, 59] on span "Client View" at bounding box center [848, 57] width 70 height 30
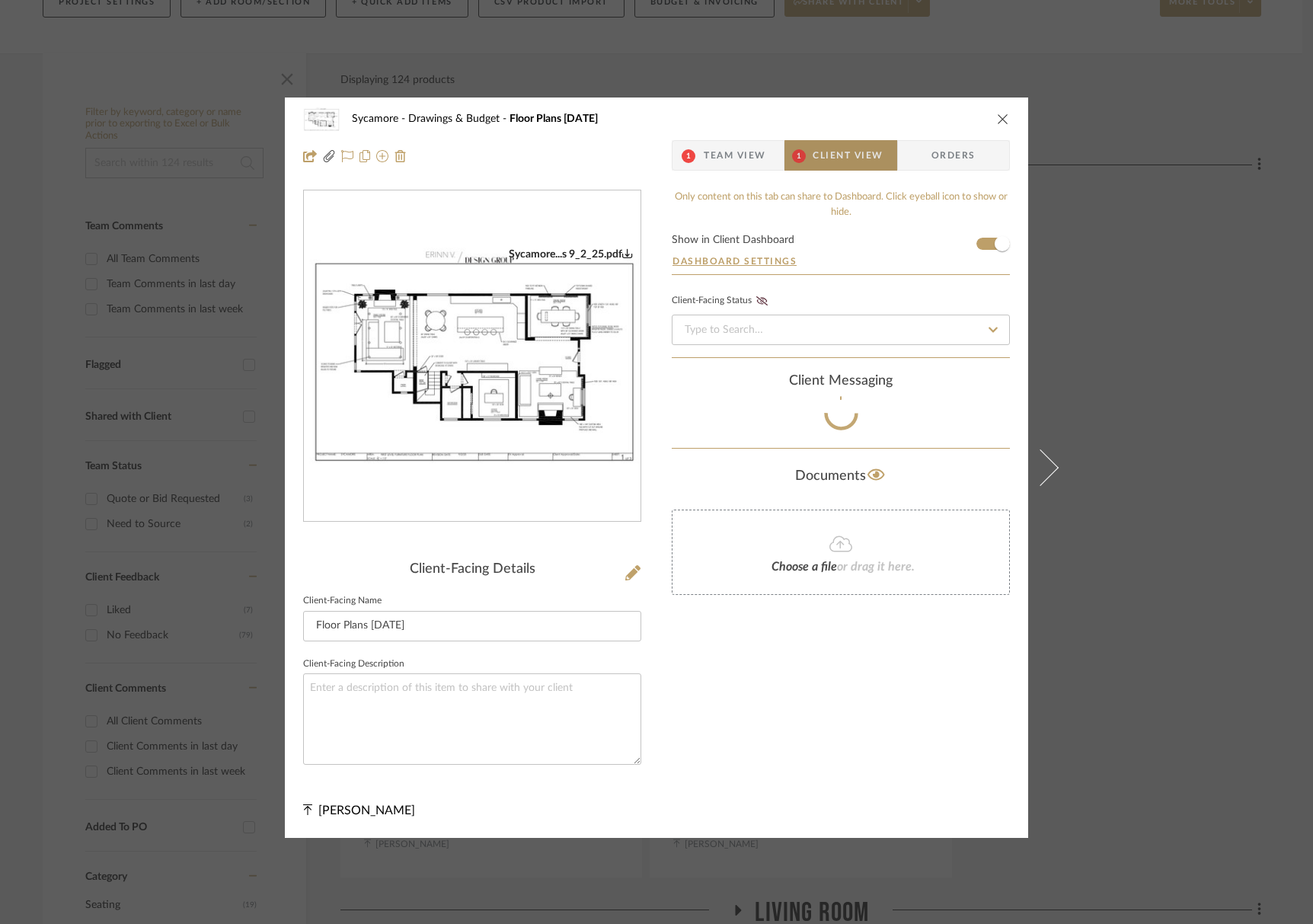
scroll to position [0, 0]
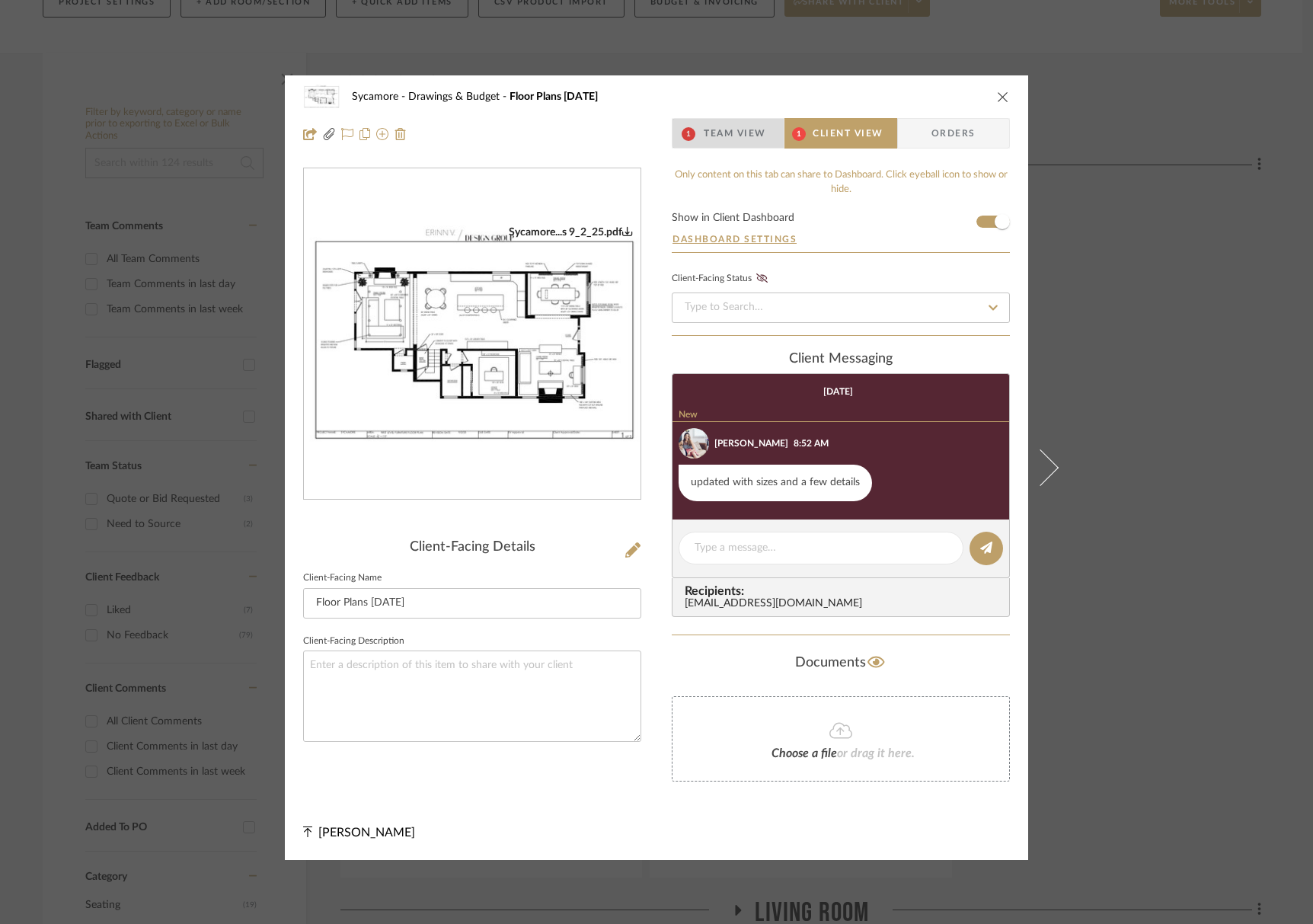
drag, startPoint x: 754, startPoint y: 128, endPoint x: 724, endPoint y: 159, distance: 43.1
click at [754, 128] on span "Team View" at bounding box center [736, 133] width 63 height 30
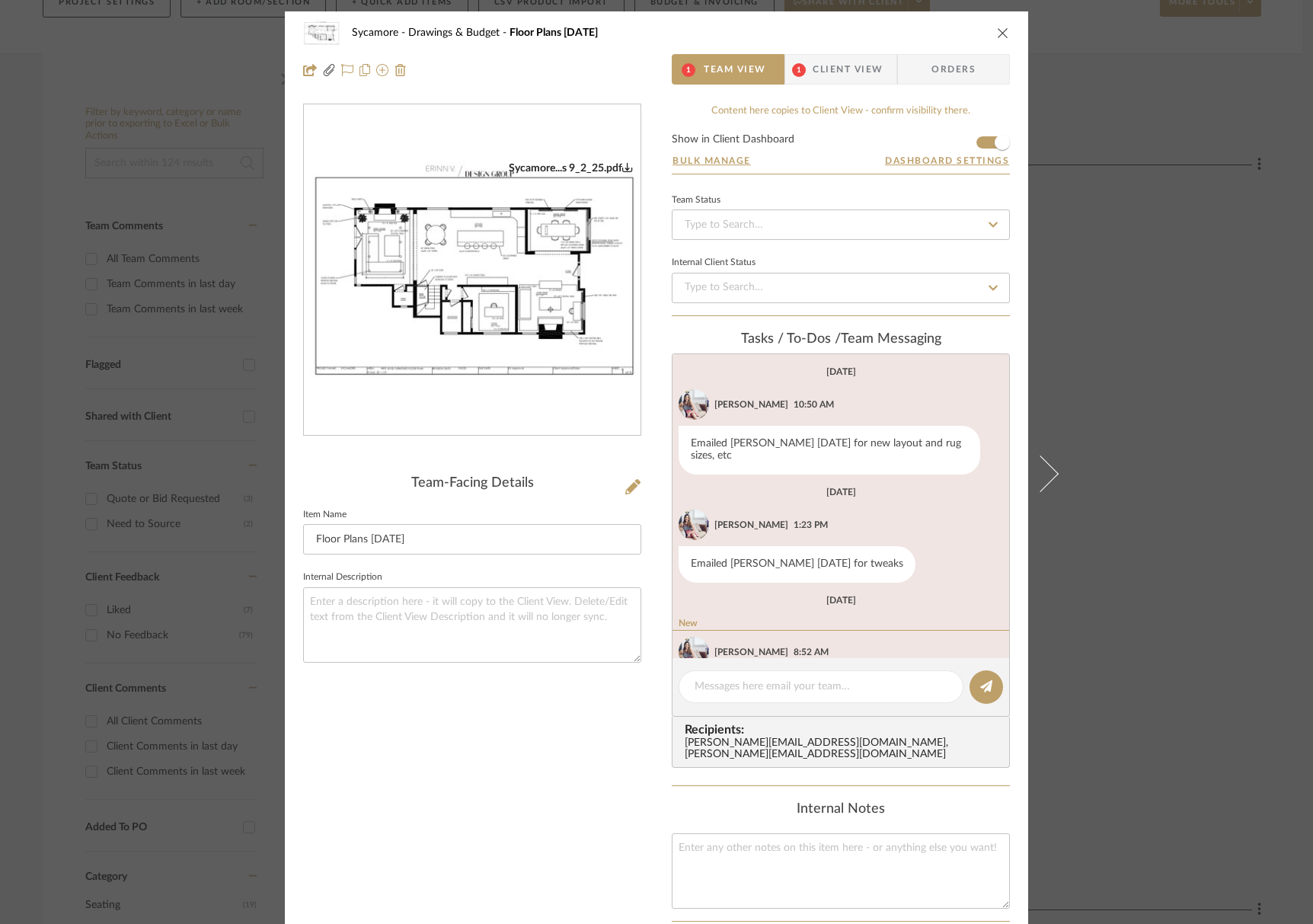
scroll to position [58, 0]
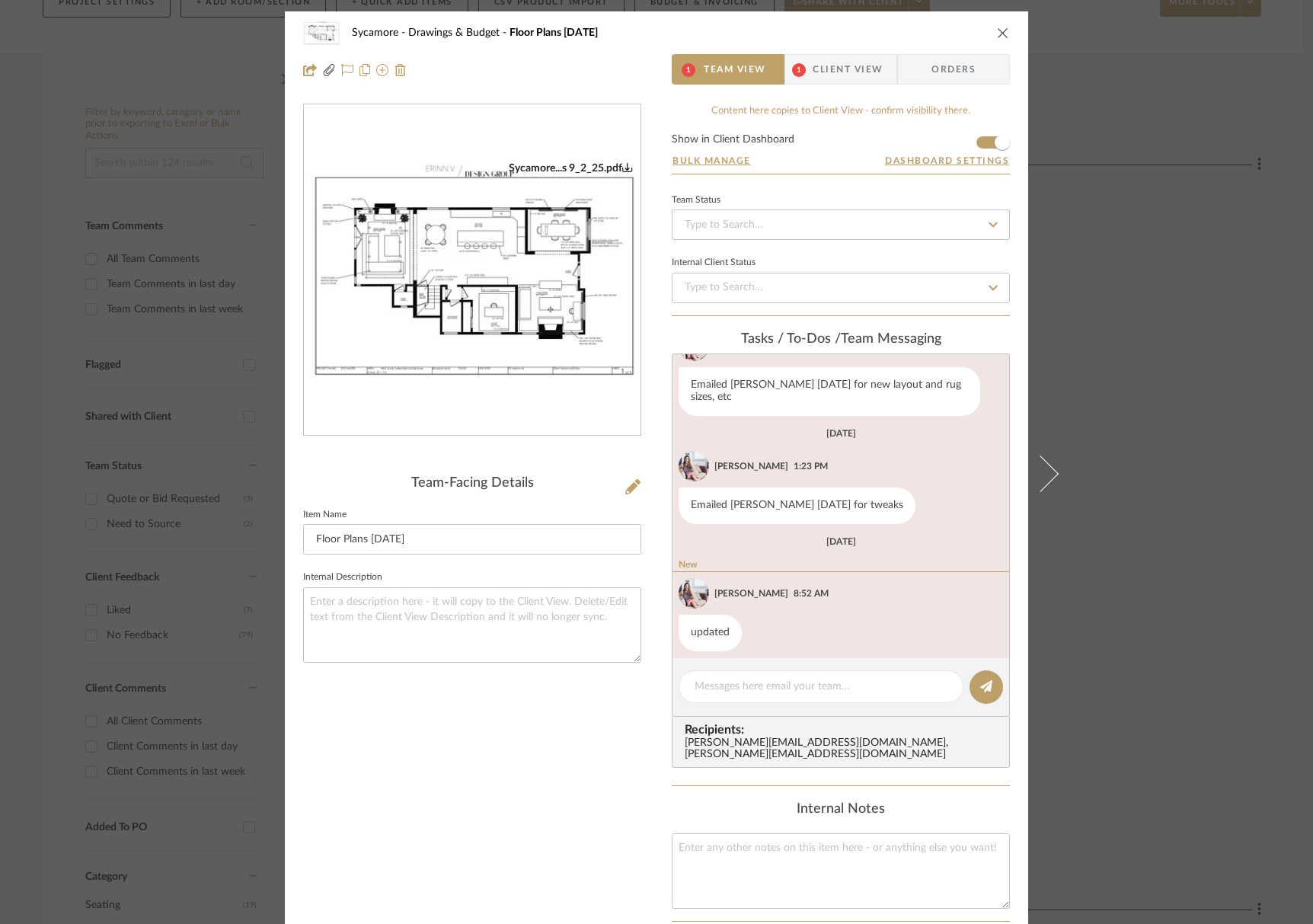
click at [500, 321] on img "0" at bounding box center [472, 271] width 336 height 218
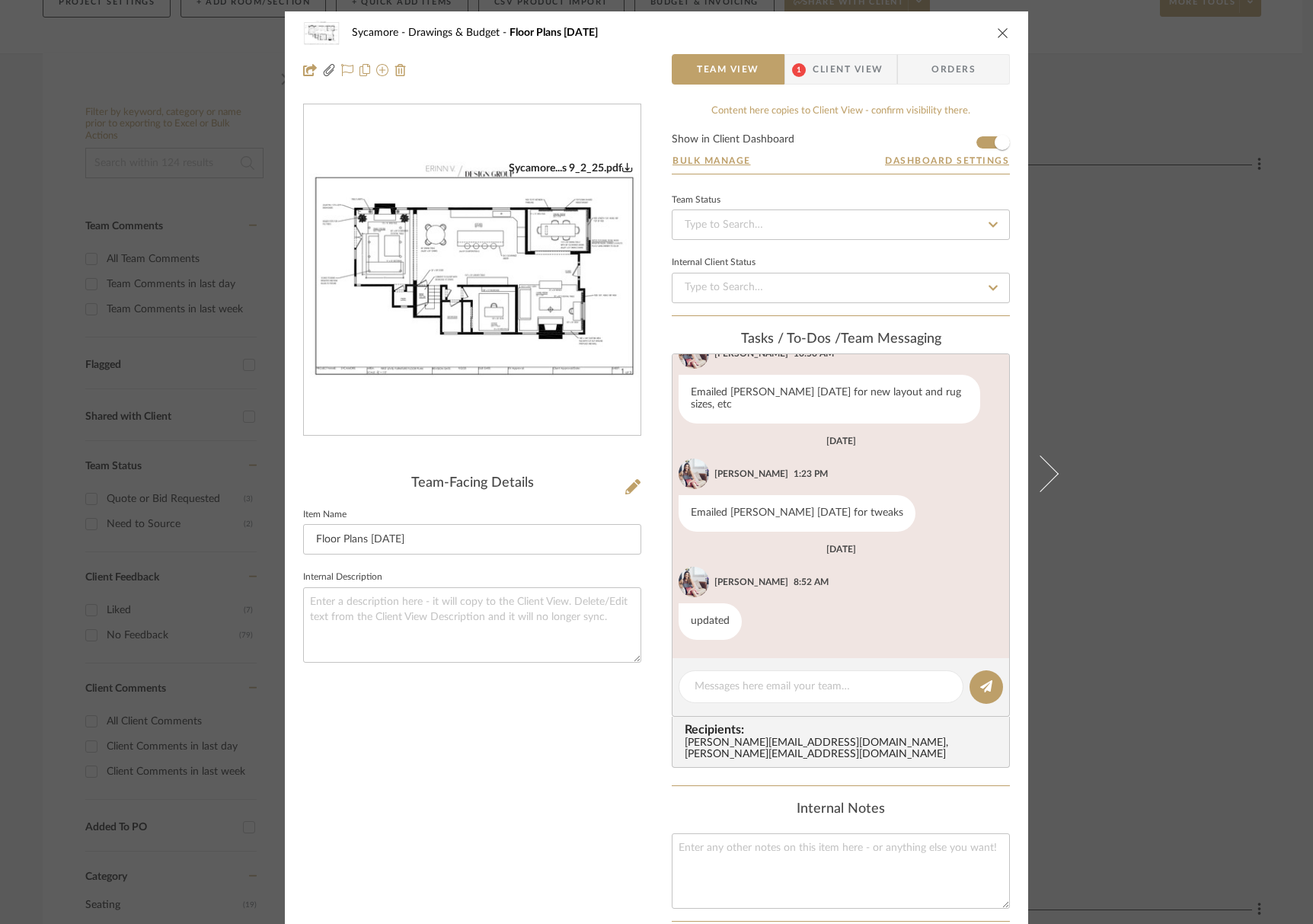
scroll to position [40, 0]
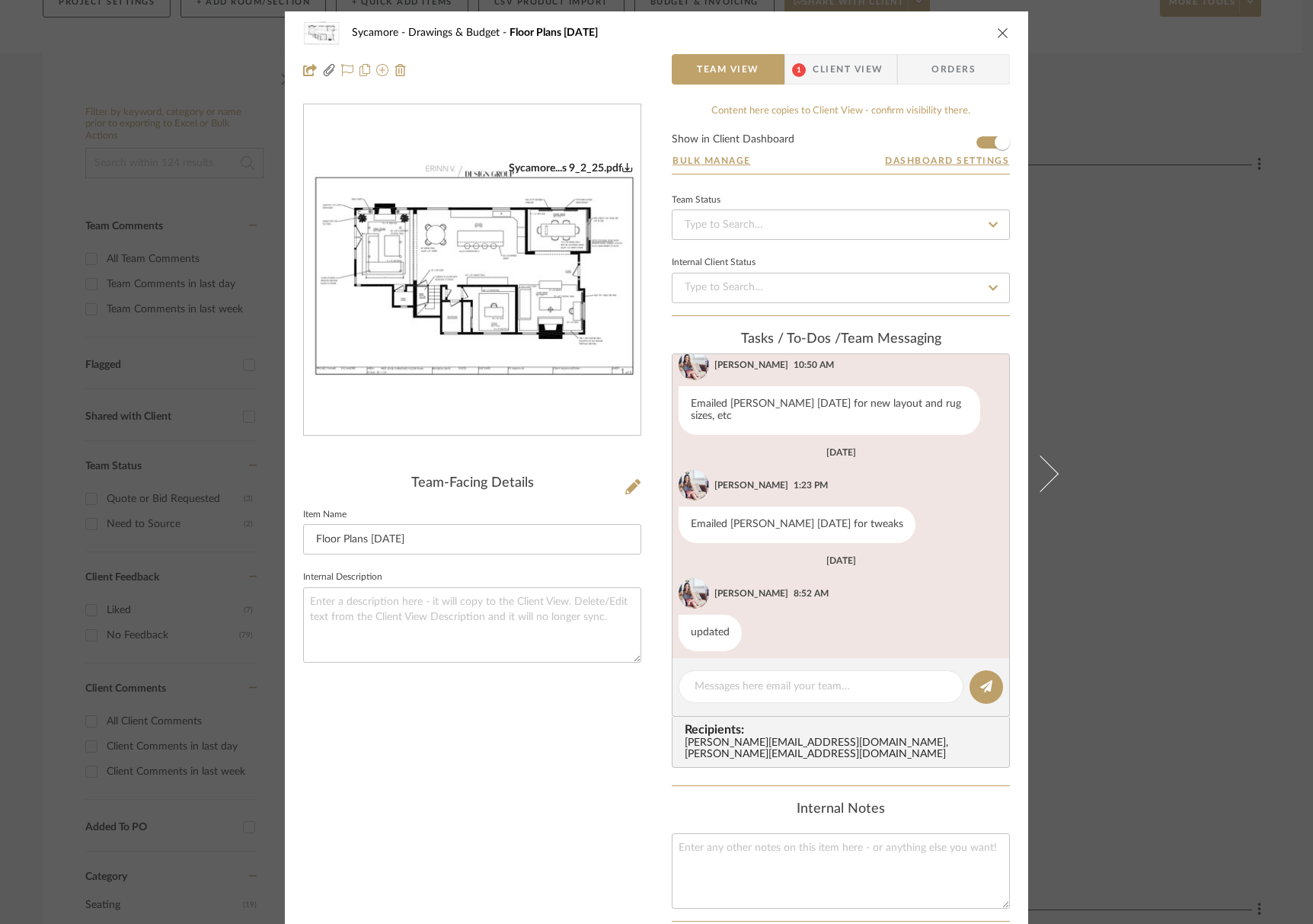
click at [1001, 35] on icon "close" at bounding box center [1003, 32] width 12 height 12
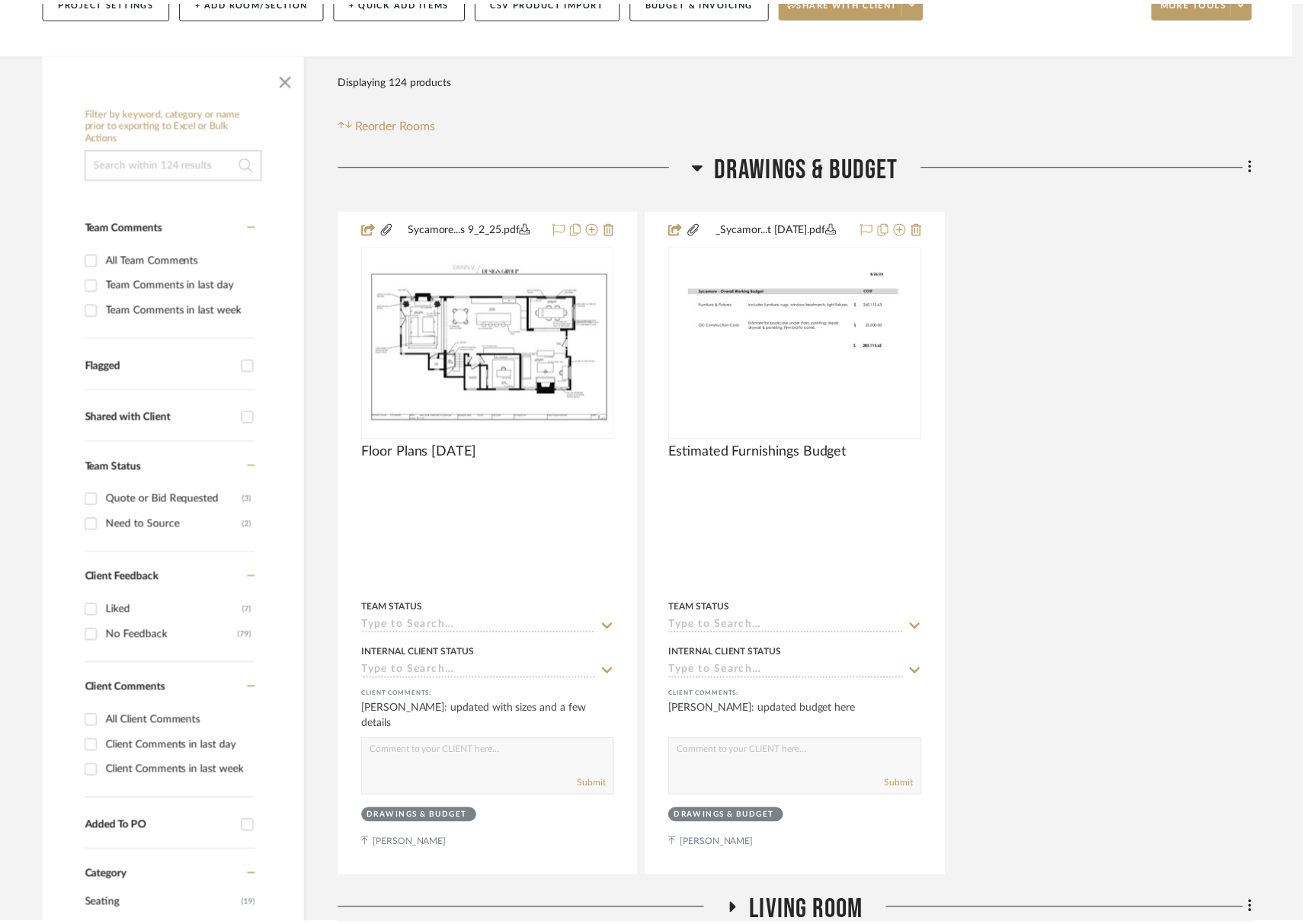
scroll to position [232, 0]
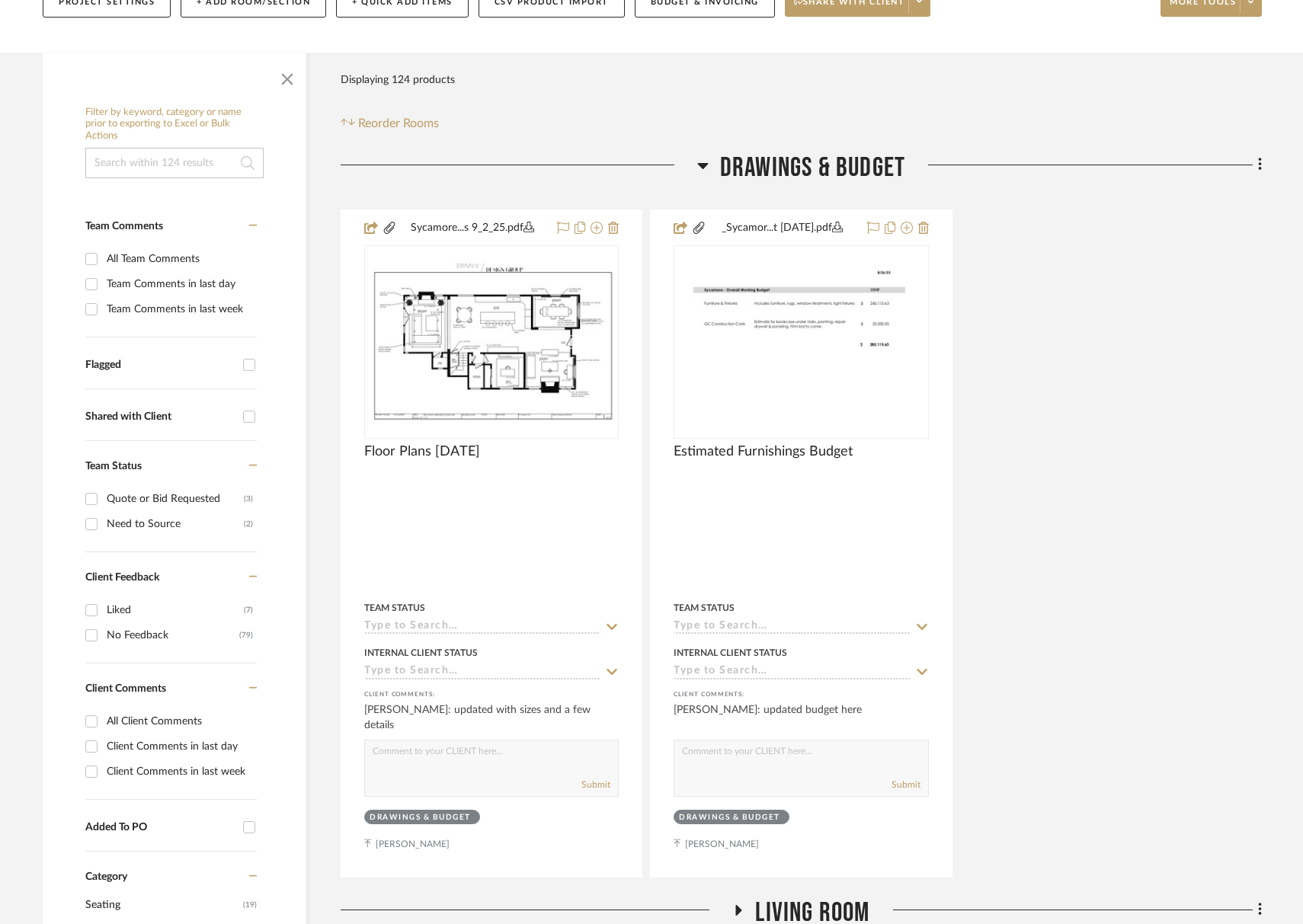
click at [854, 173] on span "Drawings & Budget" at bounding box center [812, 167] width 185 height 32
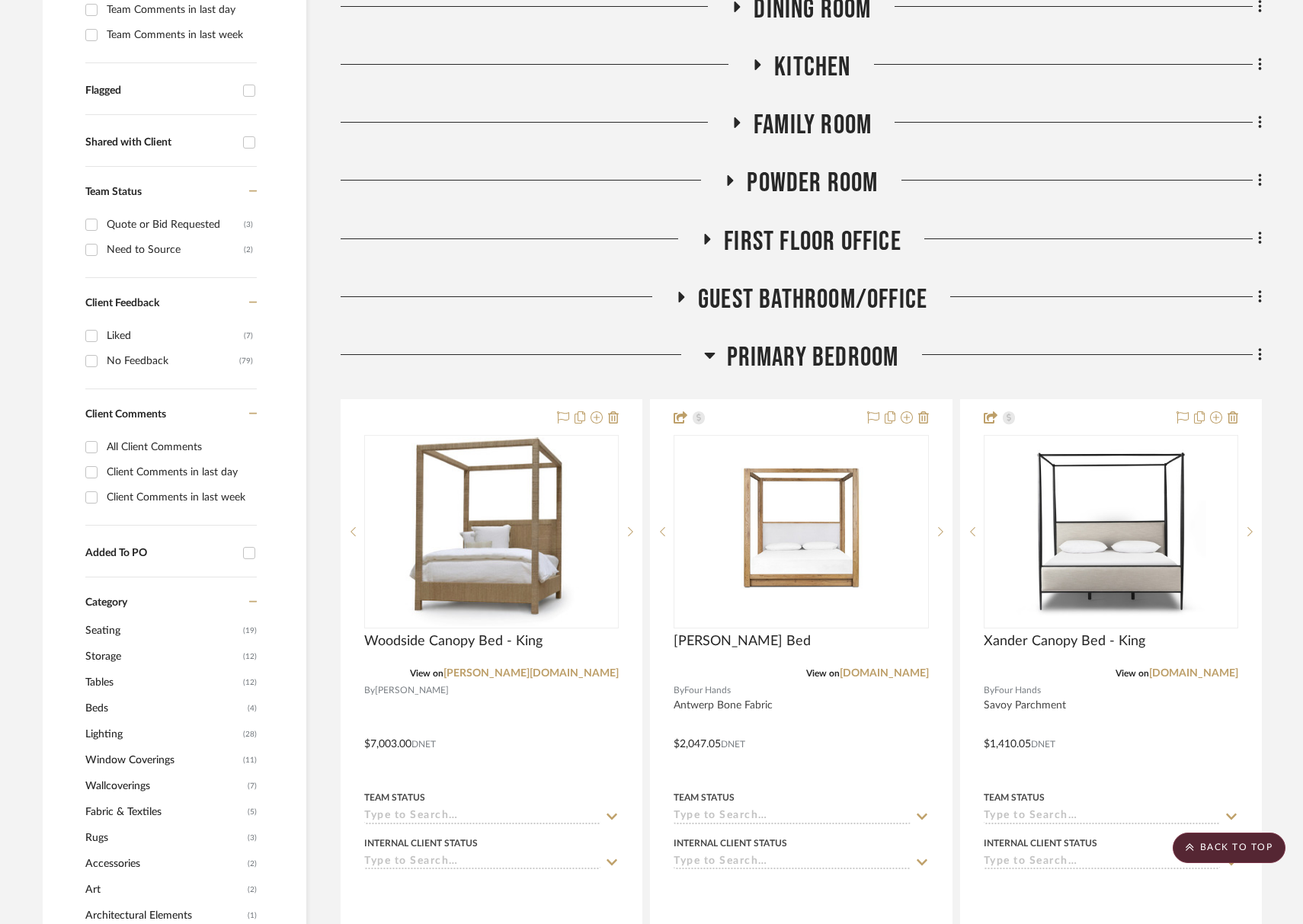
scroll to position [510, 0]
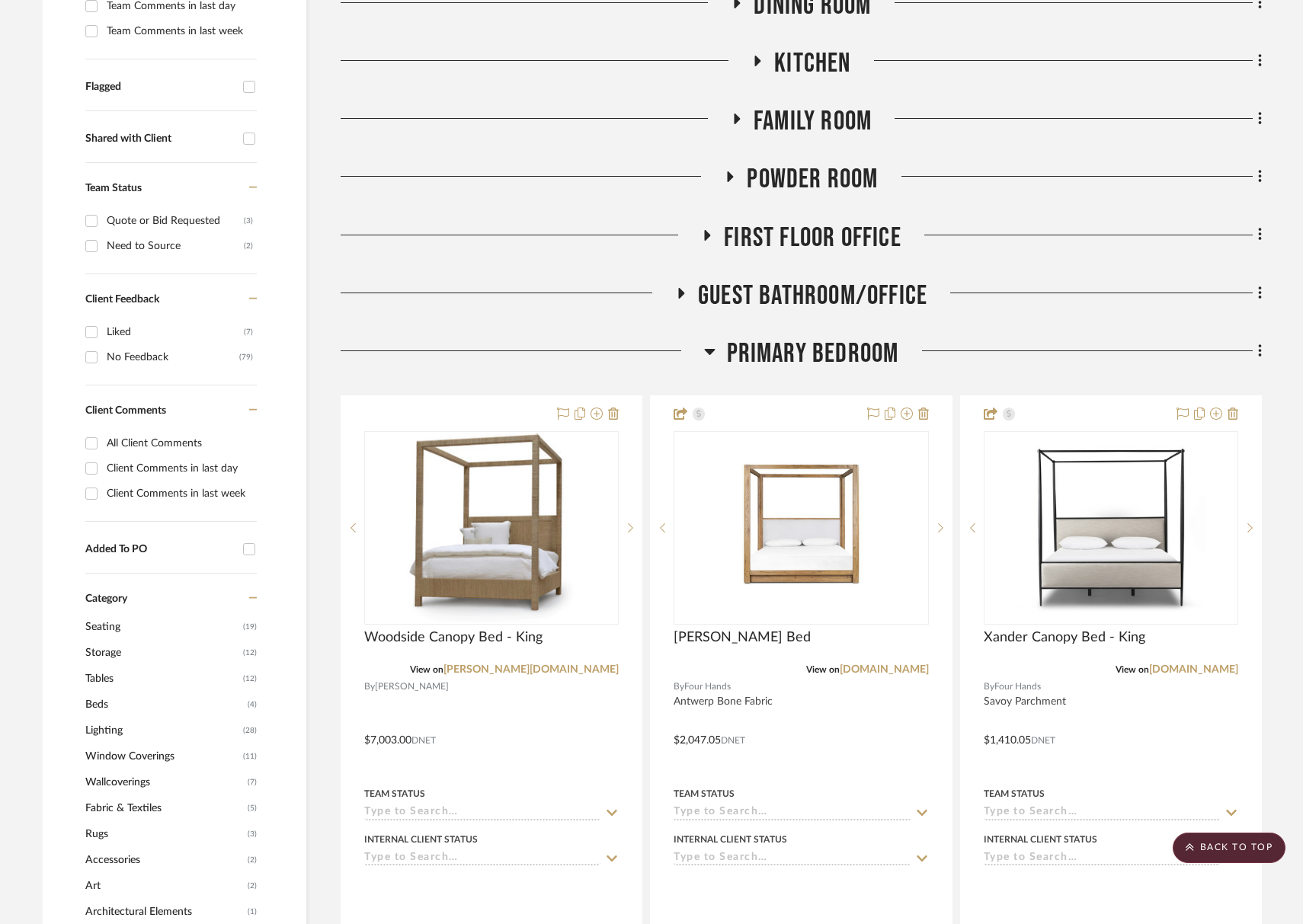
click at [824, 237] on span "First Floor Office" at bounding box center [812, 237] width 177 height 32
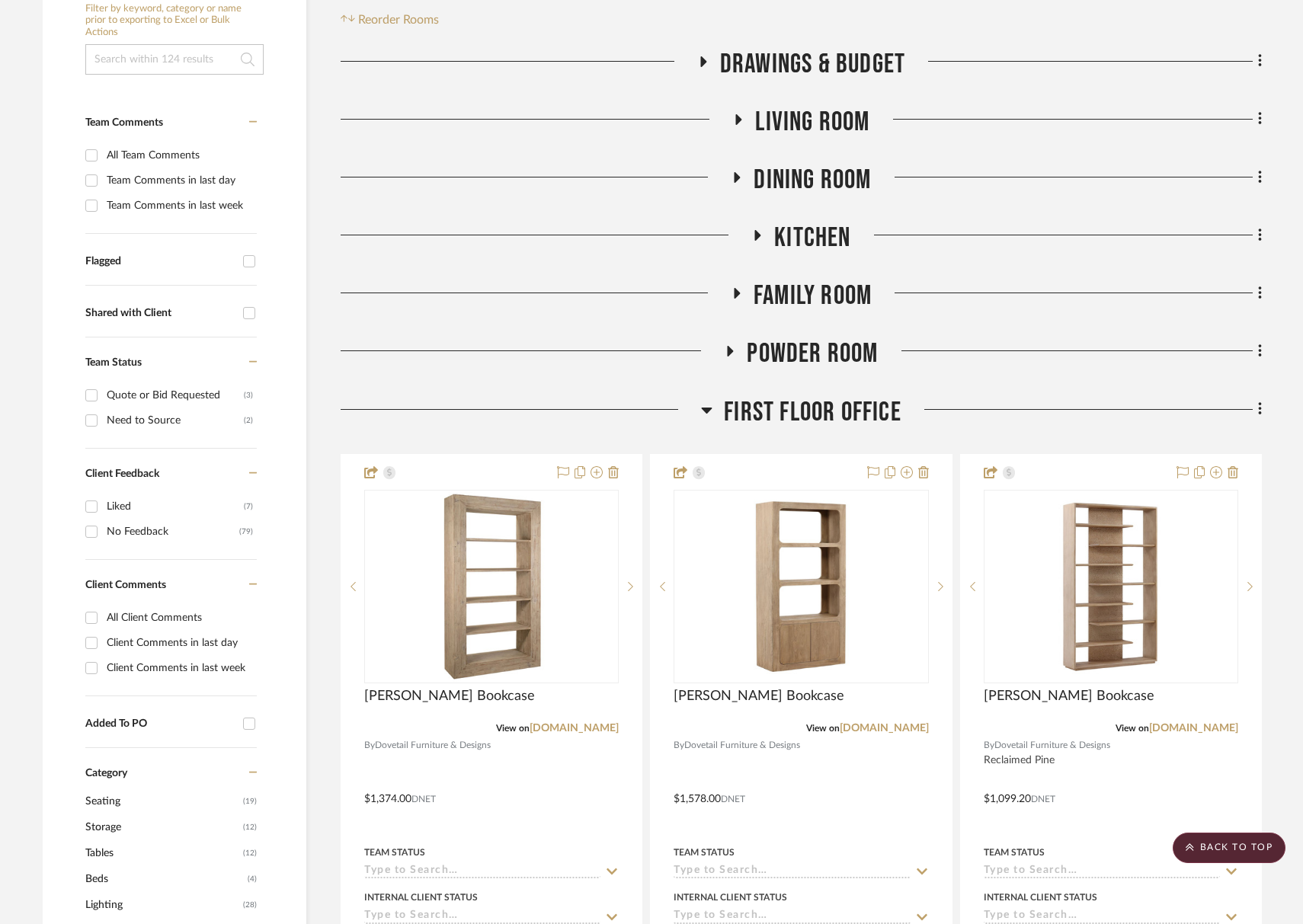
scroll to position [290, 0]
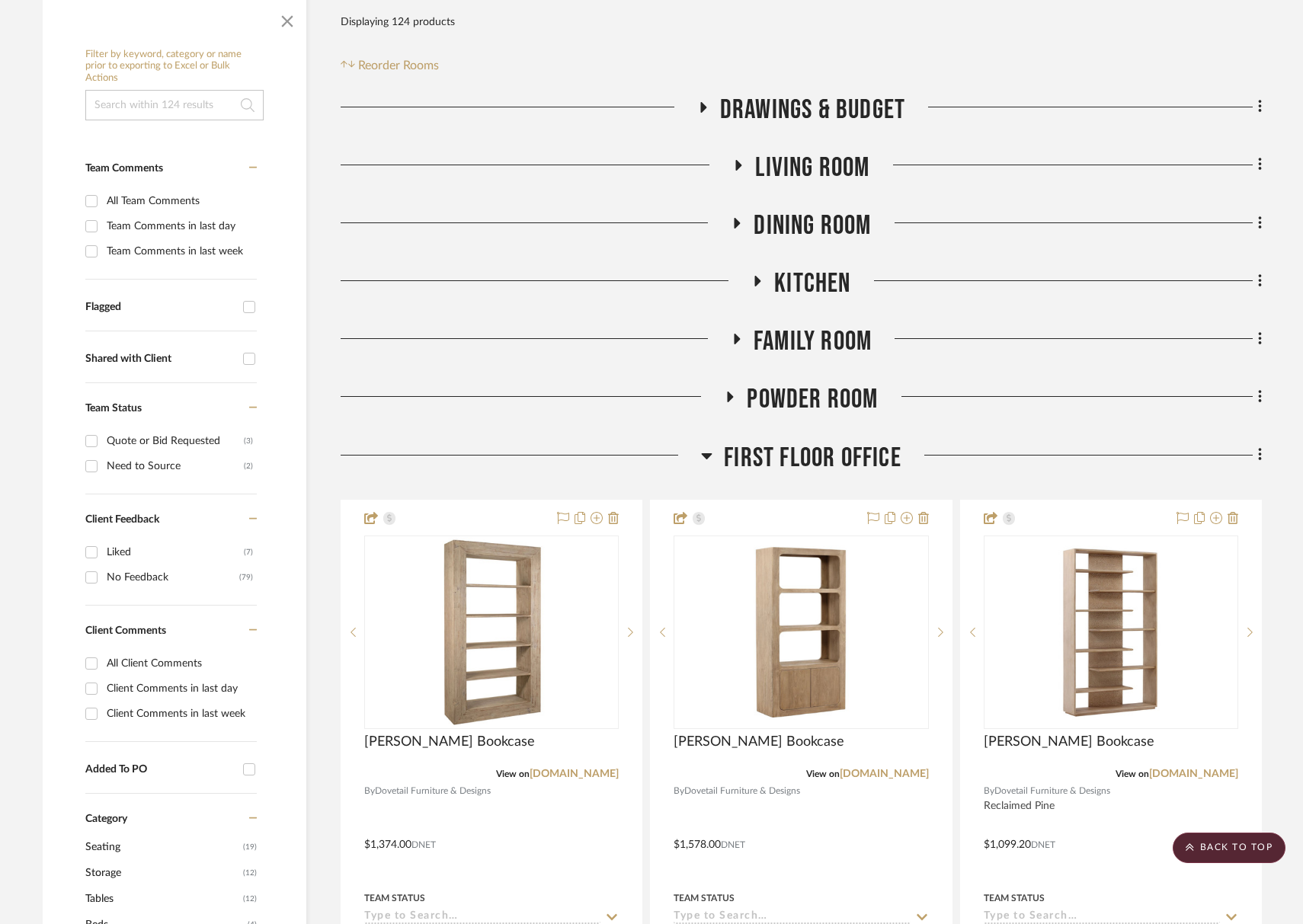
drag, startPoint x: 823, startPoint y: 457, endPoint x: 811, endPoint y: 373, distance: 84.9
click at [823, 457] on span "First Floor Office" at bounding box center [812, 457] width 177 height 32
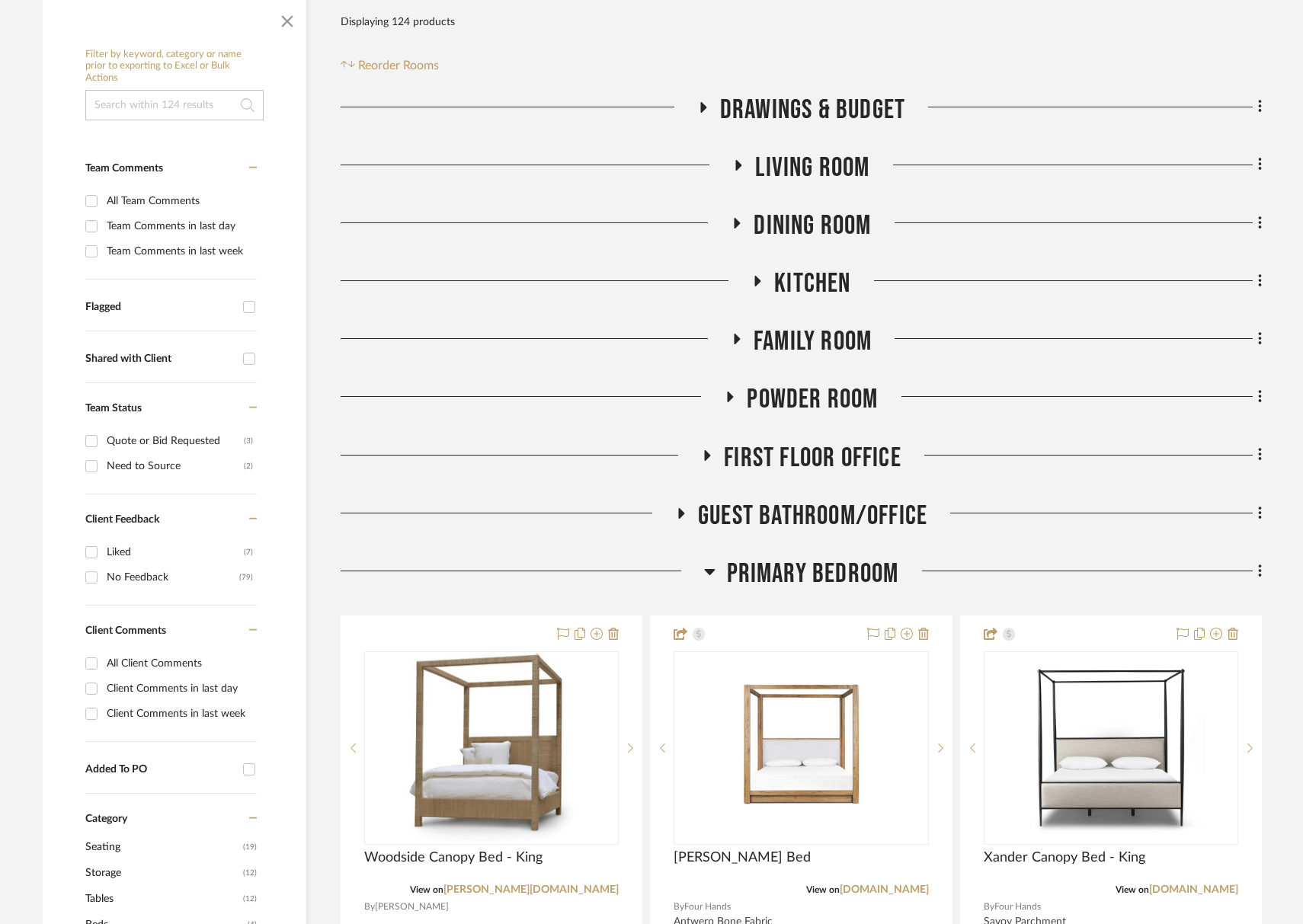
drag, startPoint x: 849, startPoint y: 395, endPoint x: 825, endPoint y: 295, distance: 102.8
click at [849, 395] on span "Powder Room" at bounding box center [812, 399] width 131 height 32
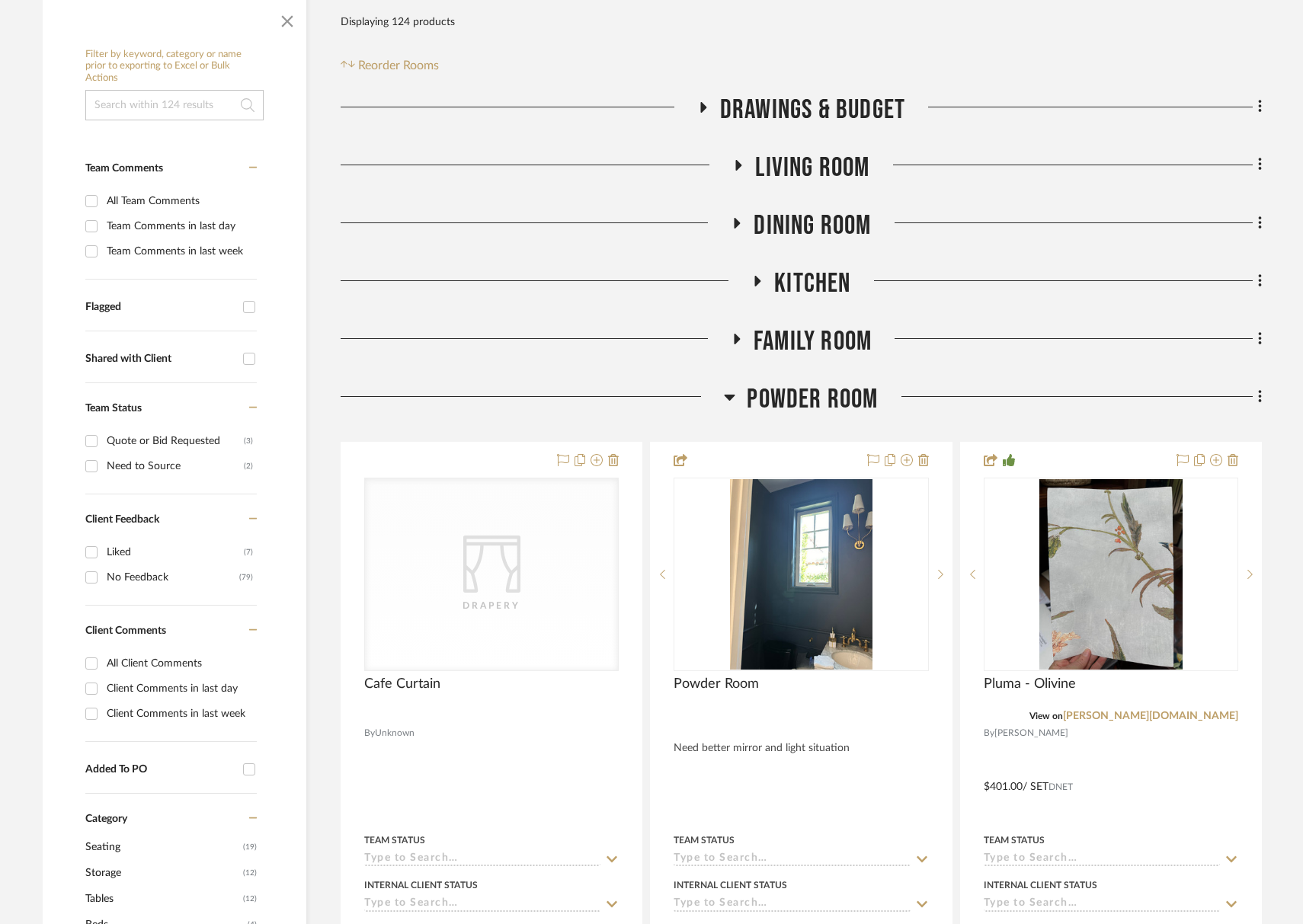
click at [827, 158] on span "Living Room" at bounding box center [812, 167] width 115 height 32
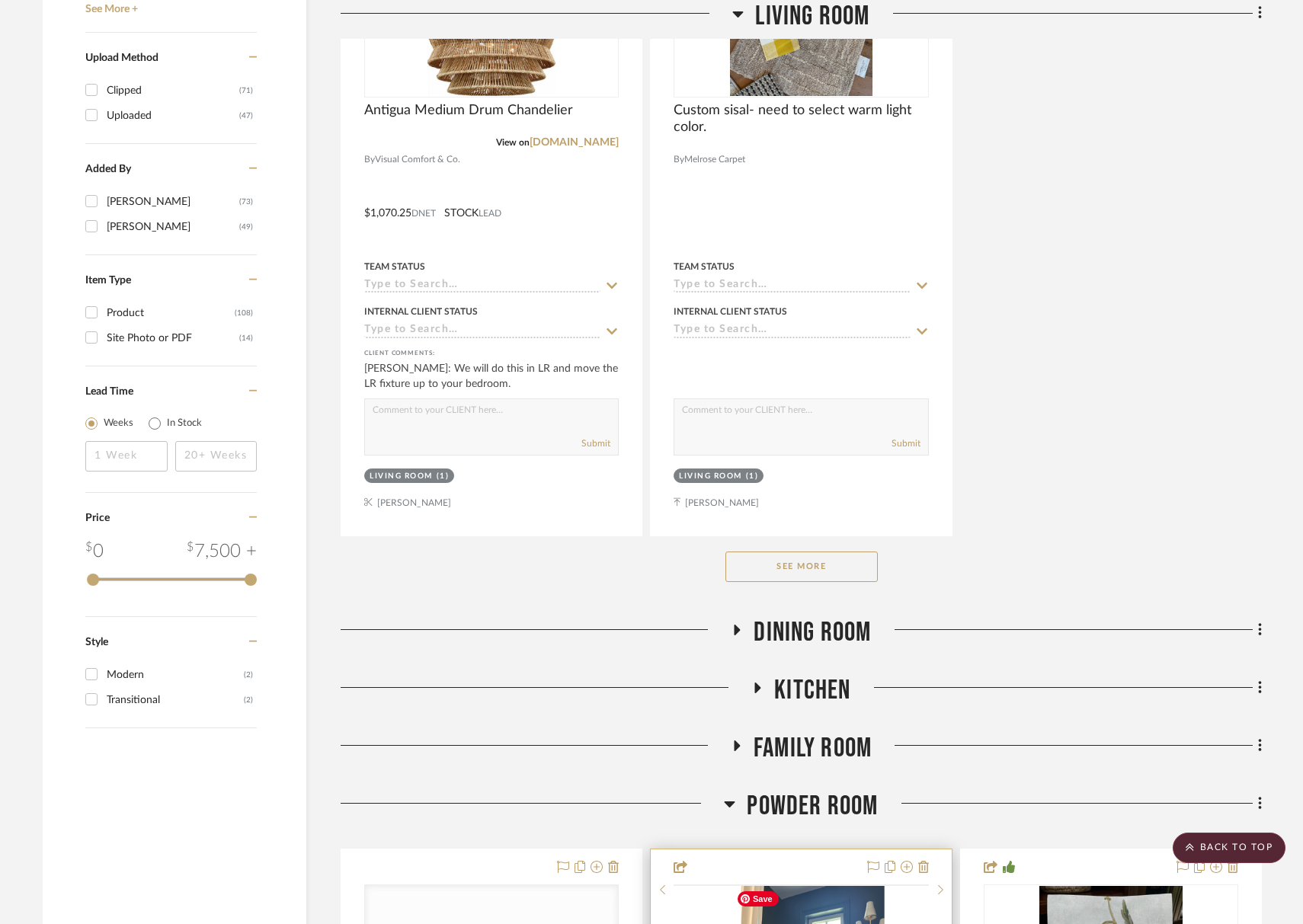
scroll to position [2308, 0]
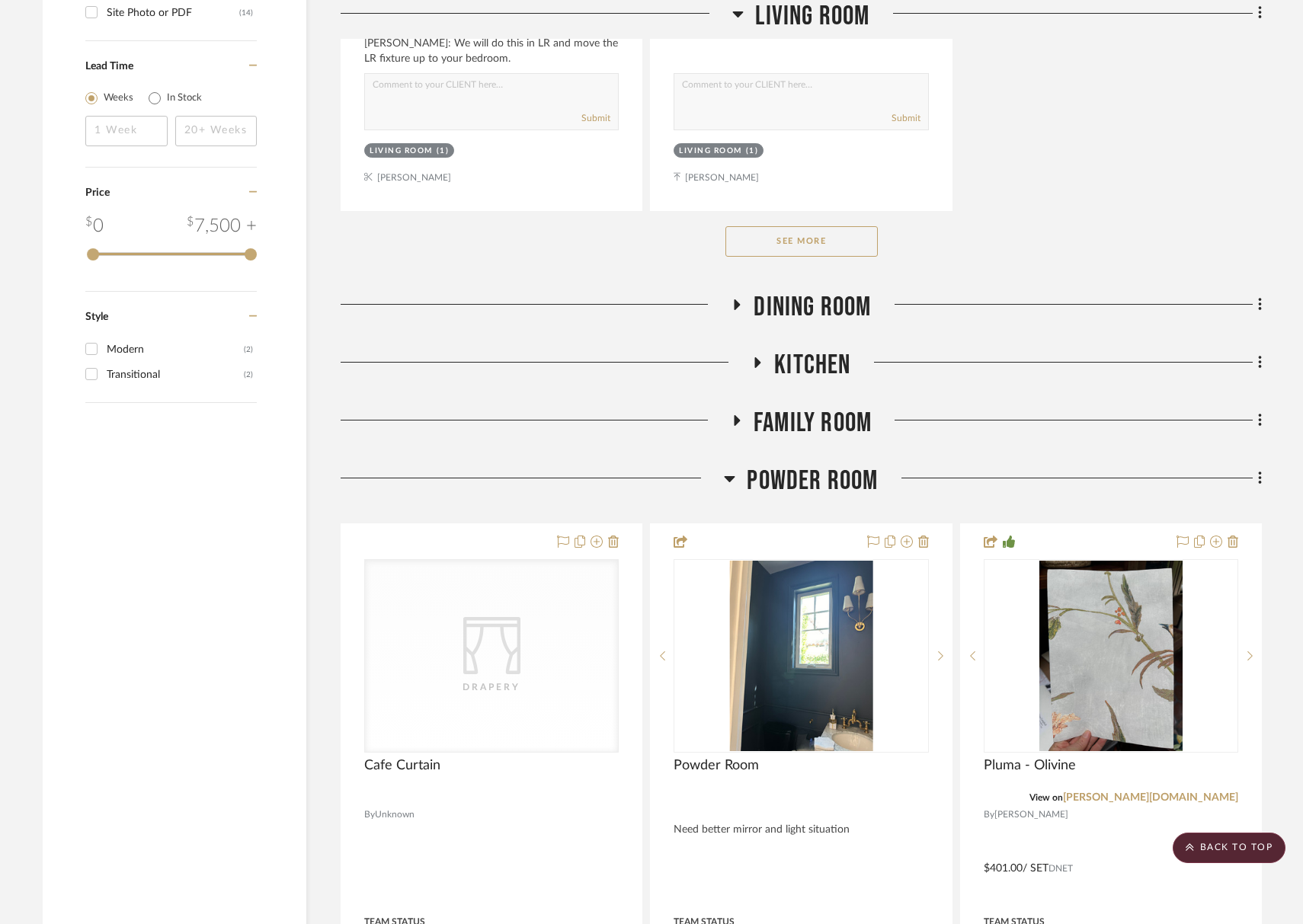
click at [824, 246] on button "See More" at bounding box center [801, 241] width 152 height 30
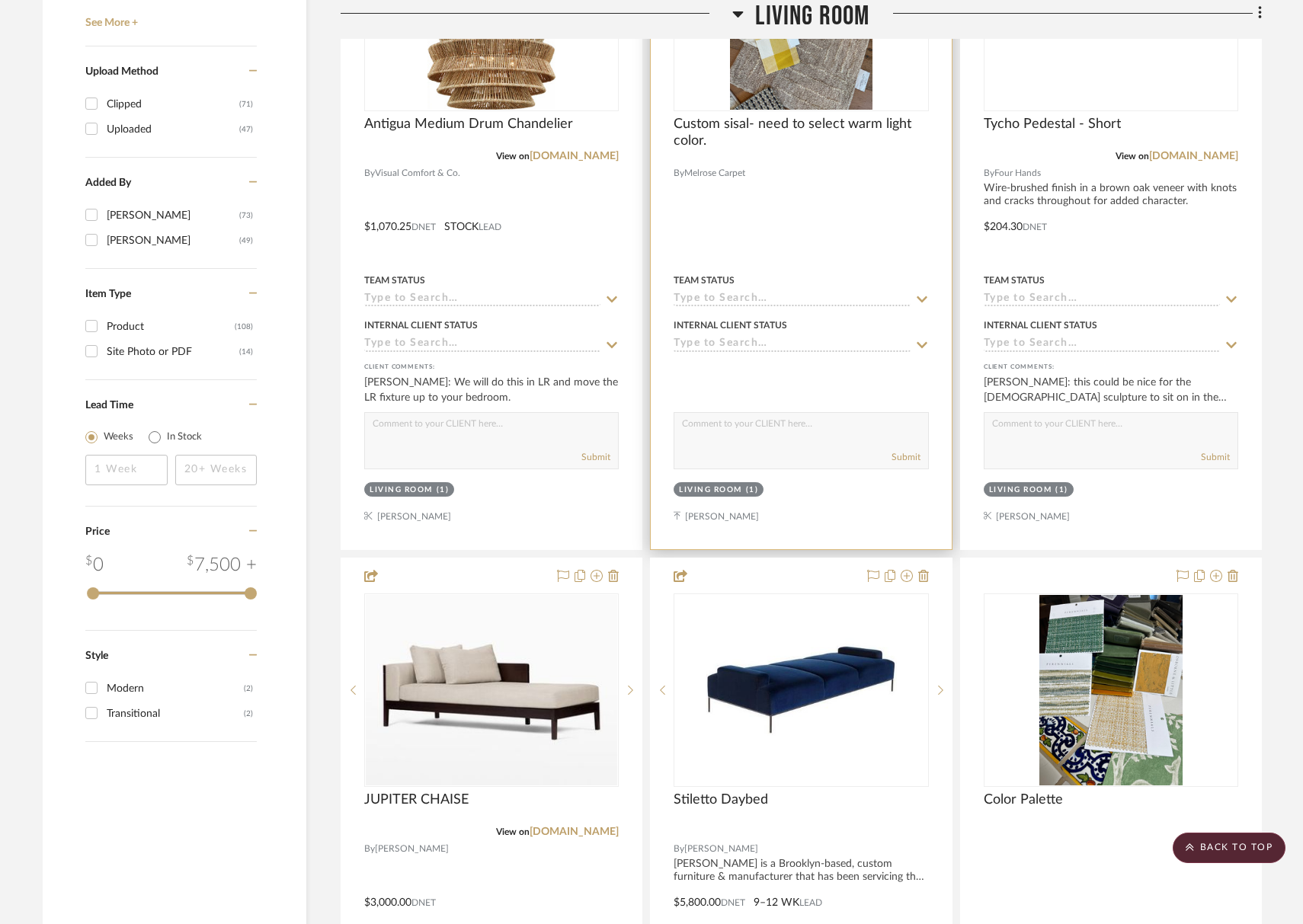
scroll to position [1741, 0]
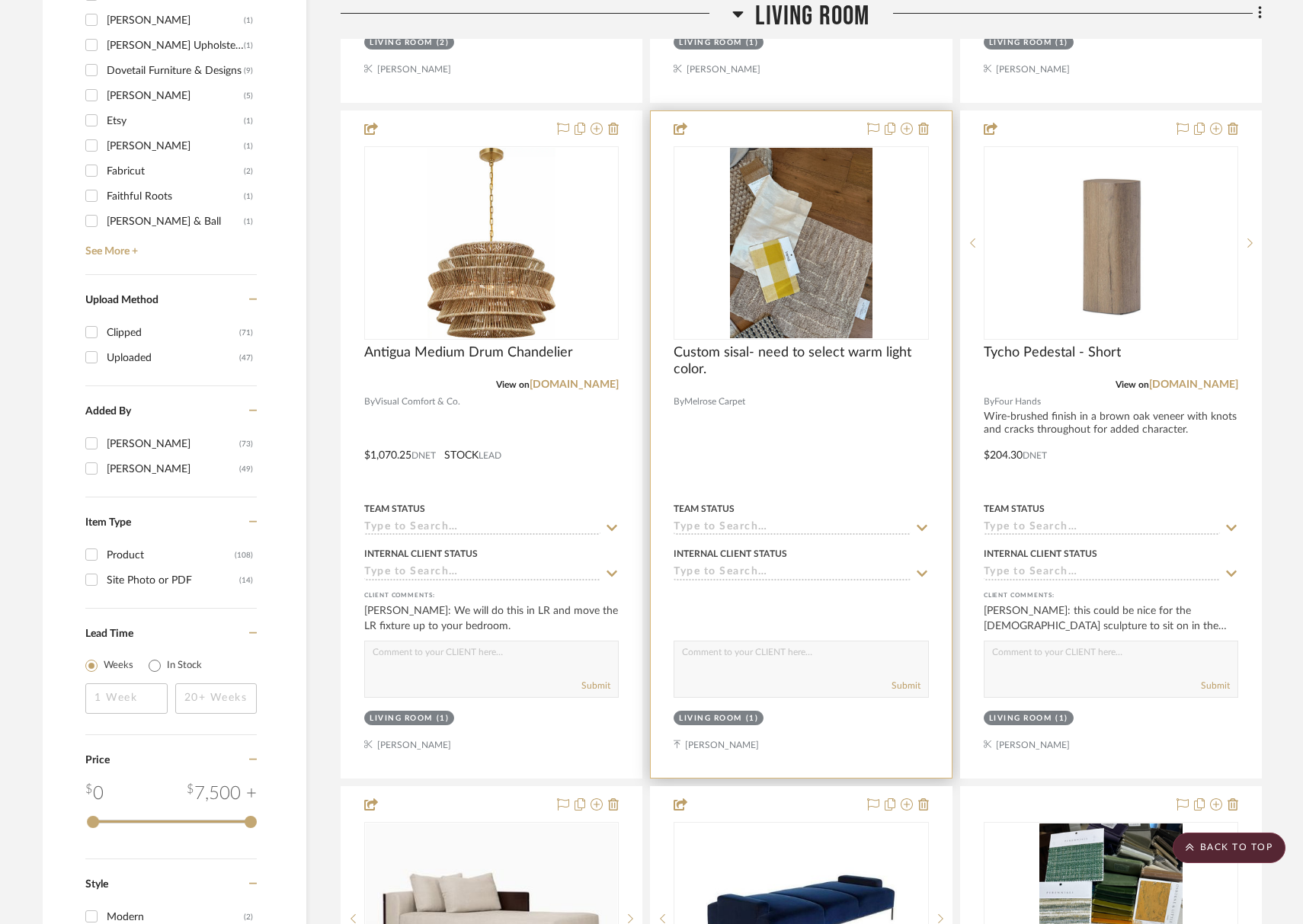
click at [786, 529] on input at bounding box center [792, 529] width 237 height 15
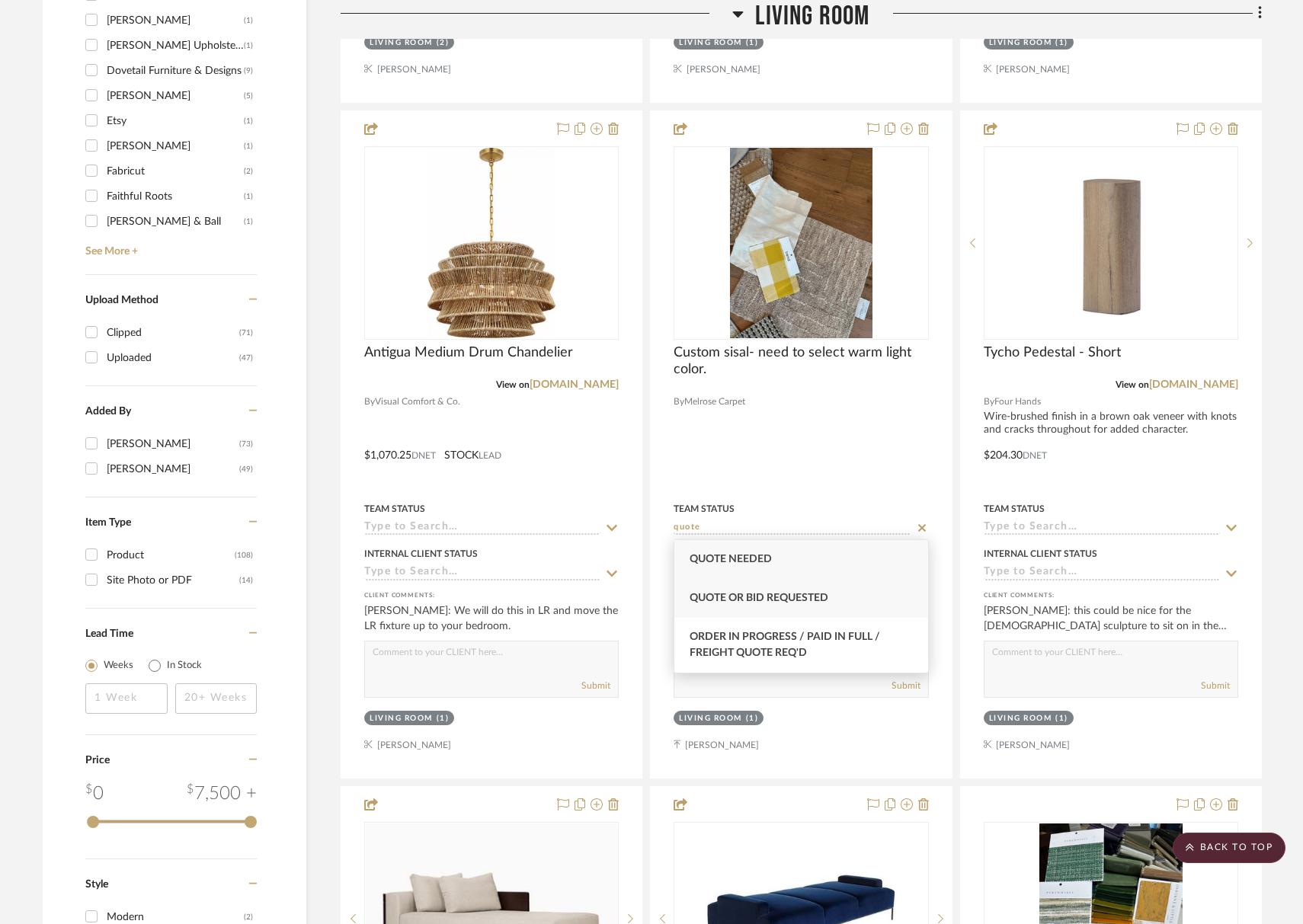
type input "quote"
click at [784, 601] on span "Quote or Bid Requested" at bounding box center [759, 598] width 139 height 11
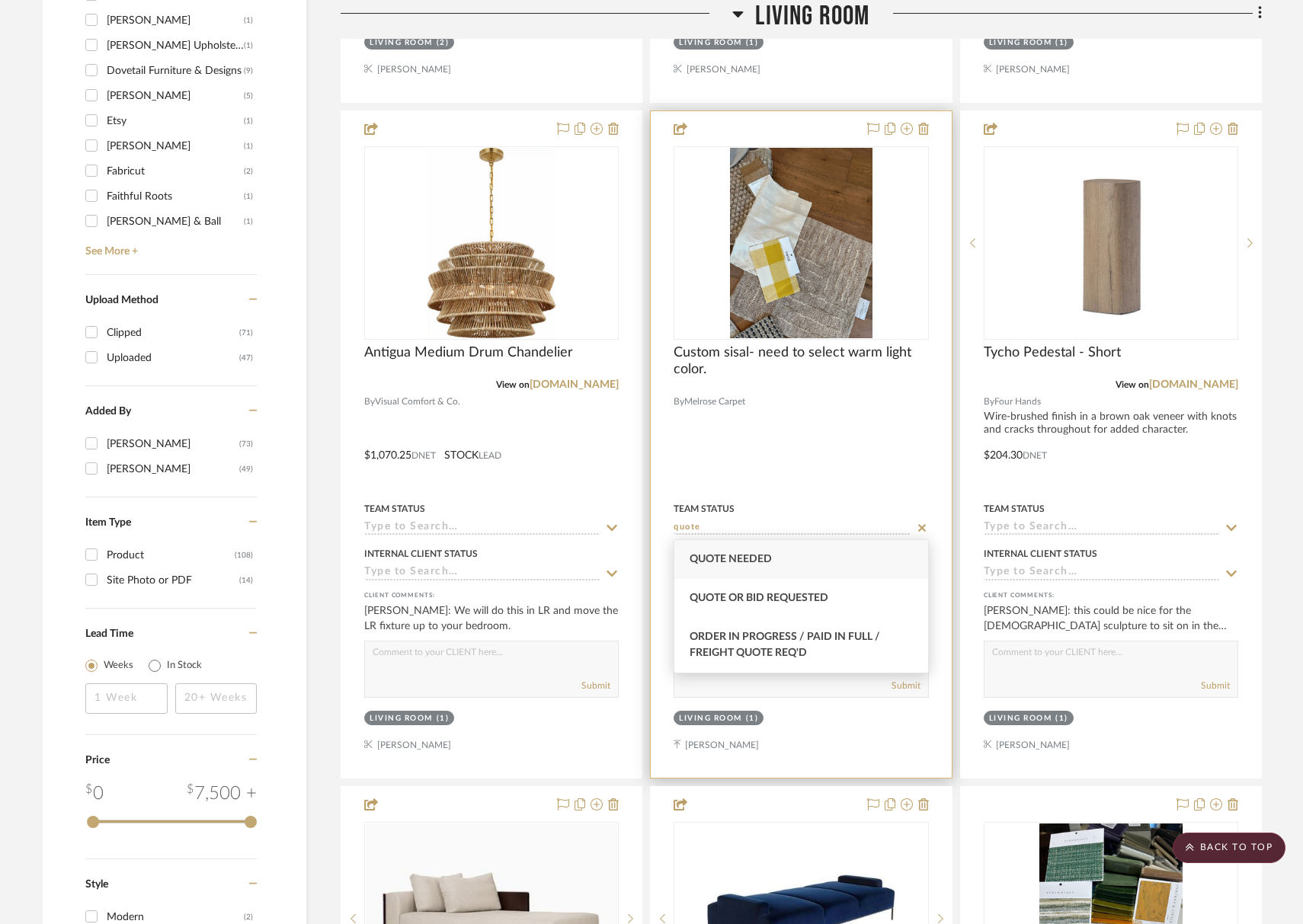
type input "9/4/2025"
type input "Quote or Bid Requested"
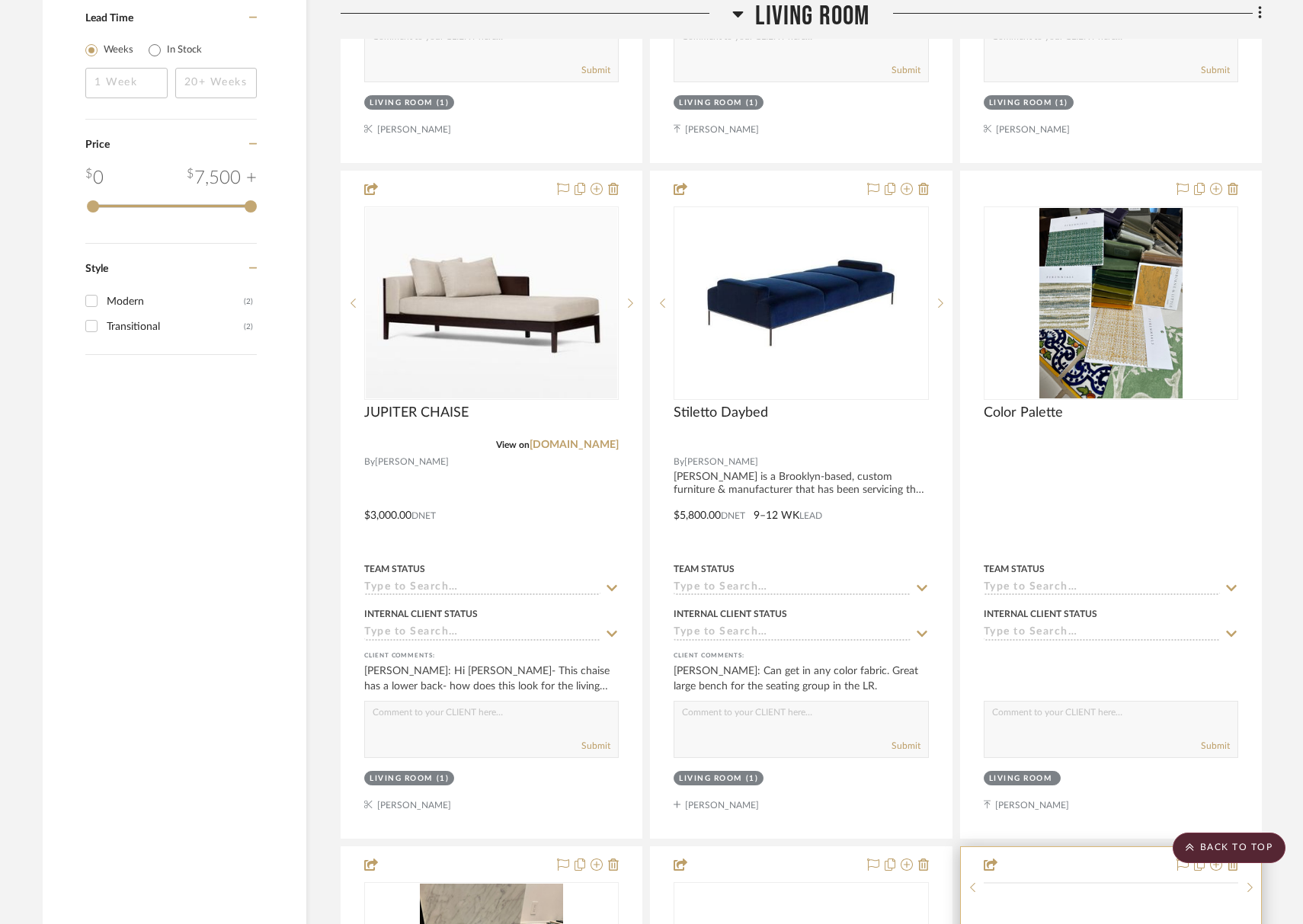
scroll to position [3086, 0]
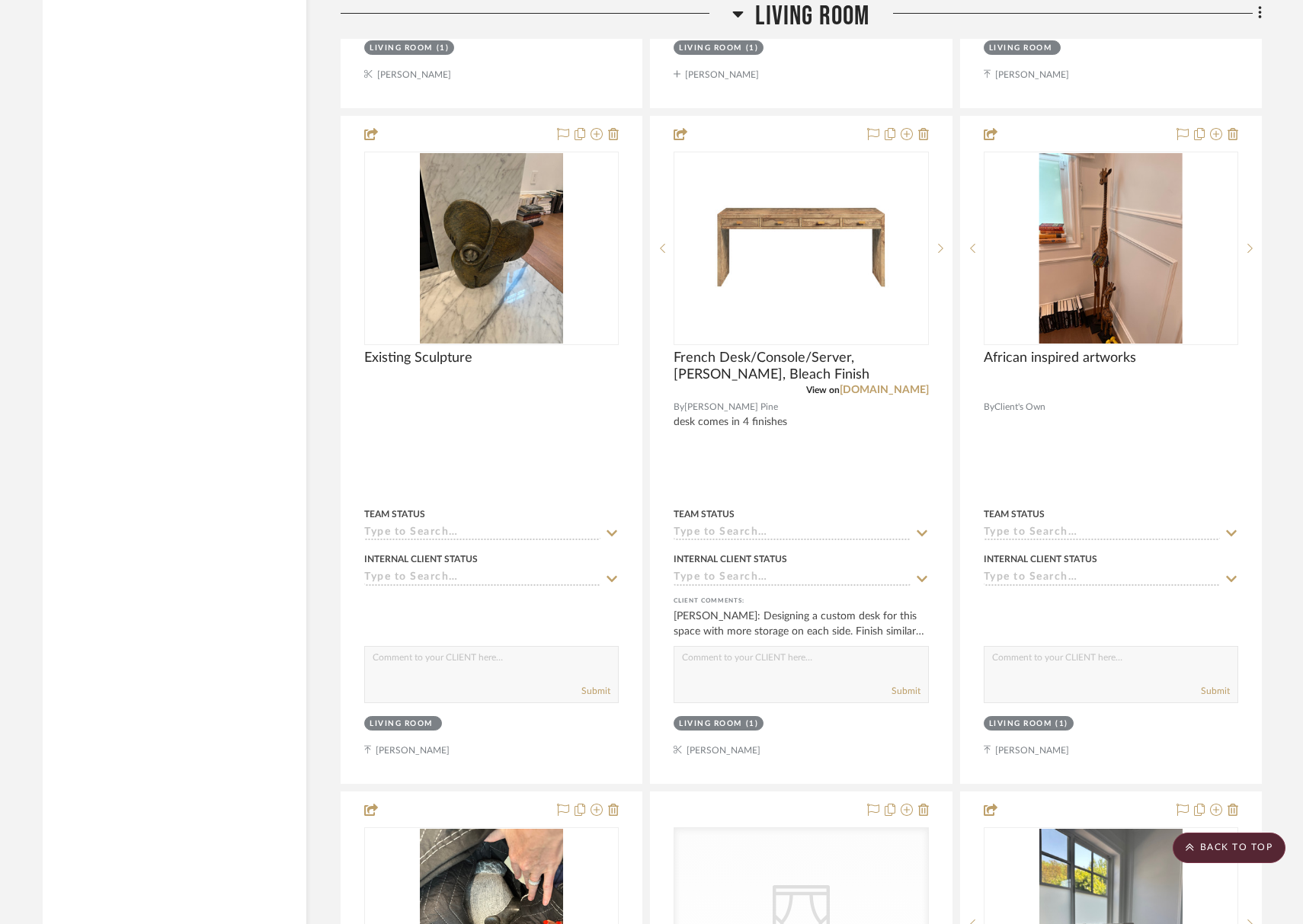
click at [832, 6] on span "Living Room" at bounding box center [812, 16] width 115 height 32
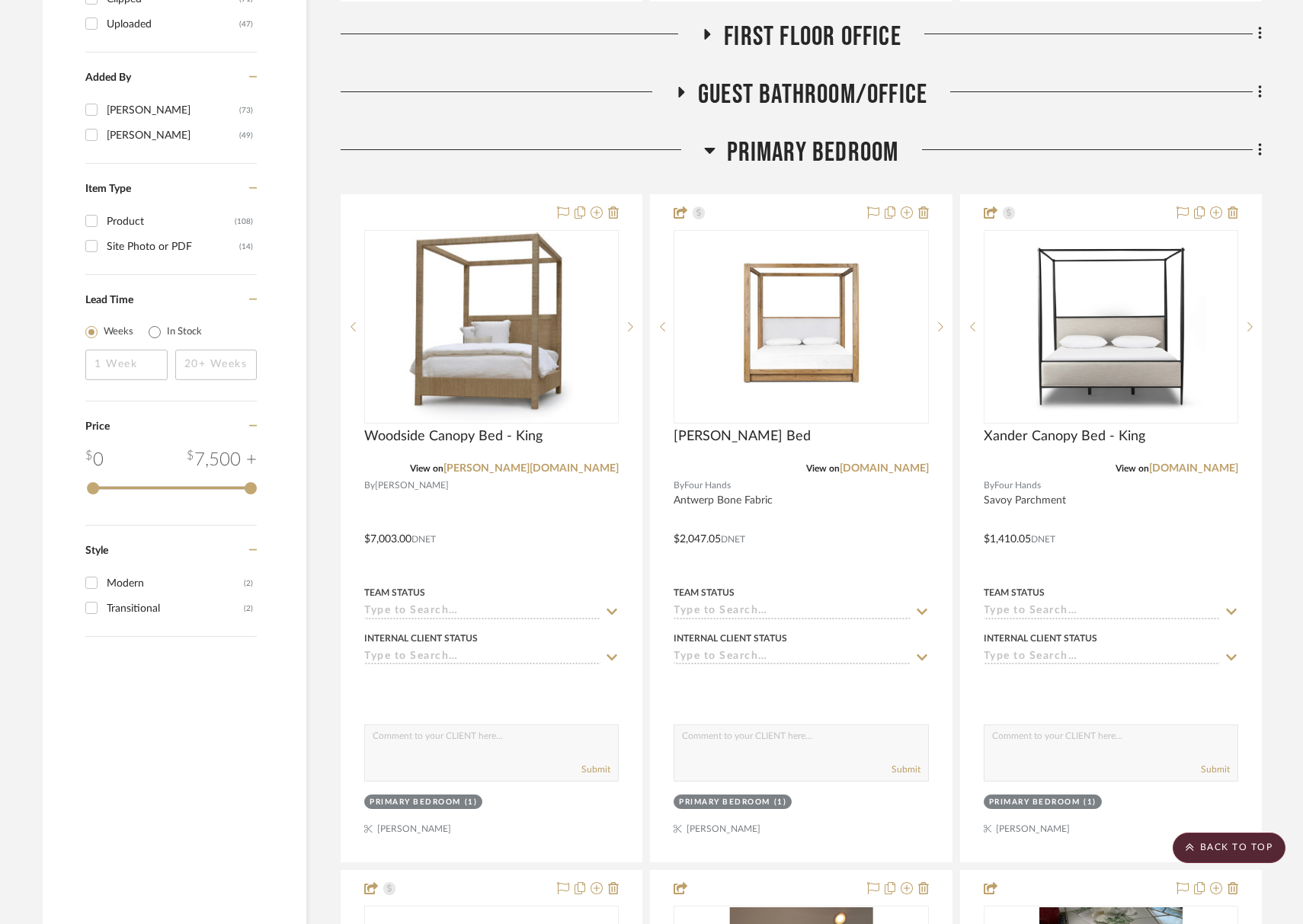
click at [826, 140] on span "Primary Bedroom" at bounding box center [812, 152] width 172 height 32
